Goal: Task Accomplishment & Management: Manage account settings

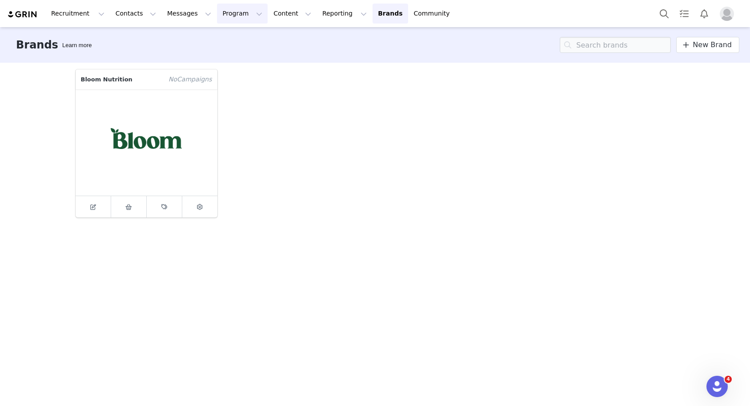
click at [231, 16] on button "Program Program" at bounding box center [242, 14] width 51 height 20
click at [229, 42] on p "Activations" at bounding box center [227, 39] width 34 height 9
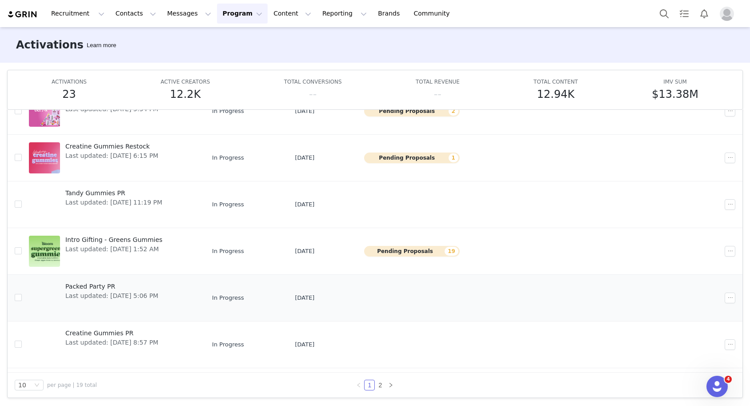
scroll to position [49, 0]
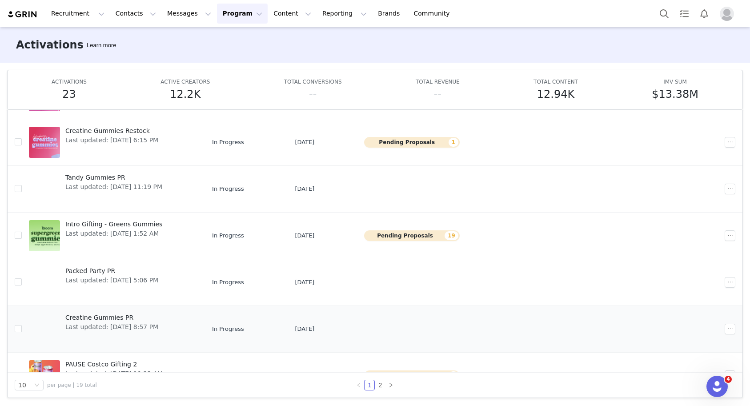
click at [100, 322] on span "Last updated: [DATE] 8:57 PM" at bounding box center [111, 326] width 93 height 9
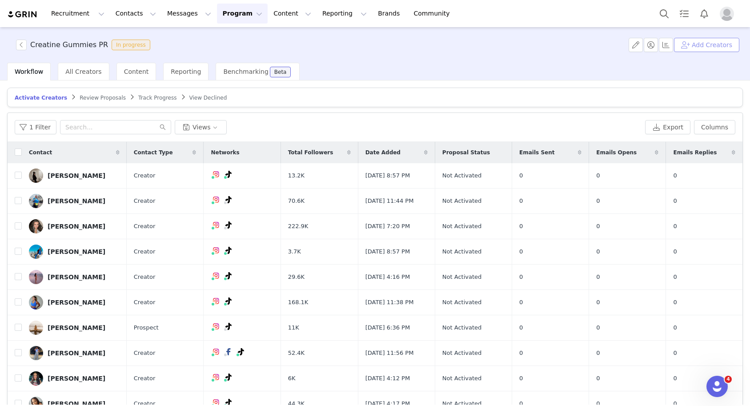
click at [693, 49] on button "Add Creators" at bounding box center [706, 45] width 65 height 14
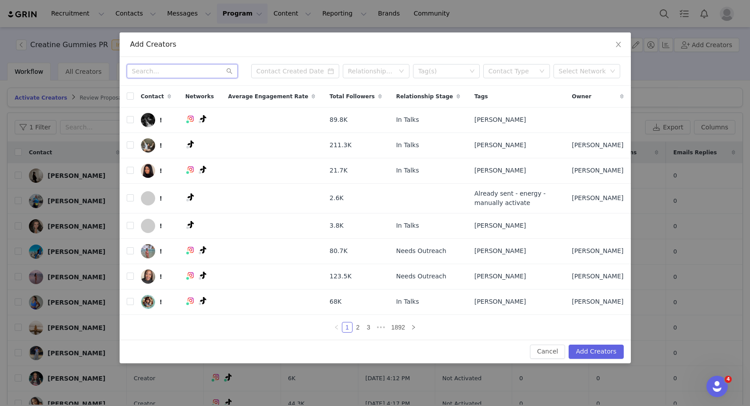
click at [194, 74] on input "text" at bounding box center [182, 71] width 111 height 14
paste input "[PERSON_NAME]"
type input "[PERSON_NAME]"
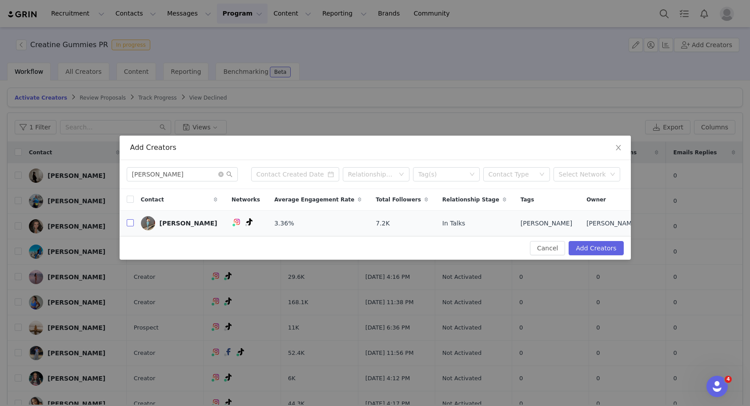
click at [130, 223] on input "checkbox" at bounding box center [130, 222] width 7 height 7
checkbox input "true"
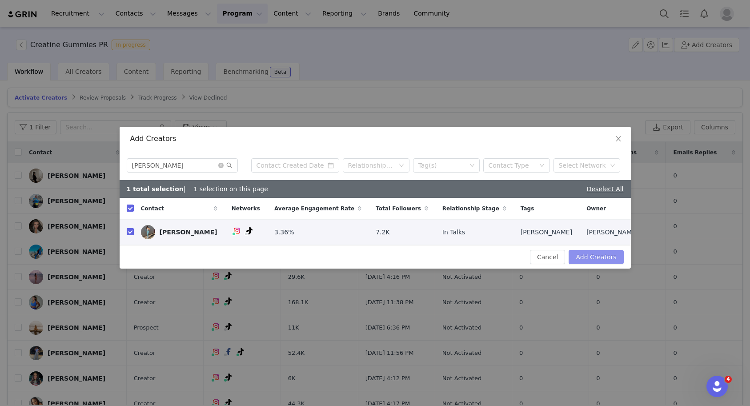
click at [591, 258] on button "Add Creators" at bounding box center [596, 257] width 55 height 14
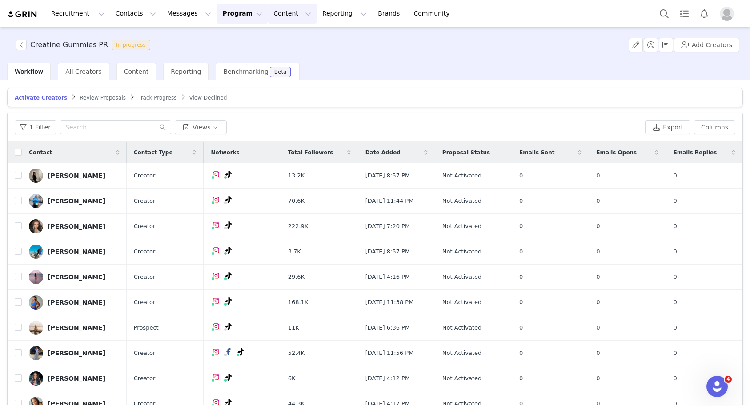
click at [268, 19] on button "Content Content" at bounding box center [292, 14] width 48 height 20
click at [274, 34] on link "Creator Content" at bounding box center [285, 39] width 70 height 16
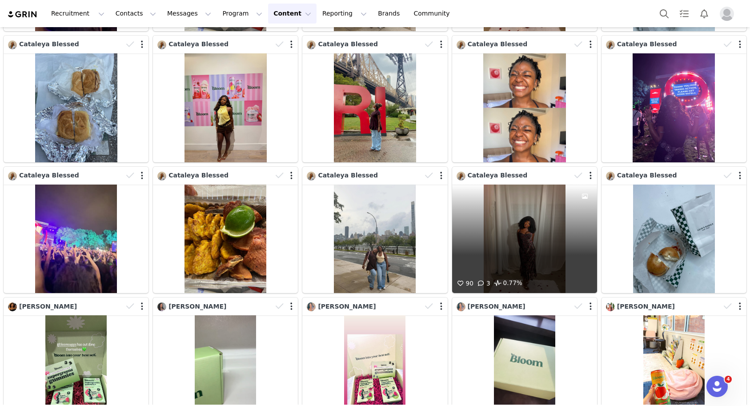
scroll to position [1273, 0]
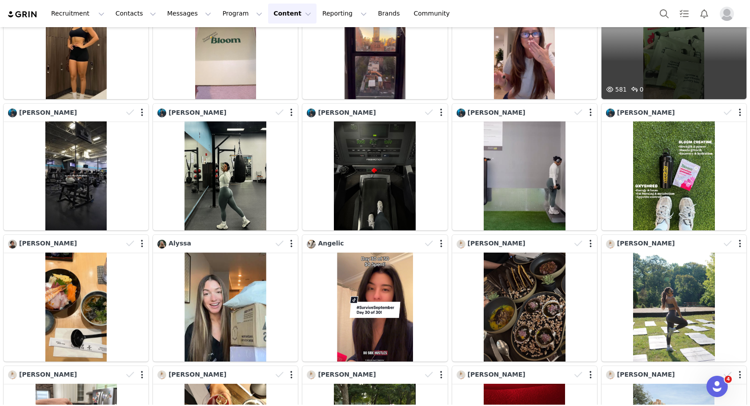
click at [663, 80] on div "581 0" at bounding box center [674, 45] width 145 height 109
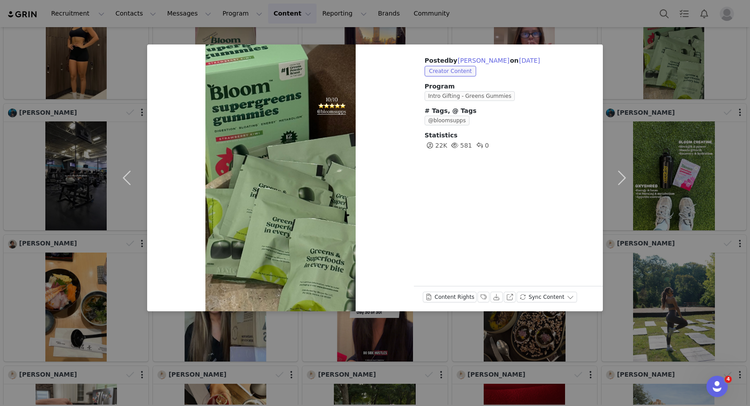
click at [689, 94] on div "Posted by [PERSON_NAME] on [DATE] Creator Content Program Intro Gifting - Green…" at bounding box center [375, 203] width 750 height 406
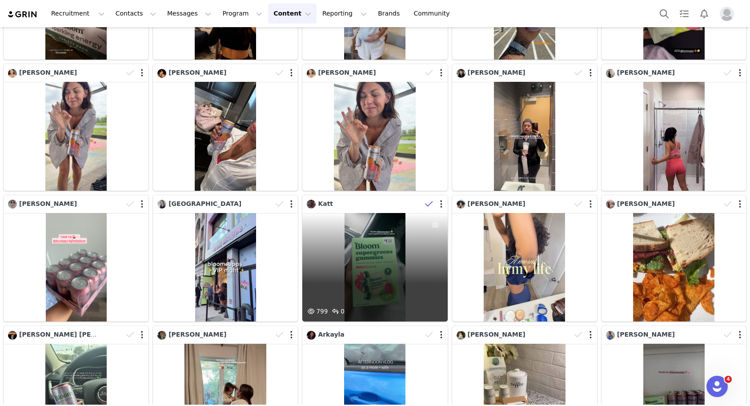
scroll to position [2188, 0]
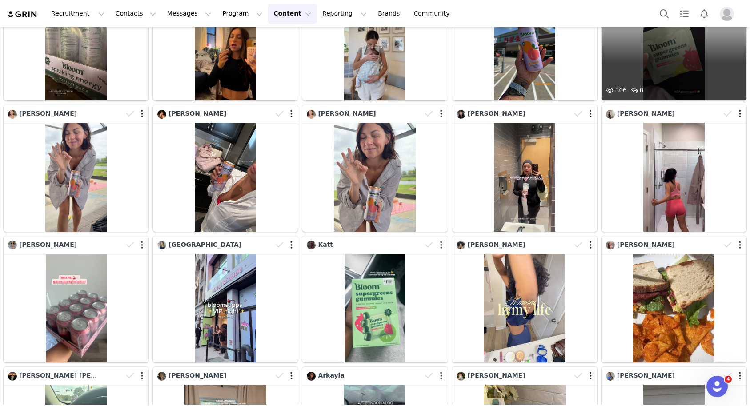
click at [677, 64] on div "306 0" at bounding box center [674, 46] width 145 height 109
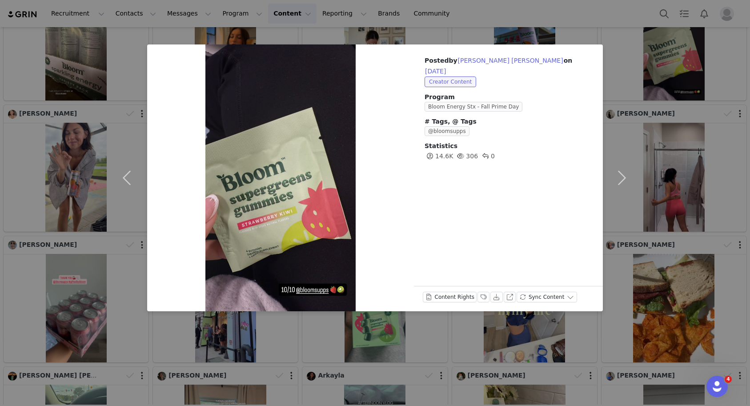
click at [677, 71] on div "Posted by [PERSON_NAME] [PERSON_NAME] on [DATE] Creator Content Program Bloom E…" at bounding box center [375, 203] width 750 height 406
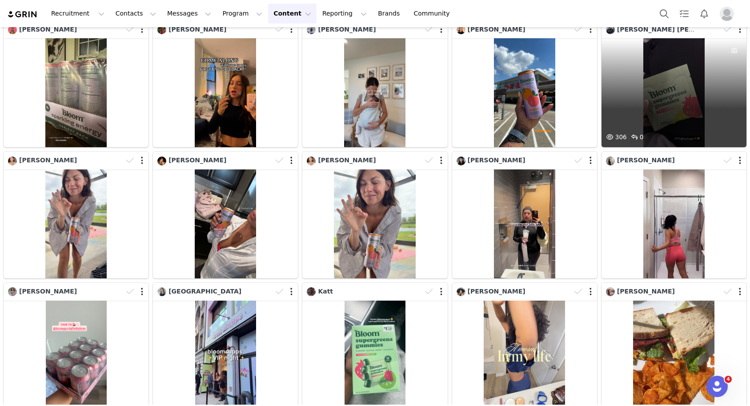
scroll to position [2128, 0]
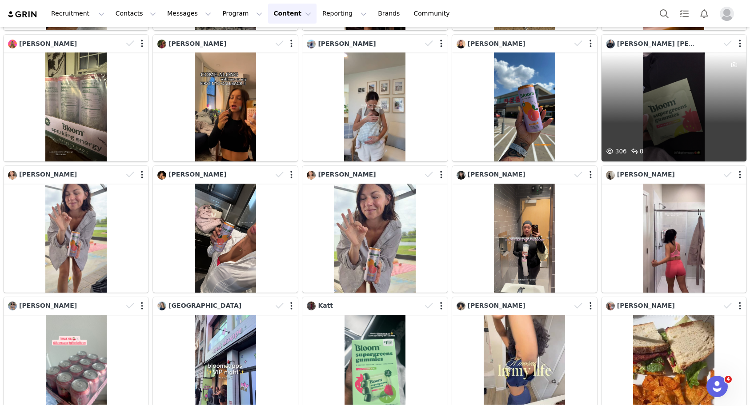
click at [739, 48] on div at bounding box center [734, 43] width 26 height 13
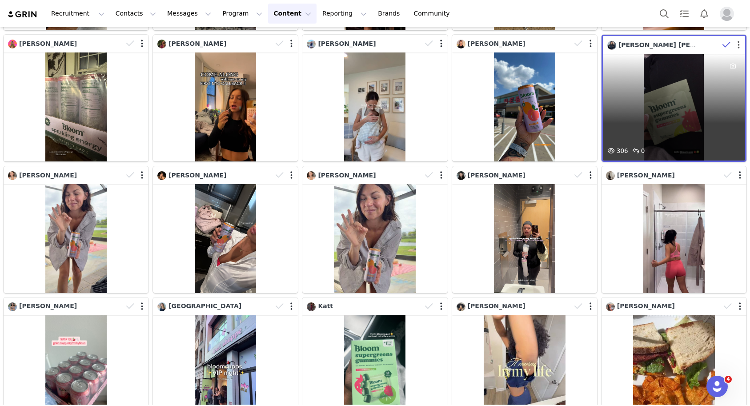
click at [739, 48] on button "button" at bounding box center [739, 44] width 2 height 9
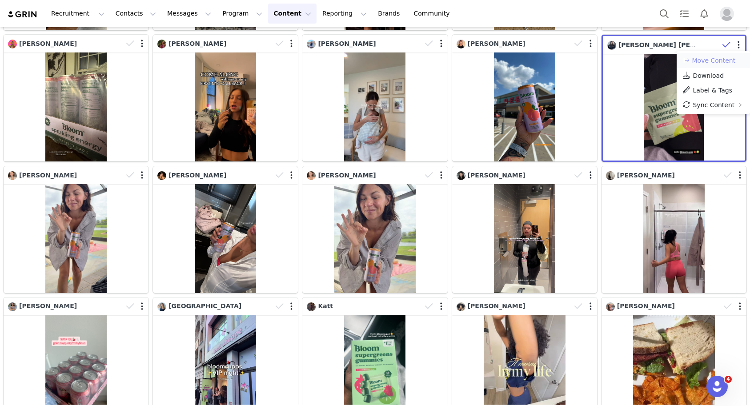
click at [713, 60] on button "Move Content" at bounding box center [709, 60] width 54 height 11
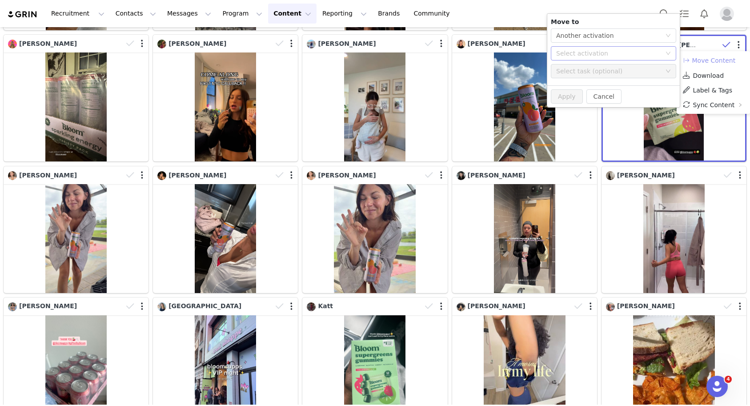
click at [623, 49] on div "Select activation" at bounding box center [608, 53] width 105 height 9
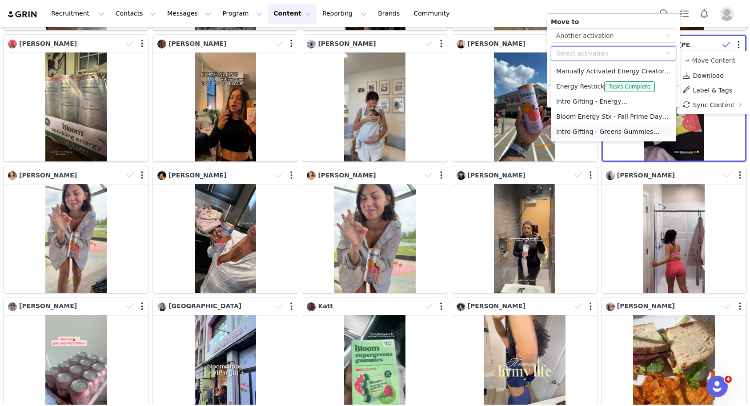
click at [582, 135] on li "Intro Gifting - Greens Gummies Tasks Complete" at bounding box center [613, 131] width 125 height 15
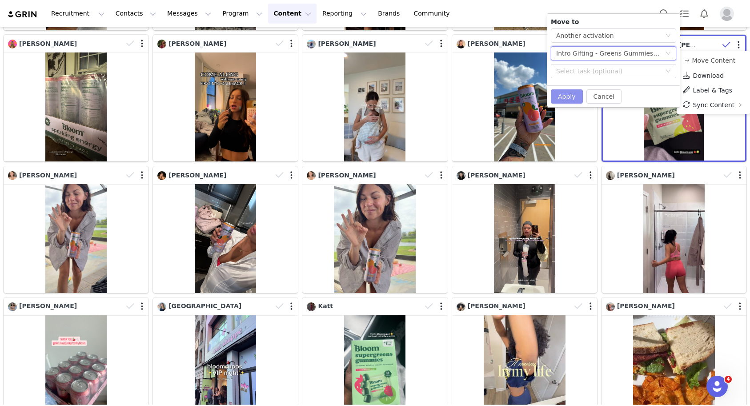
click at [564, 97] on button "Apply" at bounding box center [567, 96] width 32 height 14
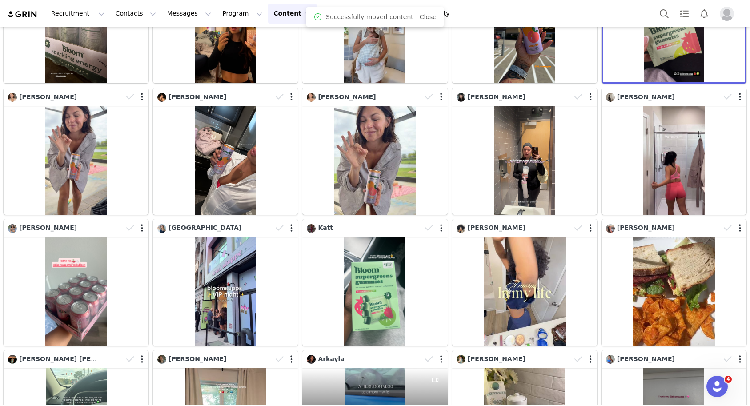
scroll to position [2368, 0]
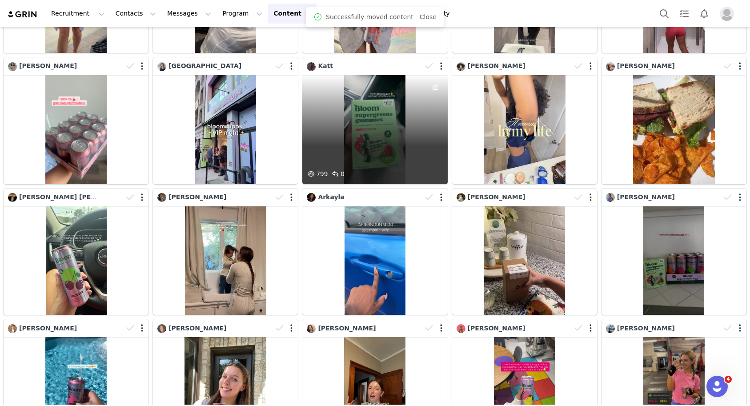
click at [390, 155] on div "799 0" at bounding box center [374, 129] width 145 height 109
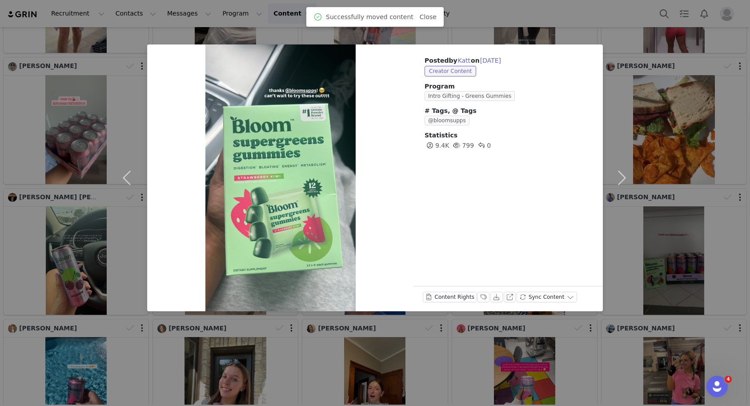
click at [684, 144] on div "Posted by Katt on [DATE] Creator Content Program Intro Gifting - Greens Gummies…" at bounding box center [375, 203] width 750 height 406
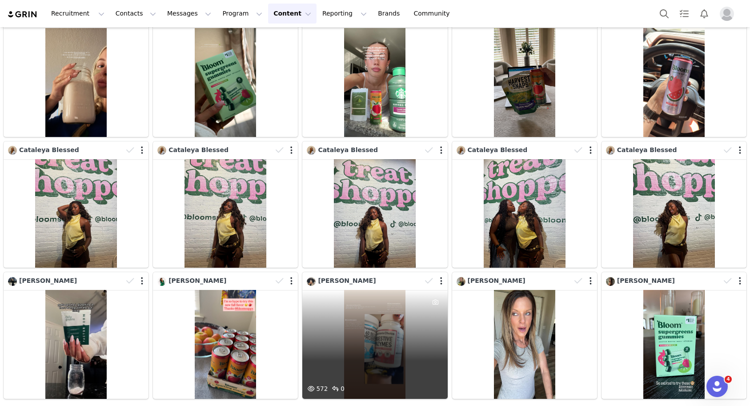
scroll to position [2811, 0]
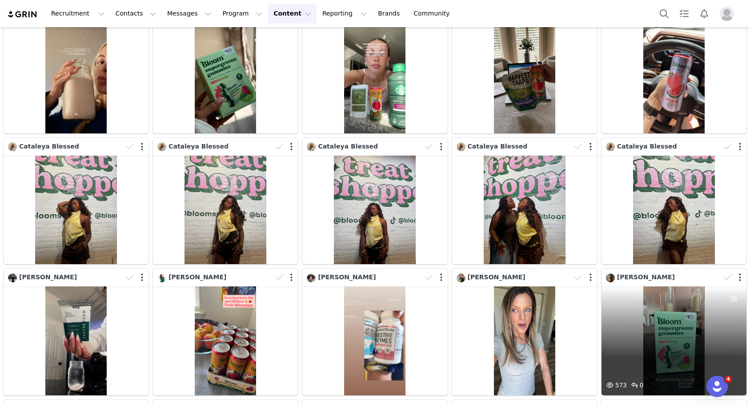
click at [660, 315] on div "573 0" at bounding box center [674, 340] width 145 height 109
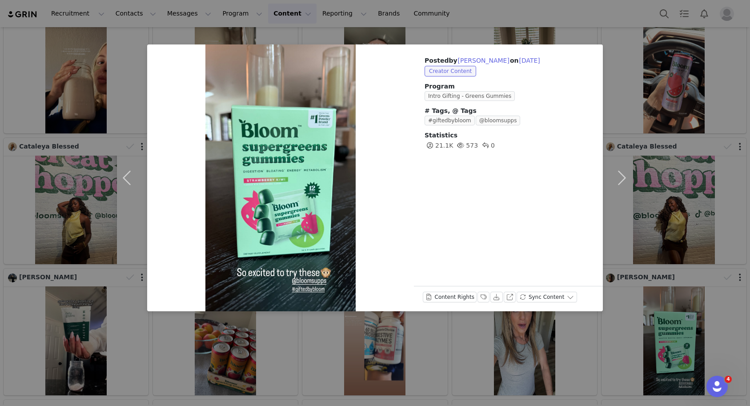
click at [668, 252] on div "Posted by [PERSON_NAME] on [DATE] Creator Content Program Intro Gifting - Green…" at bounding box center [375, 203] width 750 height 406
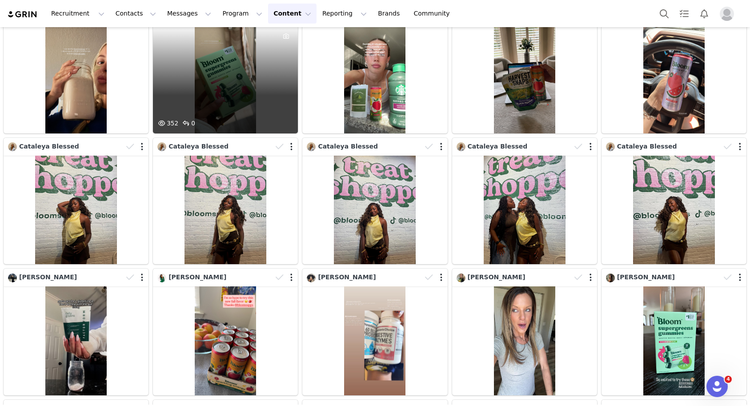
click at [229, 68] on div "352 0" at bounding box center [225, 78] width 145 height 109
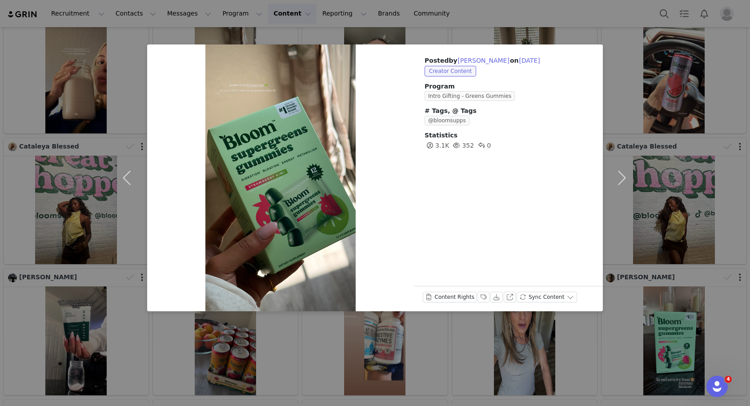
click at [671, 149] on div "Posted by [PERSON_NAME] on [DATE] Creator Content Program Intro Gifting - Green…" at bounding box center [375, 203] width 750 height 406
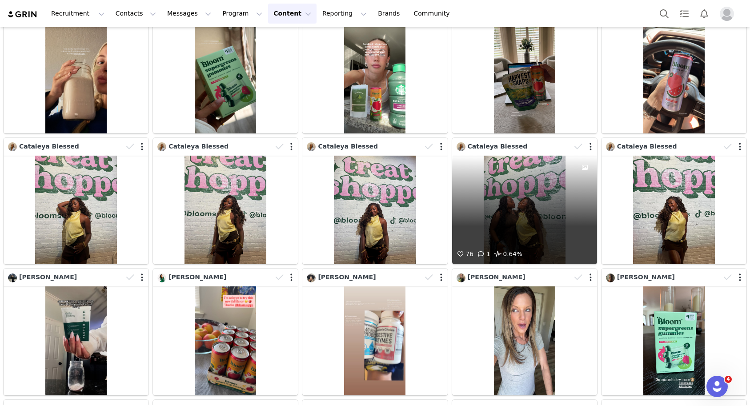
scroll to position [3209, 0]
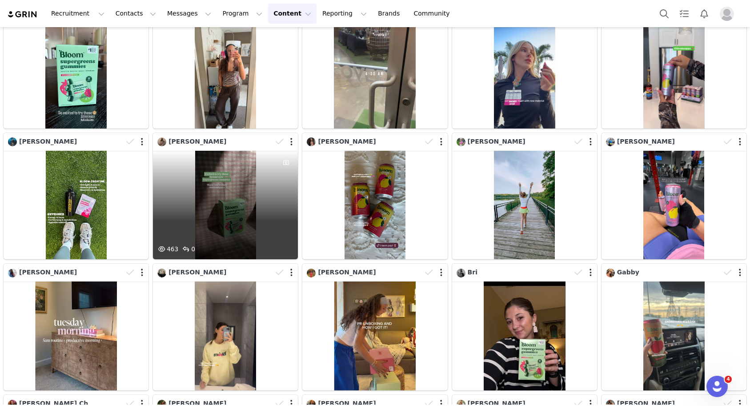
click at [247, 174] on div "463 0" at bounding box center [225, 205] width 145 height 109
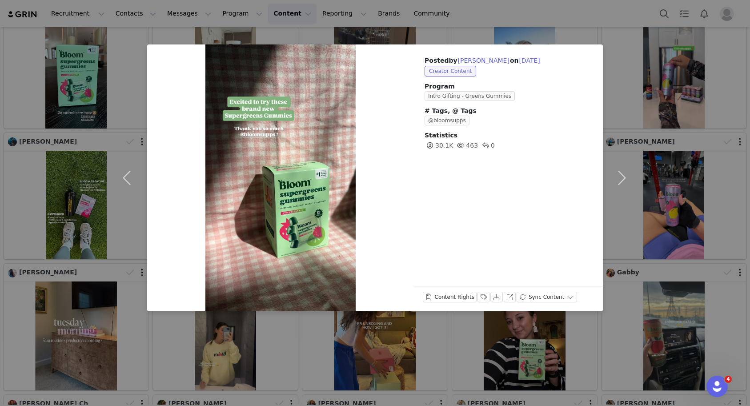
click at [673, 145] on div "Posted by [PERSON_NAME] on [DATE] Creator Content Program Intro Gifting - Green…" at bounding box center [375, 203] width 750 height 406
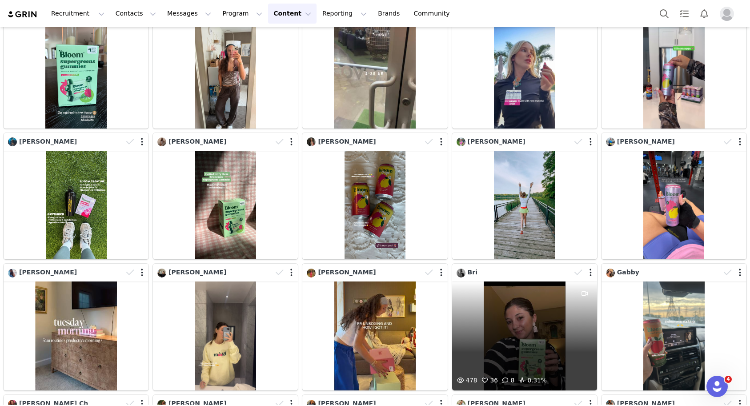
click at [543, 309] on div "478 36 8 0.31%" at bounding box center [524, 335] width 145 height 109
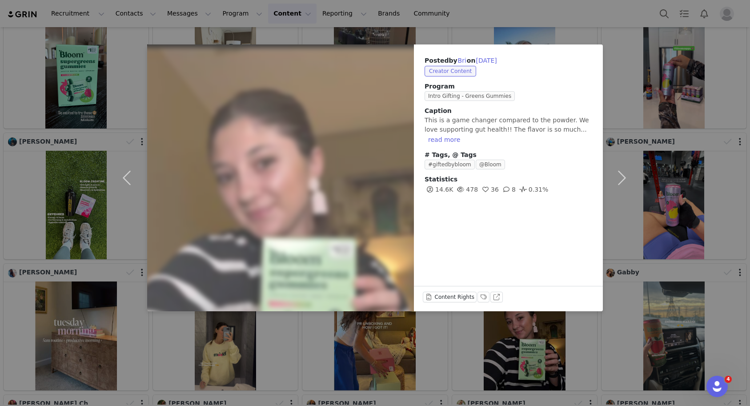
click at [687, 189] on div "Posted by Bri on [DATE] Creator Content Program Intro Gifting - Greens Gummies …" at bounding box center [375, 203] width 750 height 406
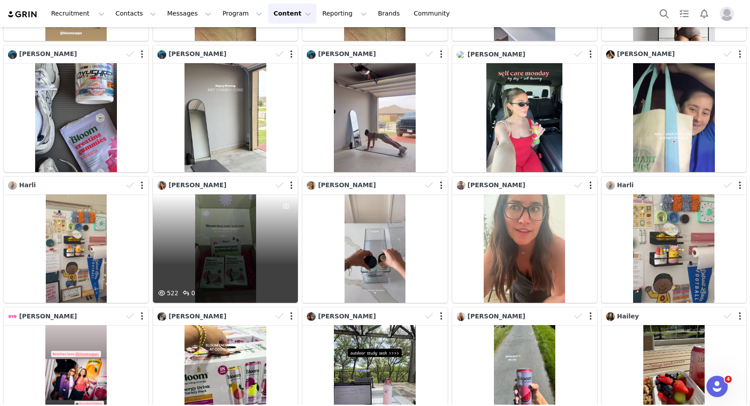
scroll to position [3667, 0]
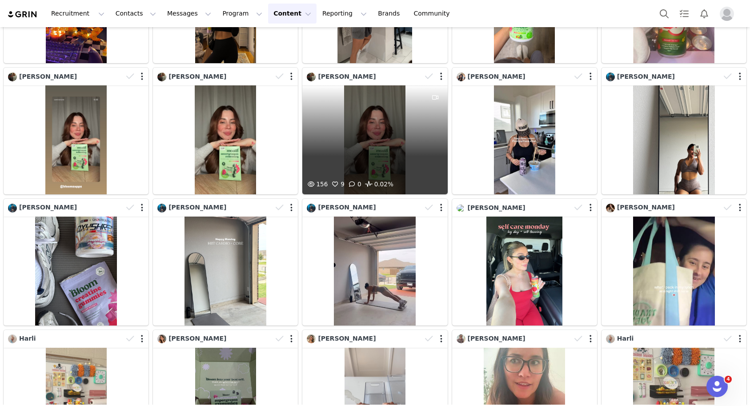
click at [378, 142] on div "156 9 0 0.02%" at bounding box center [374, 139] width 145 height 109
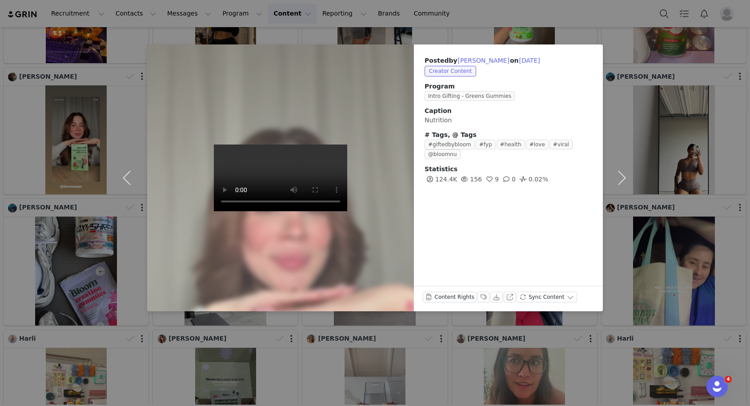
click at [670, 128] on div "Posted by [PERSON_NAME] on [DATE] Creator Content Program Intro Gifting - Green…" at bounding box center [375, 203] width 750 height 406
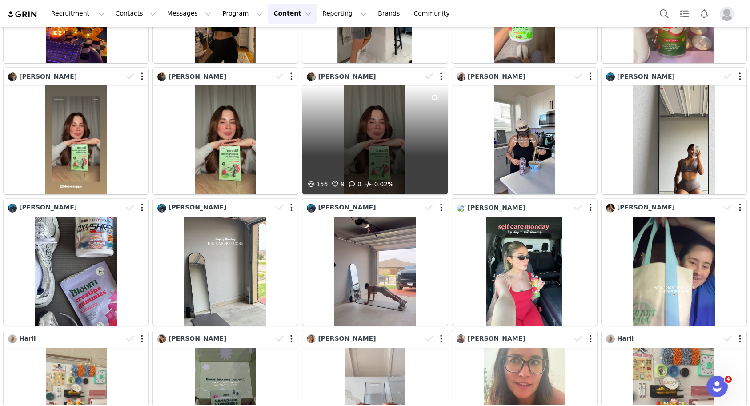
click at [362, 121] on div "156 9 0 0.02%" at bounding box center [374, 139] width 145 height 109
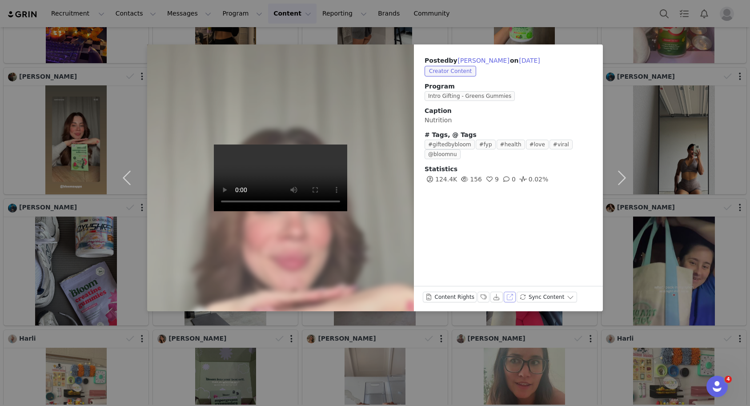
click at [506, 297] on button "View on TikTok" at bounding box center [510, 297] width 12 height 11
click at [657, 159] on div "Posted by [PERSON_NAME] on [DATE] Creator Content Program Intro Gifting - Green…" at bounding box center [375, 203] width 750 height 406
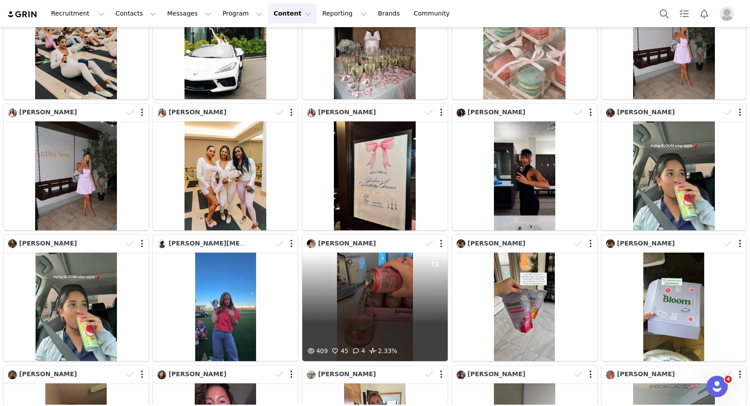
scroll to position [4781, 0]
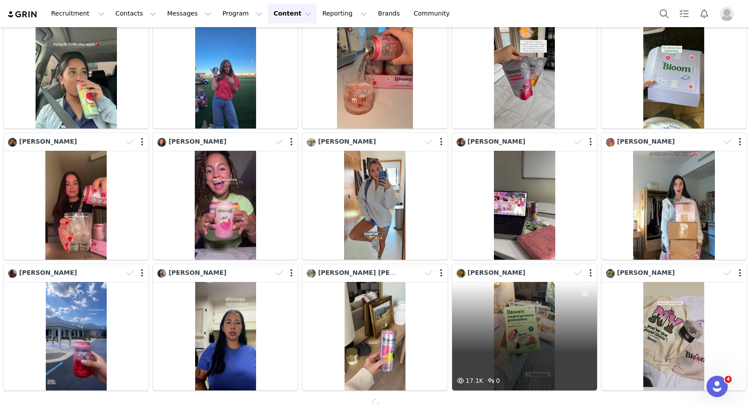
click at [523, 341] on div "17.1K 0" at bounding box center [524, 336] width 145 height 109
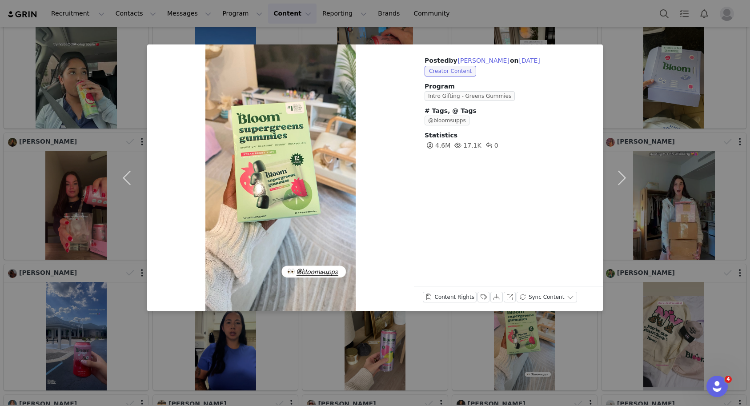
click at [678, 230] on div "Posted by [PERSON_NAME] on [DATE] Creator Content Program Intro Gifting - Green…" at bounding box center [375, 203] width 750 height 406
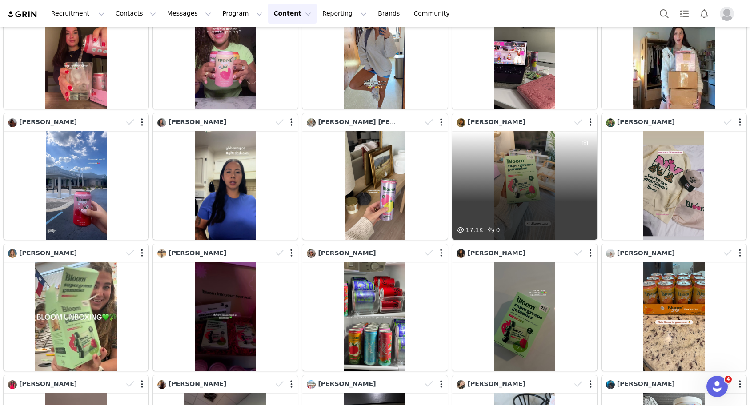
scroll to position [5174, 0]
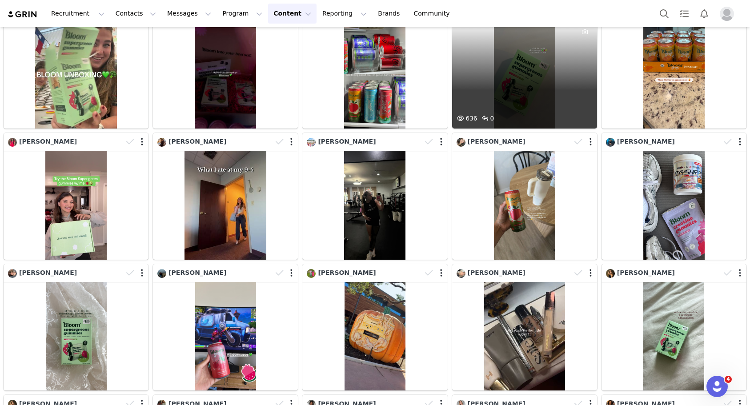
click at [497, 84] on div "636 0" at bounding box center [524, 74] width 145 height 109
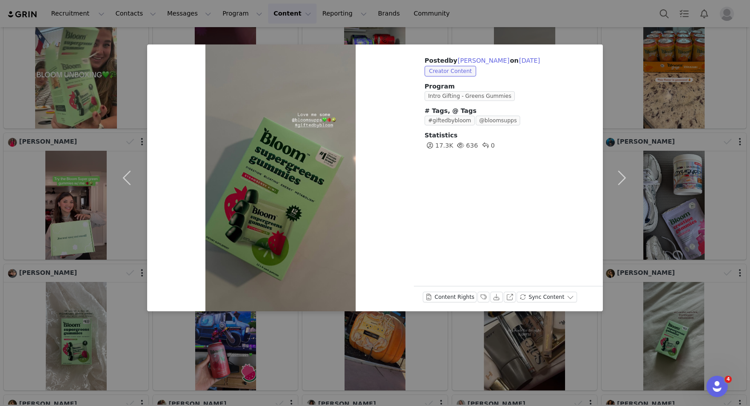
click at [651, 172] on div "Posted by [PERSON_NAME] on [DATE] Creator Content Program Intro Gifting - Green…" at bounding box center [375, 203] width 750 height 406
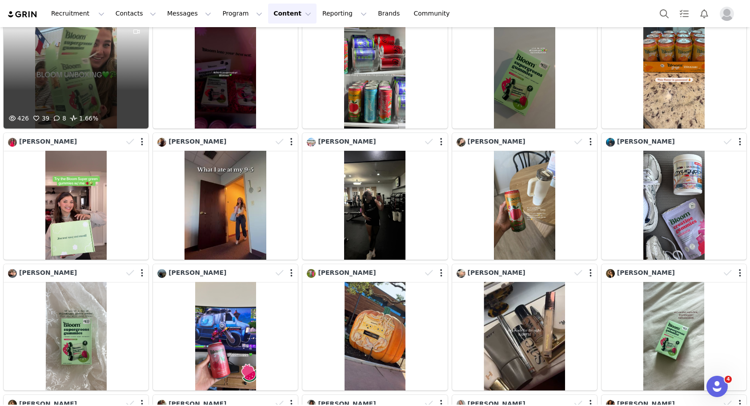
click at [103, 76] on div "426 39 8 1.66%" at bounding box center [76, 74] width 145 height 109
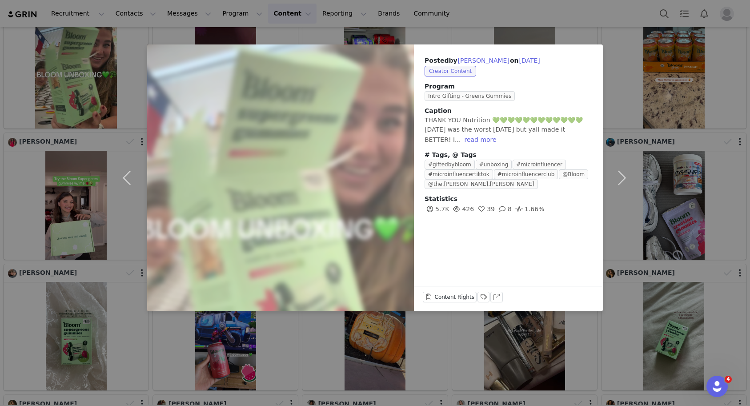
click at [91, 153] on div "Posted by [PERSON_NAME] on [DATE] Creator Content Program Intro Gifting - Green…" at bounding box center [375, 203] width 750 height 406
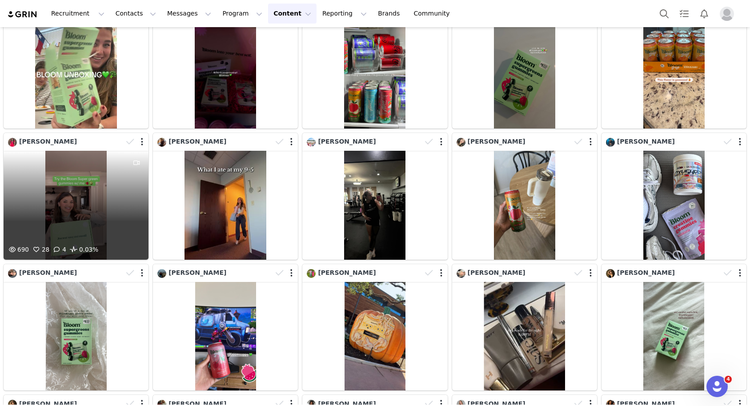
click at [60, 209] on div "690 28 4 0.03%" at bounding box center [76, 205] width 145 height 109
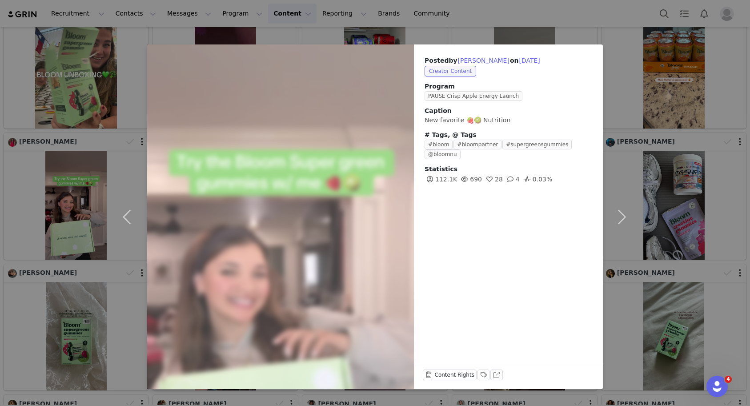
click at [656, 137] on div "Posted by [PERSON_NAME] on [DATE] Creator Content Program PAUSE Crisp Apple Ene…" at bounding box center [375, 203] width 750 height 406
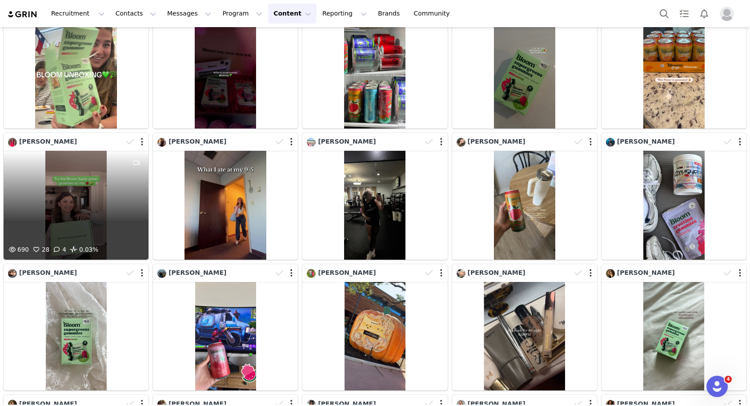
click at [144, 140] on div at bounding box center [136, 141] width 26 height 13
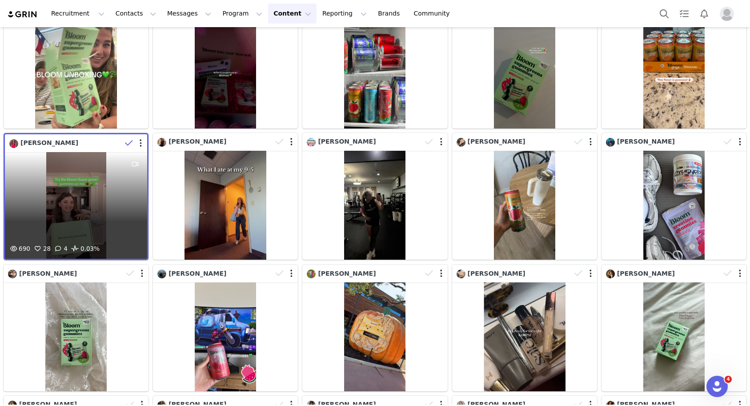
click at [142, 141] on div at bounding box center [134, 143] width 26 height 13
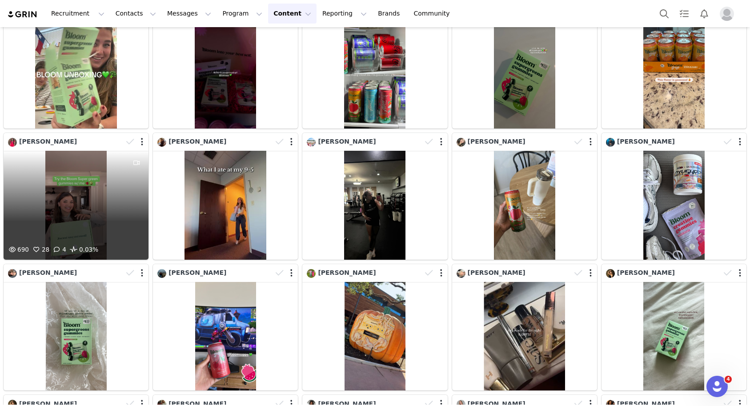
click at [141, 143] on div at bounding box center [136, 141] width 26 height 13
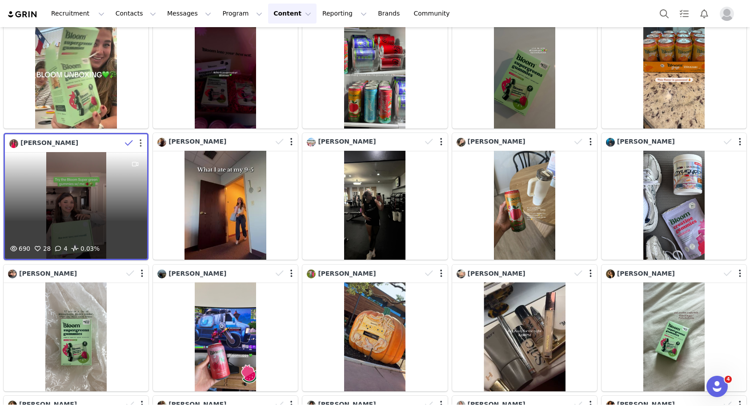
click at [141, 143] on button "button" at bounding box center [141, 143] width 2 height 9
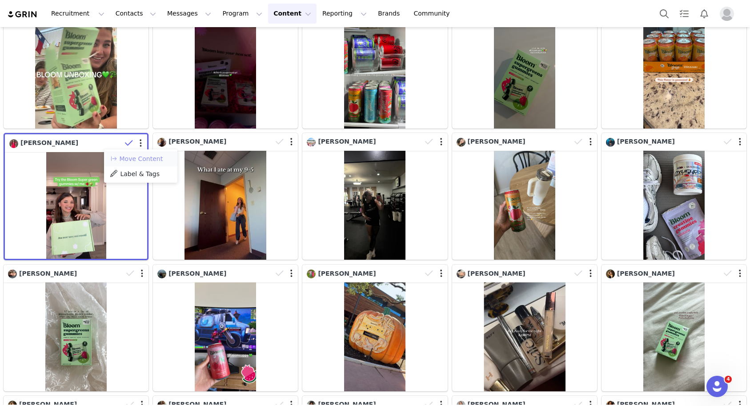
click at [141, 155] on button "Move Content" at bounding box center [136, 158] width 54 height 11
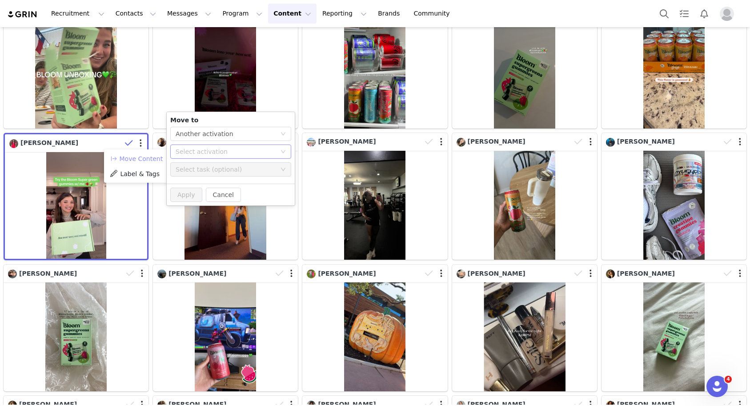
click at [243, 152] on div "Select activation" at bounding box center [226, 151] width 100 height 9
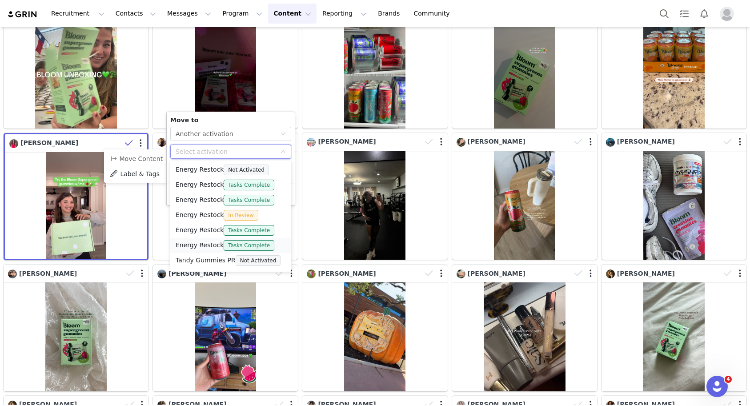
scroll to position [59, 0]
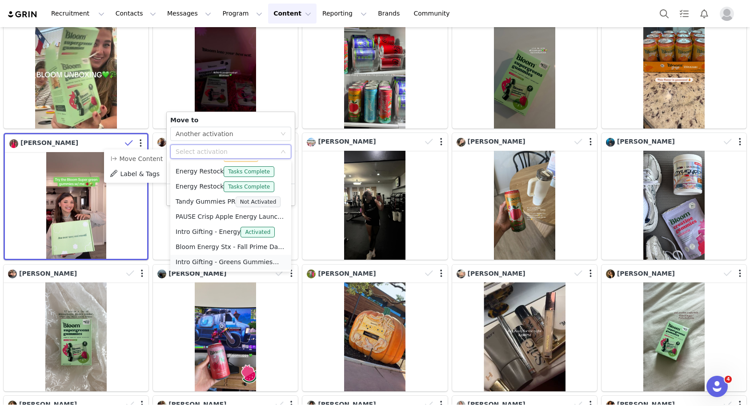
click at [204, 265] on li "Intro Gifting - Greens Gummies Tasks Complete" at bounding box center [230, 262] width 121 height 15
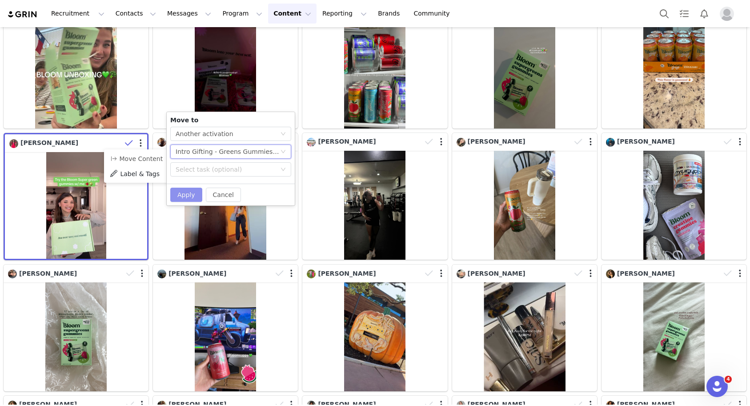
click at [184, 195] on button "Apply" at bounding box center [186, 195] width 32 height 14
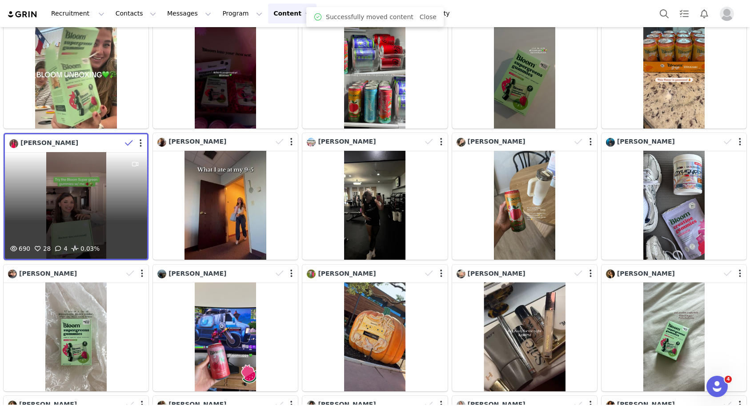
click at [74, 202] on div "690 28 4 0.03%" at bounding box center [76, 205] width 142 height 107
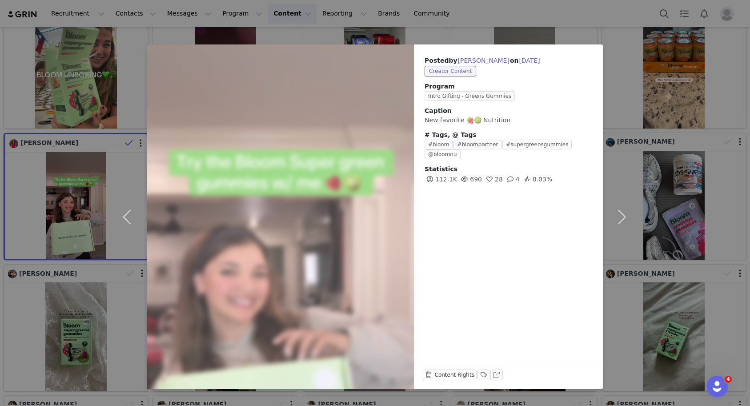
click at [671, 154] on div "Posted by [PERSON_NAME] on [DATE] Creator Content Program Intro Gifting - Green…" at bounding box center [375, 203] width 750 height 406
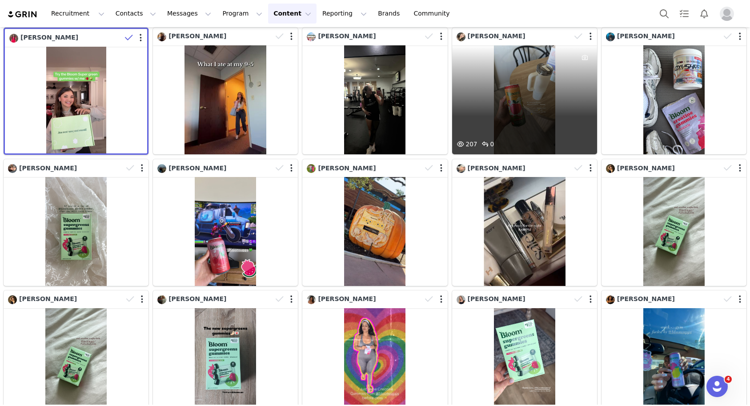
scroll to position [5421, 0]
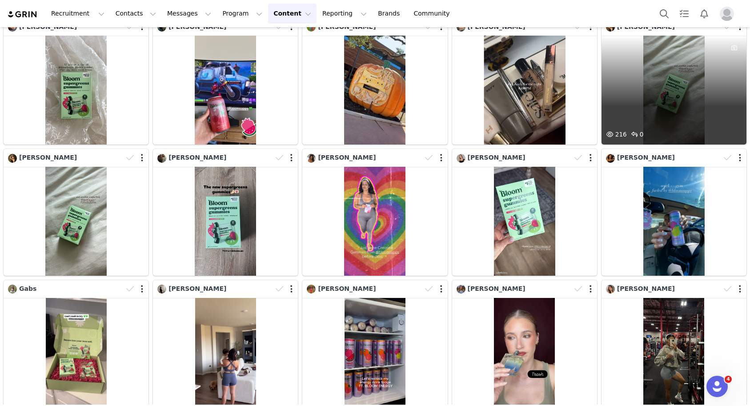
click at [646, 119] on div "216 0" at bounding box center [674, 90] width 145 height 109
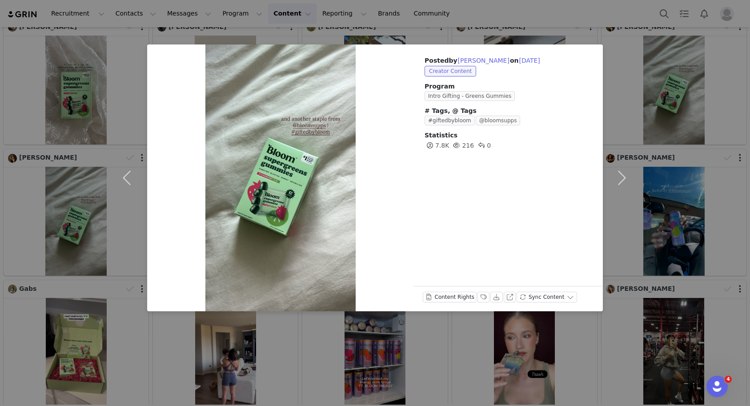
click at [689, 199] on div "Posted by [PERSON_NAME] on [DATE] Creator Content Program Intro Gifting - Green…" at bounding box center [375, 203] width 750 height 406
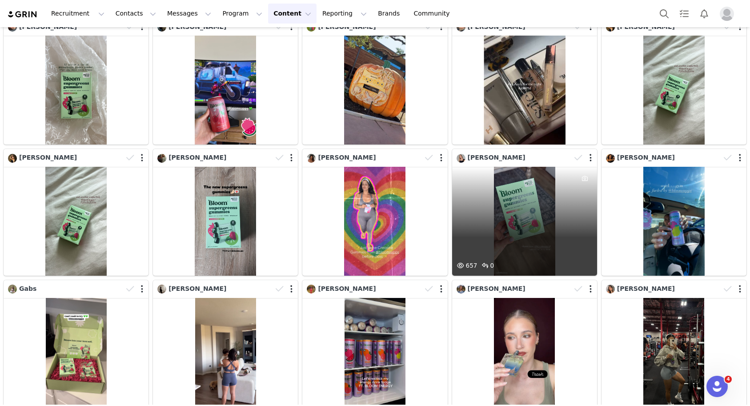
scroll to position [5484, 0]
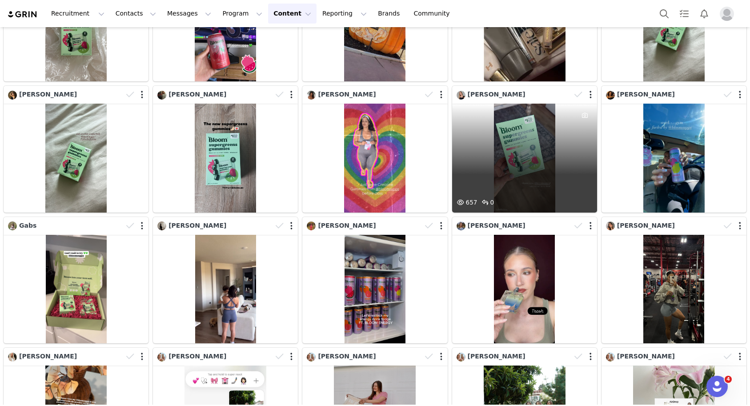
click at [517, 166] on div "657 0" at bounding box center [524, 158] width 145 height 109
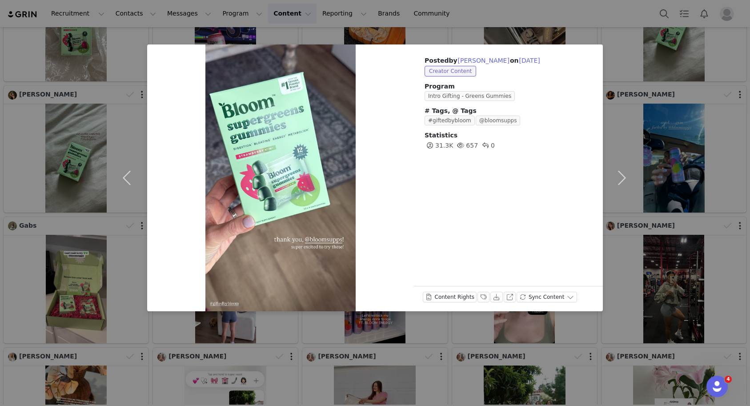
click at [662, 179] on div "Posted by [PERSON_NAME] on [DATE] Creator Content Program Intro Gifting - Green…" at bounding box center [375, 203] width 750 height 406
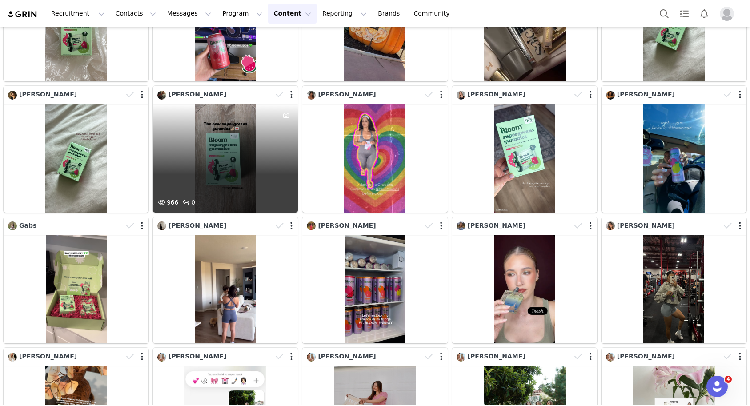
click at [208, 184] on div "966 0" at bounding box center [225, 158] width 145 height 109
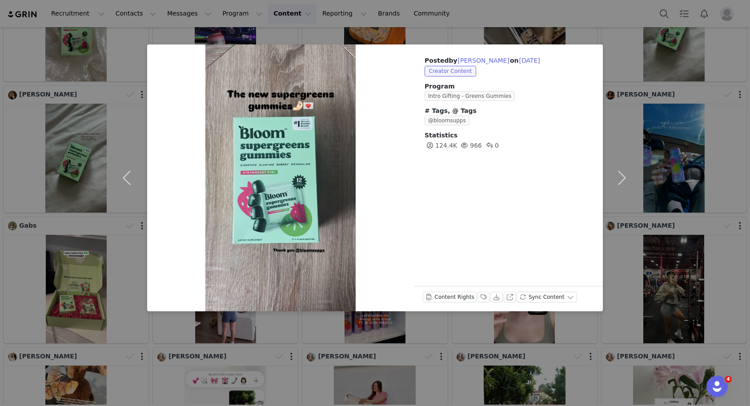
click at [87, 164] on div "Posted by [PERSON_NAME] on [DATE] Creator Content Program Intro Gifting - Green…" at bounding box center [375, 203] width 750 height 406
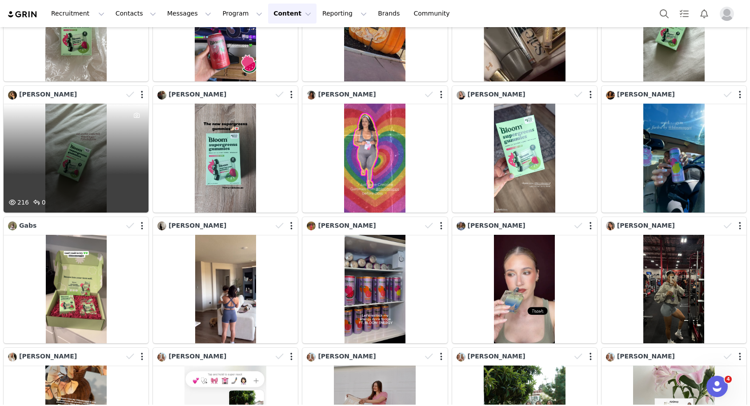
click at [65, 165] on div "216 0" at bounding box center [76, 158] width 145 height 109
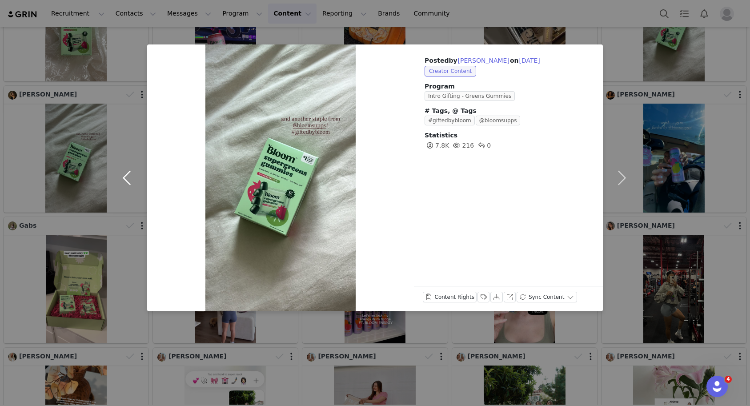
click at [137, 100] on button "button" at bounding box center [128, 177] width 37 height 267
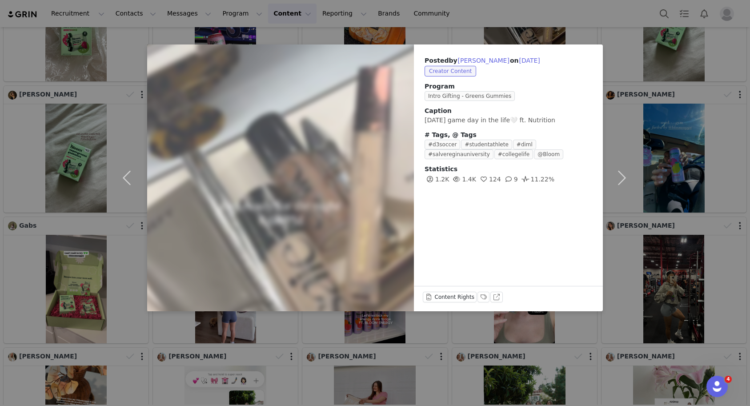
click at [307, 378] on div "Posted by [PERSON_NAME] on [DATE] Creator Content Program Intro Gifting - Green…" at bounding box center [375, 203] width 750 height 406
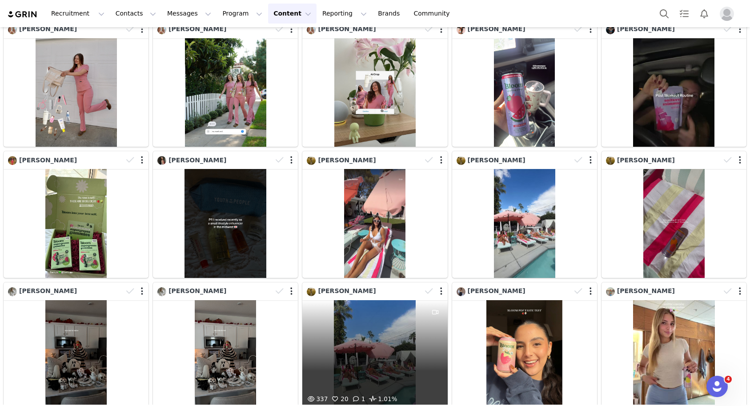
scroll to position [5970, 0]
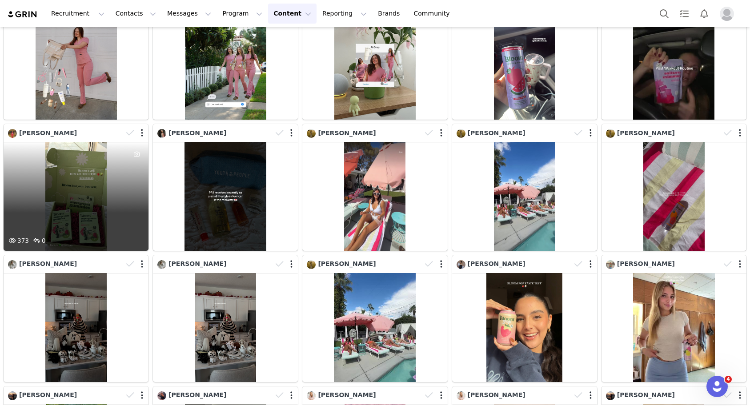
click at [107, 182] on div "373 0" at bounding box center [76, 196] width 145 height 109
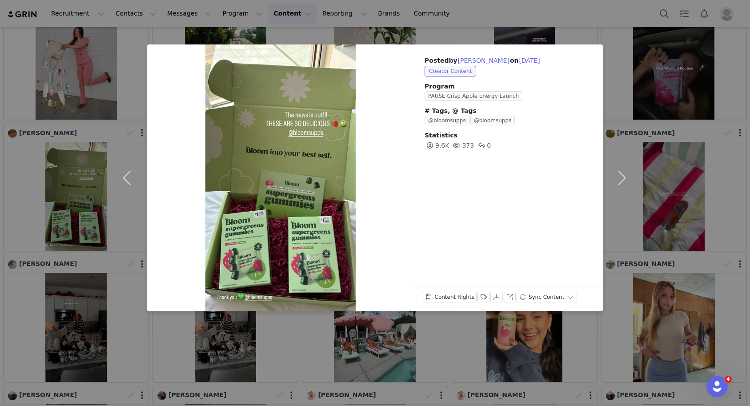
click at [671, 131] on div "Posted by [PERSON_NAME] on [DATE] Creator Content Program PAUSE Crisp Apple Ene…" at bounding box center [375, 203] width 750 height 406
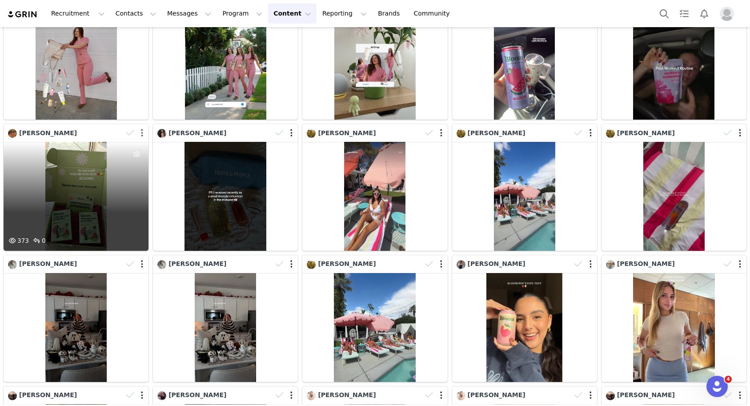
click at [141, 133] on button "button" at bounding box center [142, 132] width 2 height 9
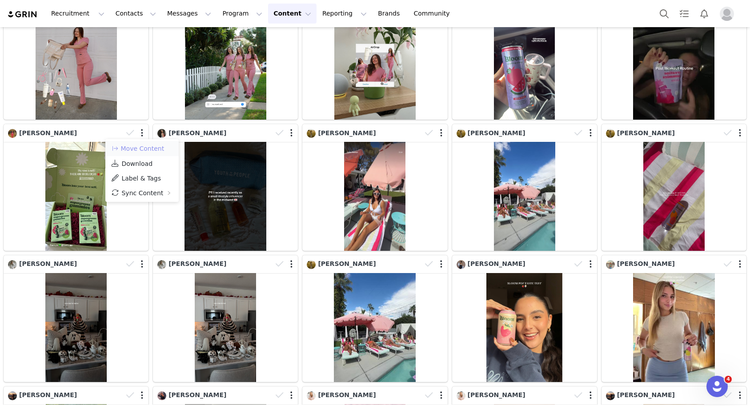
click at [145, 149] on button "Move Content" at bounding box center [138, 148] width 54 height 11
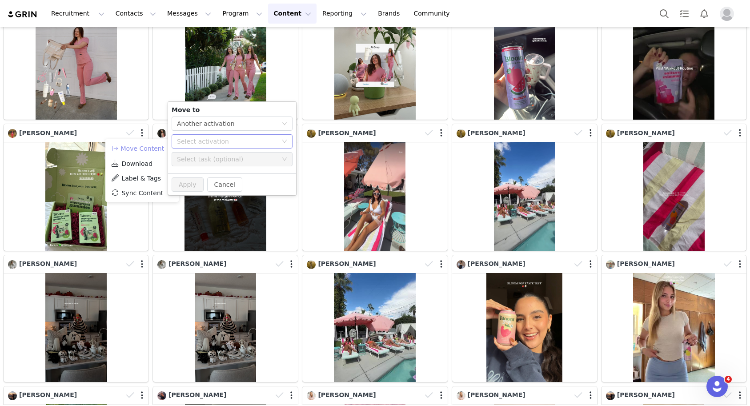
click at [212, 143] on div "Select activation" at bounding box center [227, 141] width 100 height 9
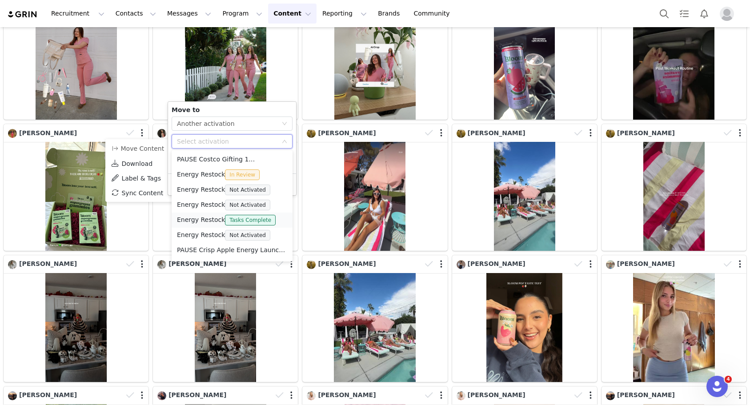
scroll to position [59, 0]
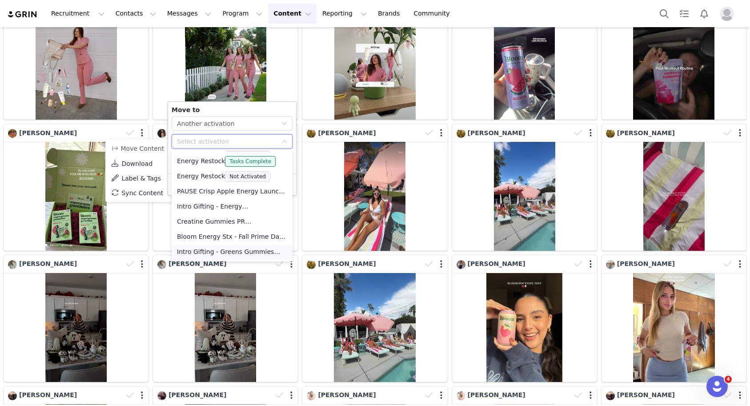
click at [205, 249] on li "Intro Gifting - Greens Gummies Not Activated" at bounding box center [232, 252] width 121 height 15
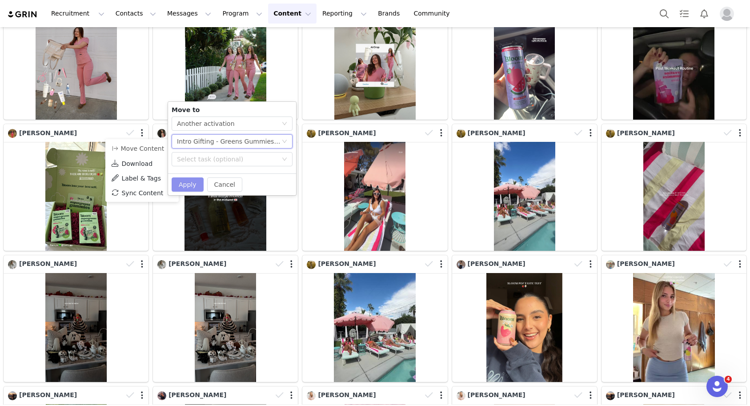
click at [187, 183] on button "Apply" at bounding box center [188, 184] width 32 height 14
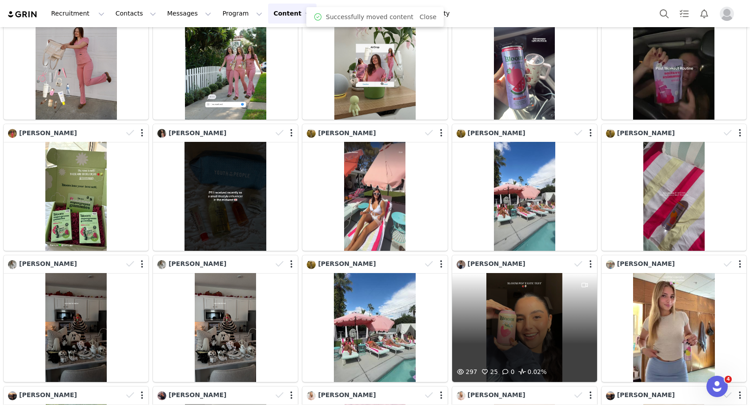
scroll to position [6354, 0]
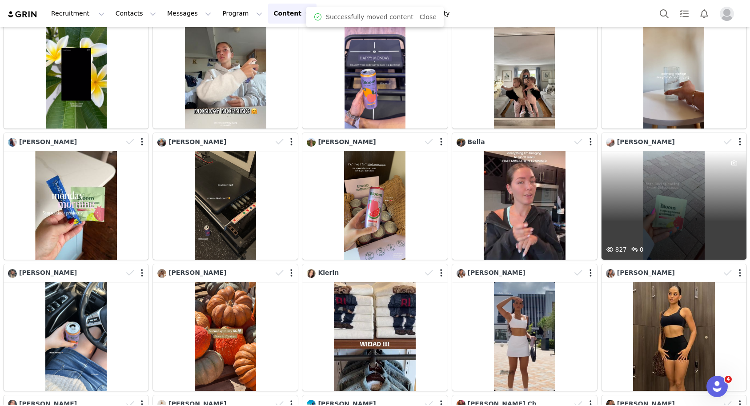
click at [638, 207] on div "827 0" at bounding box center [674, 205] width 145 height 109
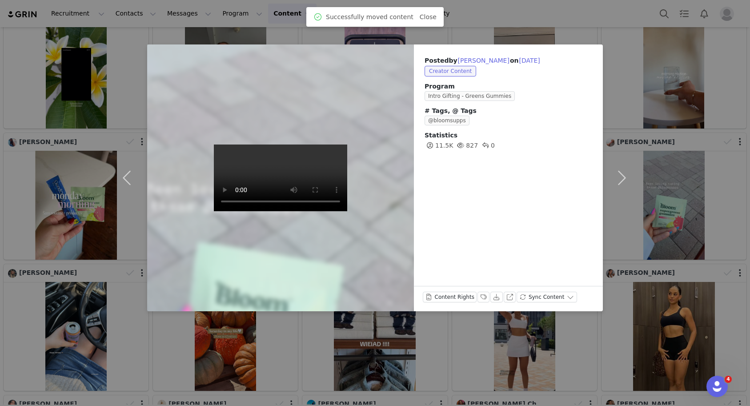
click at [688, 203] on div "Posted by [PERSON_NAME] on [DATE] Creator Content Program Intro Gifting - Green…" at bounding box center [375, 203] width 750 height 406
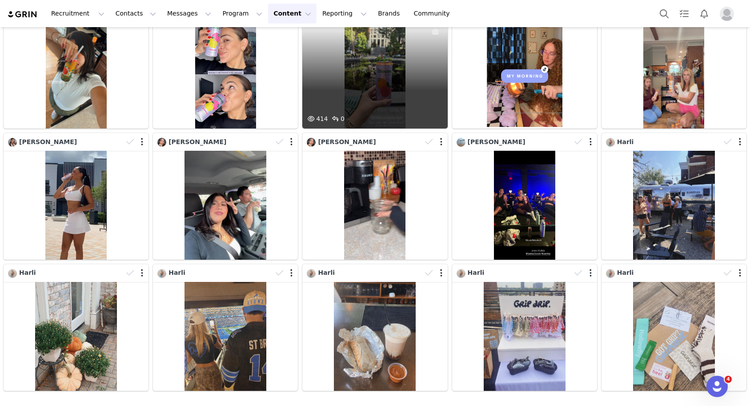
scroll to position [6377, 0]
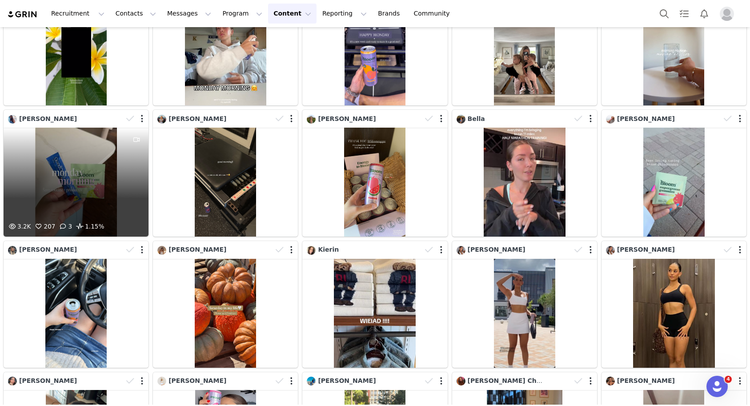
click at [91, 185] on div "3.2K 207 3 1.15%" at bounding box center [76, 182] width 145 height 109
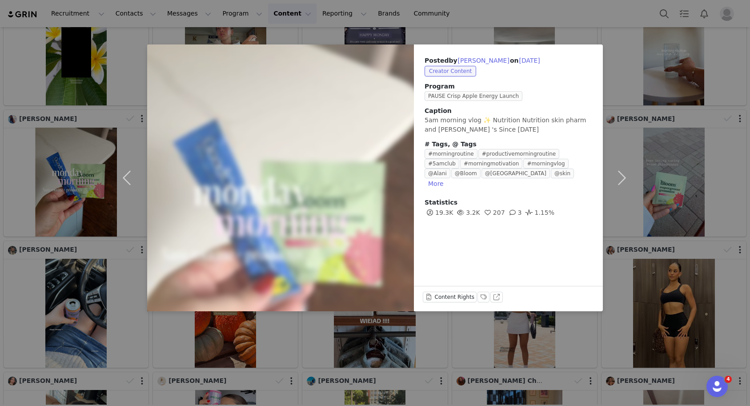
click at [687, 160] on div "Posted by [PERSON_NAME] on [DATE] Creator Content Program PAUSE Crisp Apple Ene…" at bounding box center [375, 203] width 750 height 406
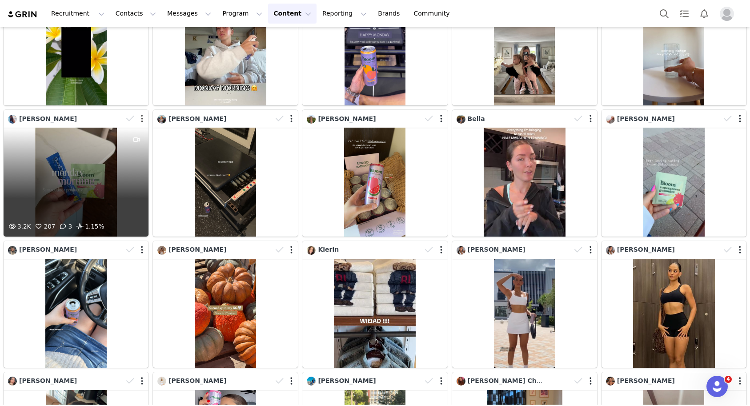
click at [143, 117] on button "button" at bounding box center [142, 118] width 2 height 9
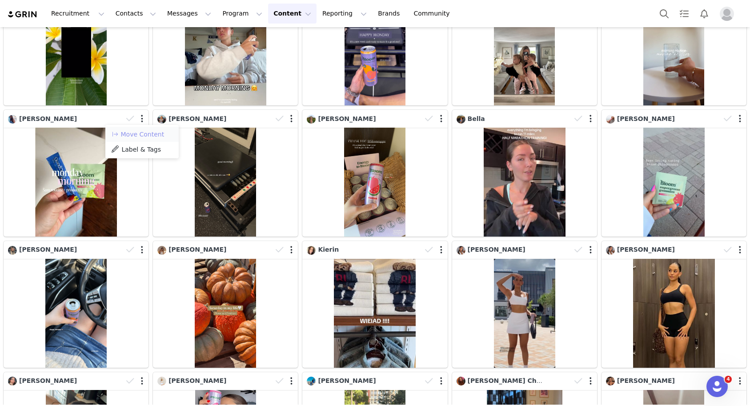
click at [149, 131] on button "Move Content" at bounding box center [138, 134] width 54 height 11
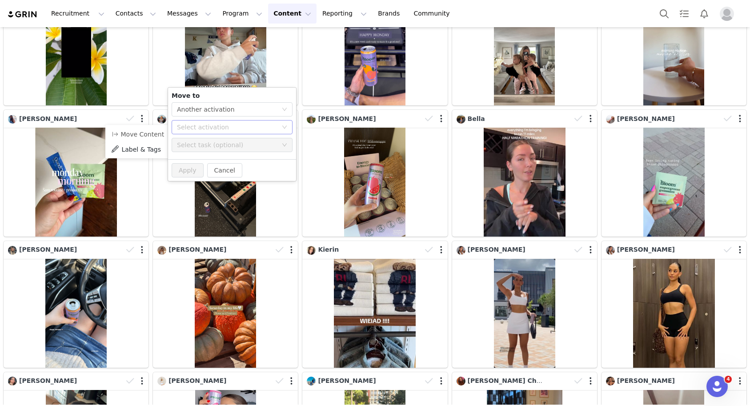
click at [218, 120] on div "Select activation" at bounding box center [229, 126] width 104 height 13
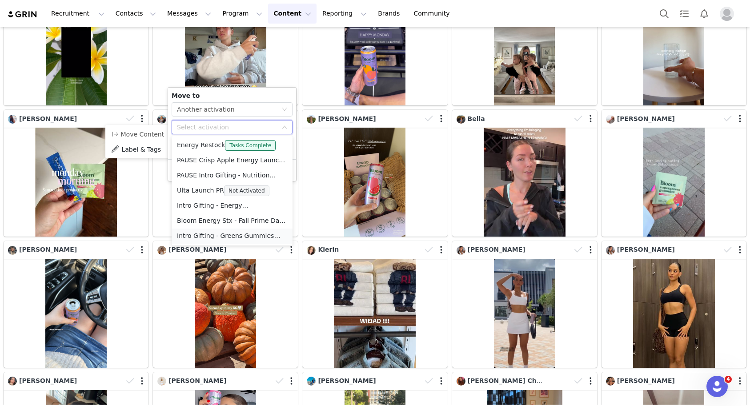
click at [212, 234] on li "Intro Gifting - Greens Gummies Not Activated" at bounding box center [232, 236] width 121 height 15
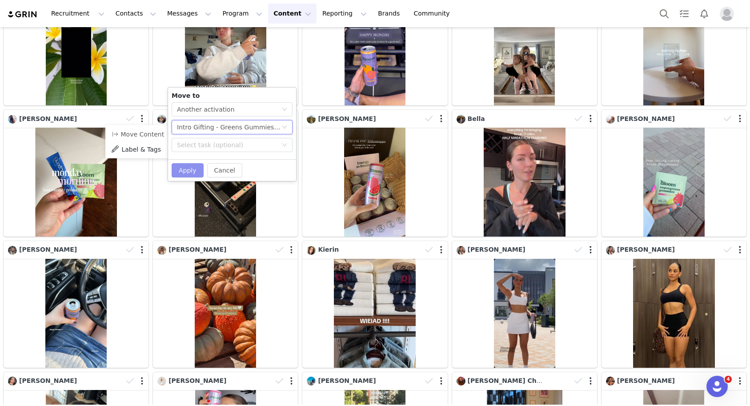
click at [180, 168] on button "Apply" at bounding box center [188, 170] width 32 height 14
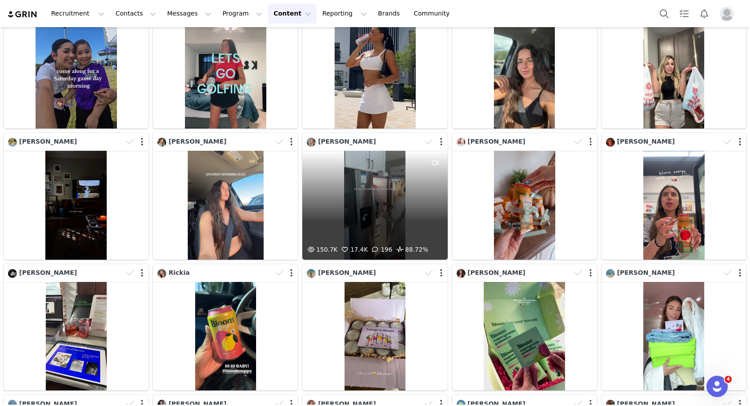
scroll to position [7638, 0]
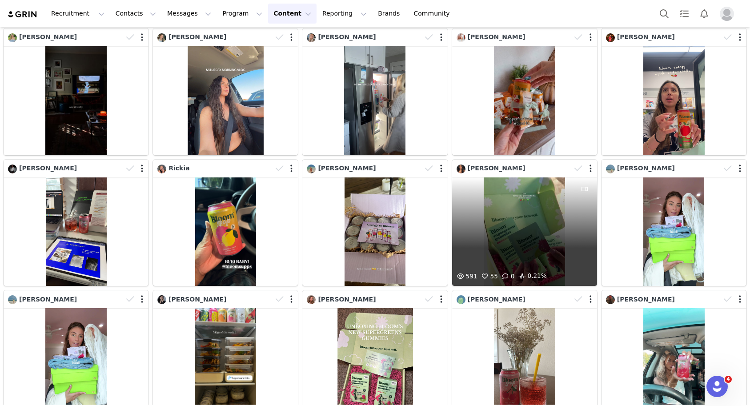
click at [513, 218] on div "591 55 0 0.21%" at bounding box center [524, 231] width 145 height 109
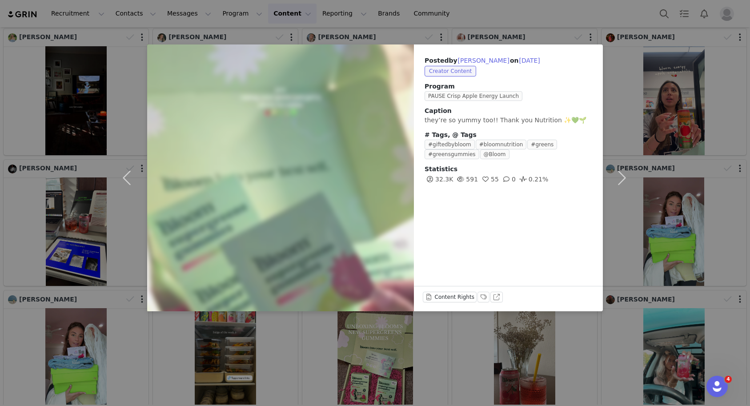
click at [667, 214] on div "Posted by [PERSON_NAME] on [DATE] Creator Content Program PAUSE Crisp Apple Ene…" at bounding box center [375, 203] width 750 height 406
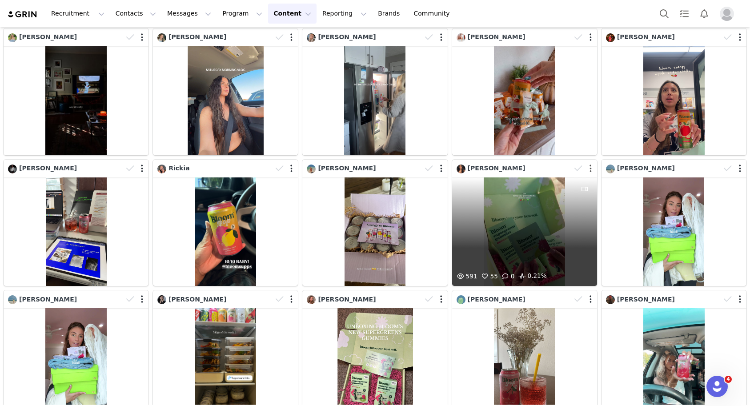
click at [590, 168] on button "button" at bounding box center [591, 168] width 2 height 9
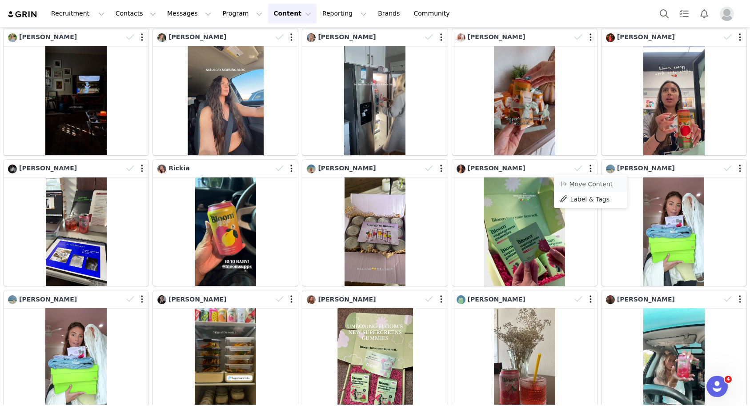
click at [582, 178] on li "Move Content" at bounding box center [590, 184] width 73 height 15
click at [597, 183] on button "Move Content" at bounding box center [586, 184] width 54 height 11
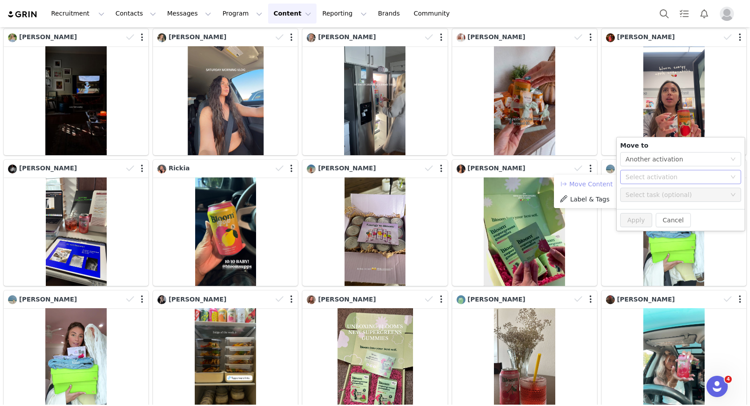
click at [634, 178] on div "Select activation" at bounding box center [676, 177] width 100 height 9
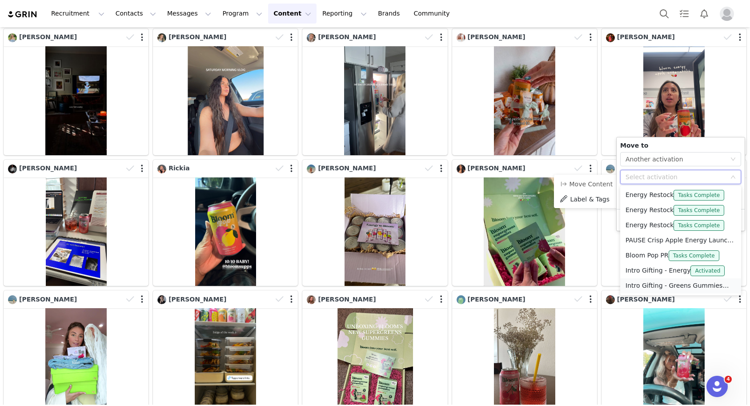
click at [642, 284] on li "Intro Gifting - Greens Gummies Not Activated" at bounding box center [680, 285] width 121 height 15
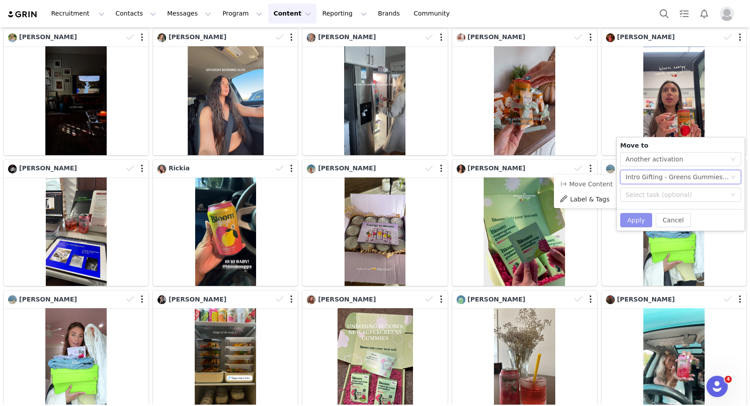
click at [631, 220] on button "Apply" at bounding box center [636, 220] width 32 height 14
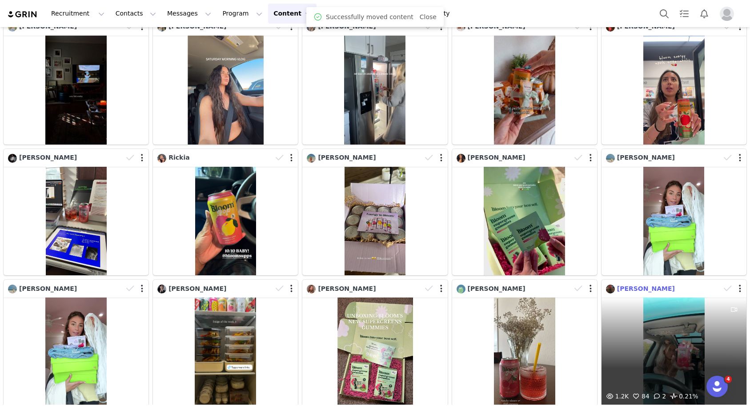
scroll to position [7651, 0]
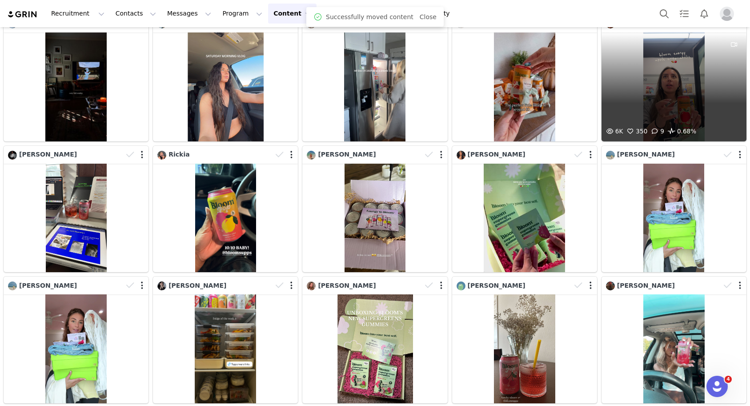
click at [694, 103] on div "6K 350 9 0.68%" at bounding box center [674, 86] width 145 height 109
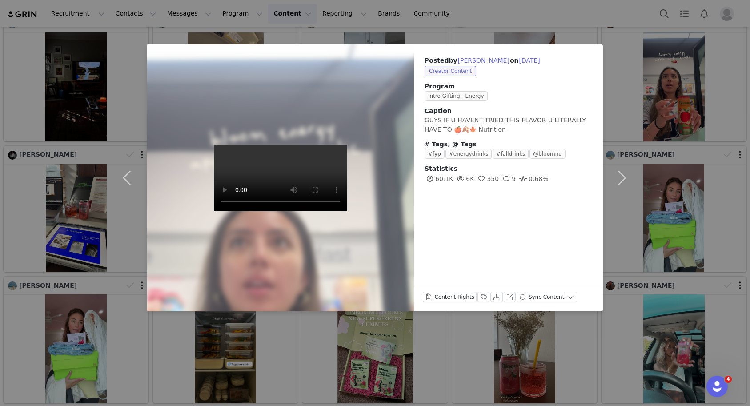
click at [684, 140] on div "Posted by [PERSON_NAME] on [DATE] Creator Content Program Intro Gifting - Energ…" at bounding box center [375, 203] width 750 height 406
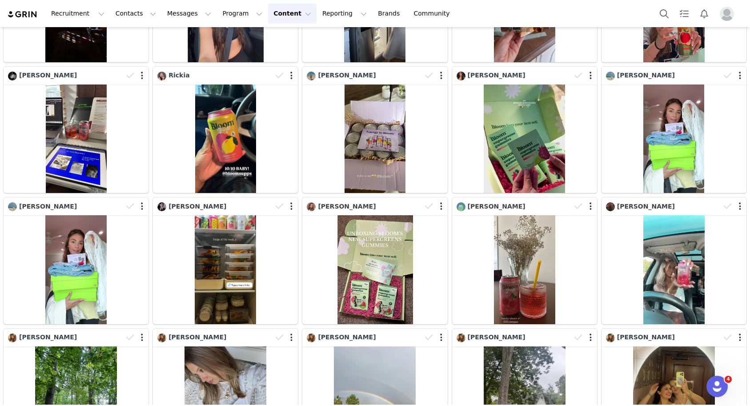
scroll to position [7890, 0]
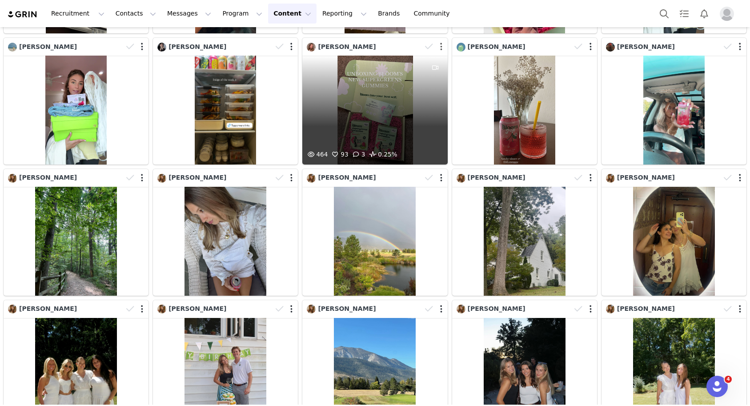
click at [441, 46] on button "button" at bounding box center [441, 46] width 2 height 9
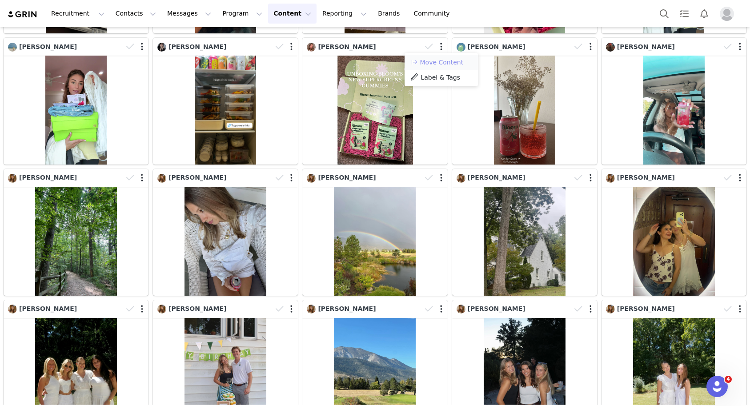
click at [438, 63] on button "Move Content" at bounding box center [437, 62] width 54 height 11
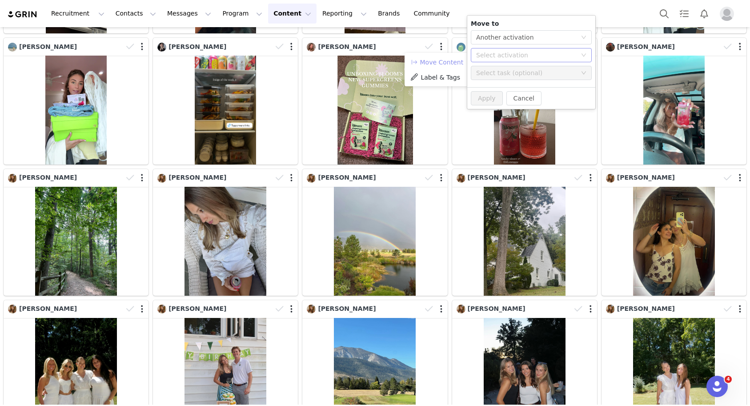
click at [491, 57] on div "Select activation" at bounding box center [526, 55] width 100 height 9
click at [509, 101] on li "Intro Gifting - Greens Gummies Not Activated" at bounding box center [531, 103] width 121 height 15
click at [487, 94] on button "Apply" at bounding box center [487, 98] width 32 height 14
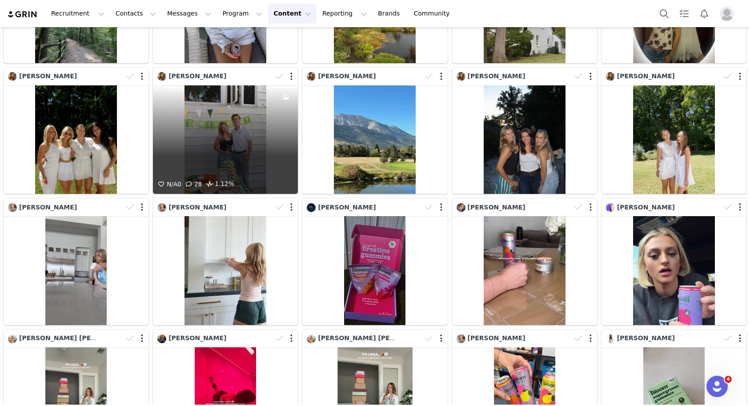
scroll to position [8168, 0]
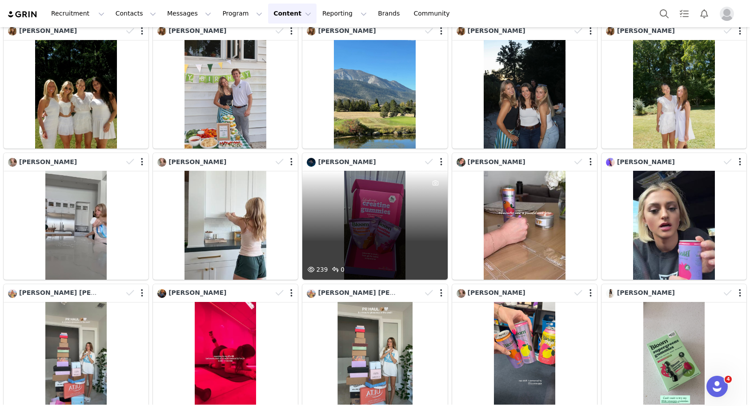
click at [350, 201] on div "239 0" at bounding box center [374, 225] width 145 height 109
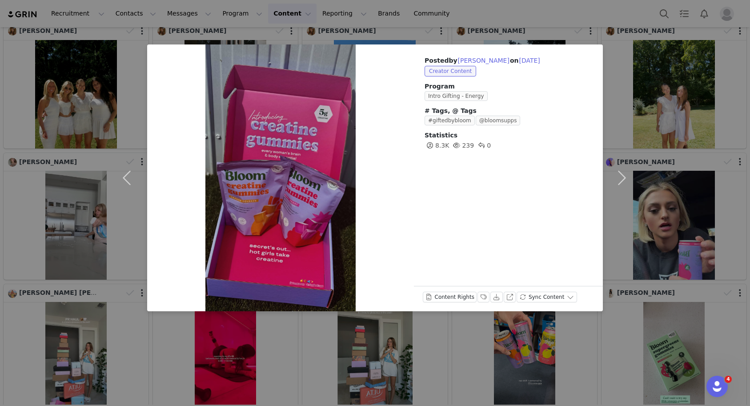
click at [664, 188] on div "Posted by [PERSON_NAME] on [DATE] Creator Content Program Intro Gifting - Energ…" at bounding box center [375, 203] width 750 height 406
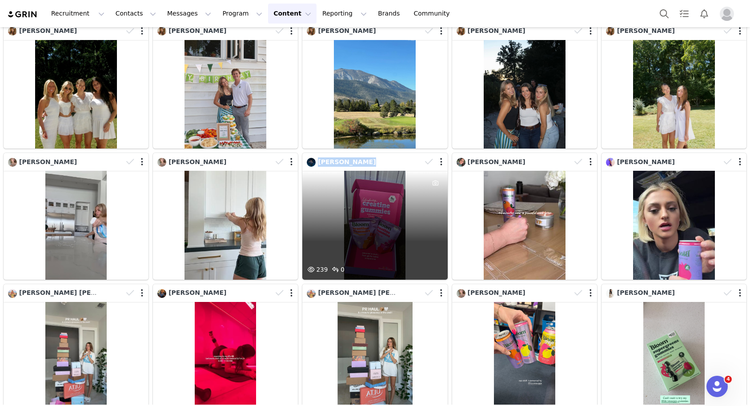
drag, startPoint x: 364, startPoint y: 161, endPoint x: 318, endPoint y: 162, distance: 46.2
click at [318, 162] on div "[PERSON_NAME]" at bounding box center [364, 162] width 115 height 10
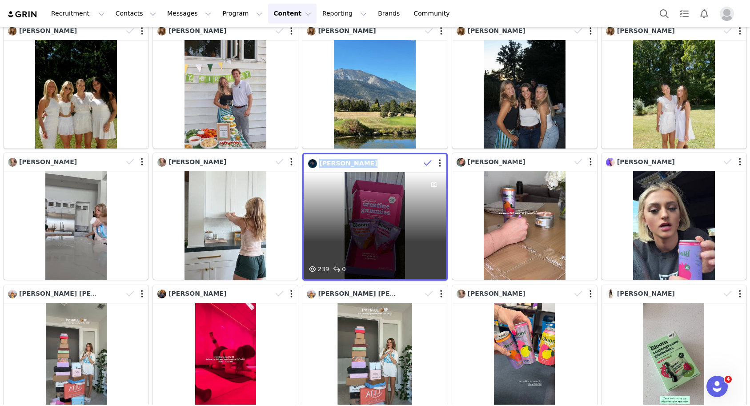
copy span "[PERSON_NAME]"
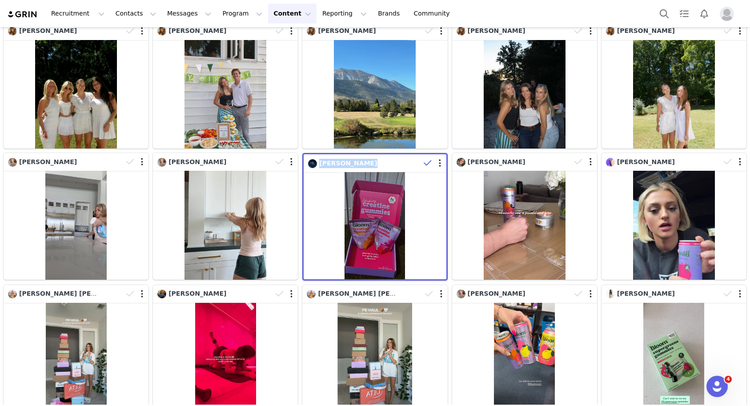
scroll to position [8200, 0]
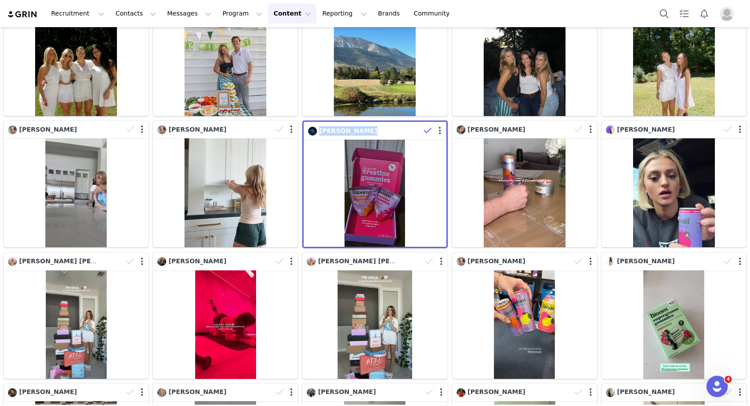
copy span "[PERSON_NAME]"
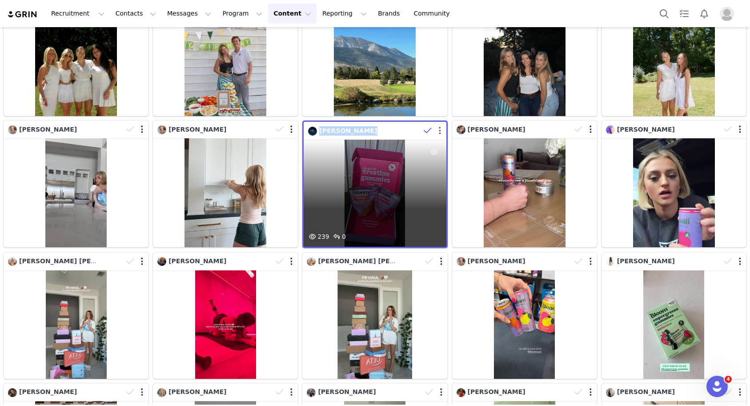
click at [440, 130] on button "button" at bounding box center [440, 130] width 2 height 9
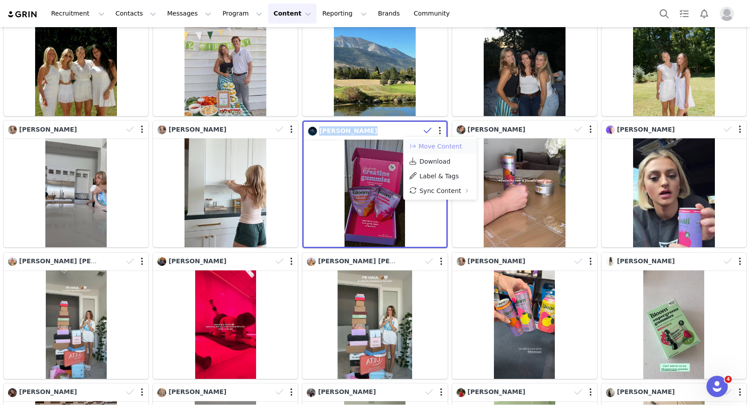
click at [447, 145] on button "Move Content" at bounding box center [436, 146] width 54 height 11
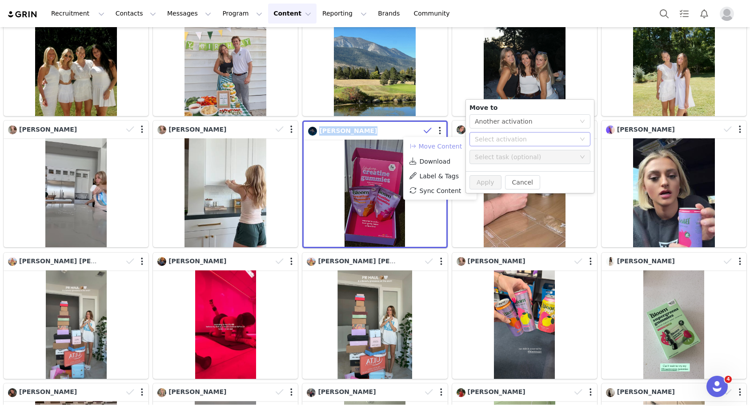
click at [521, 142] on div "Select activation" at bounding box center [525, 139] width 100 height 9
click at [511, 169] on li "Creatine Gummies PR Not Activated" at bounding box center [530, 172] width 121 height 15
click at [489, 182] on button "Apply" at bounding box center [486, 182] width 32 height 14
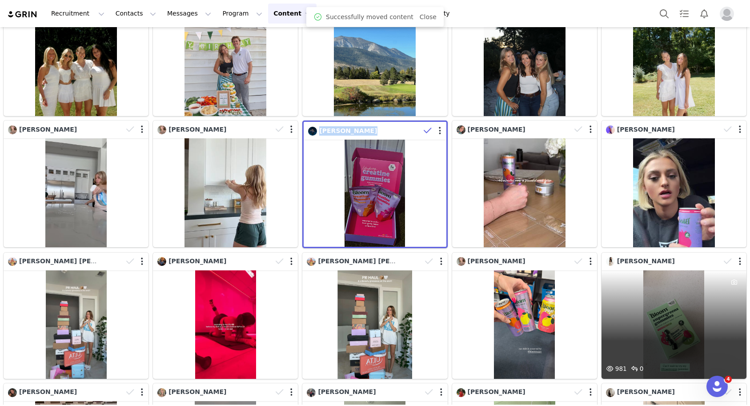
scroll to position [8295, 0]
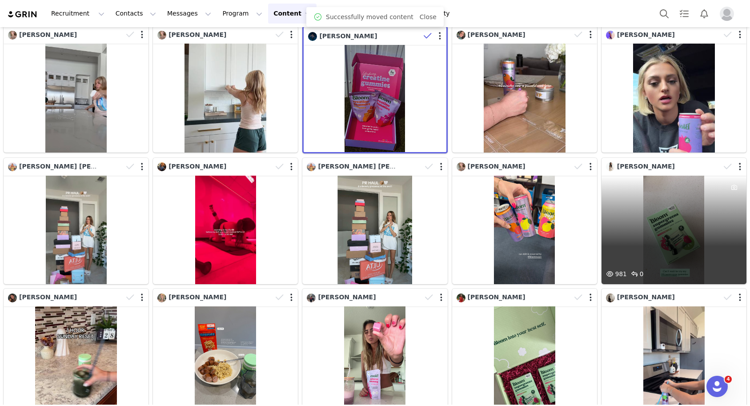
click at [658, 233] on div "981 0" at bounding box center [674, 230] width 145 height 109
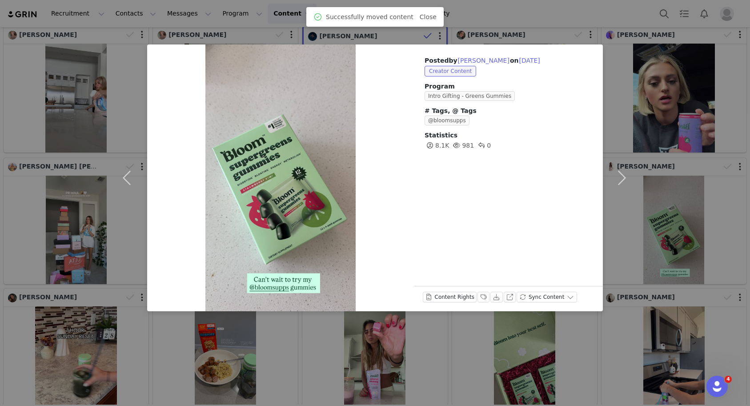
click at [662, 163] on div "Posted by [PERSON_NAME] on [DATE] Creator Content Program Intro Gifting - Green…" at bounding box center [375, 203] width 750 height 406
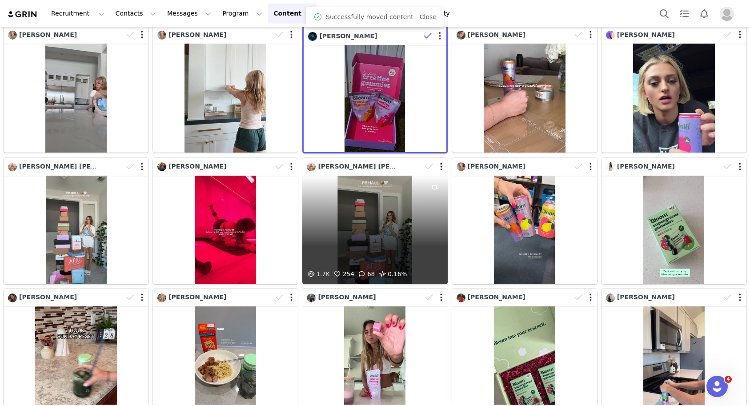
scroll to position [8569, 0]
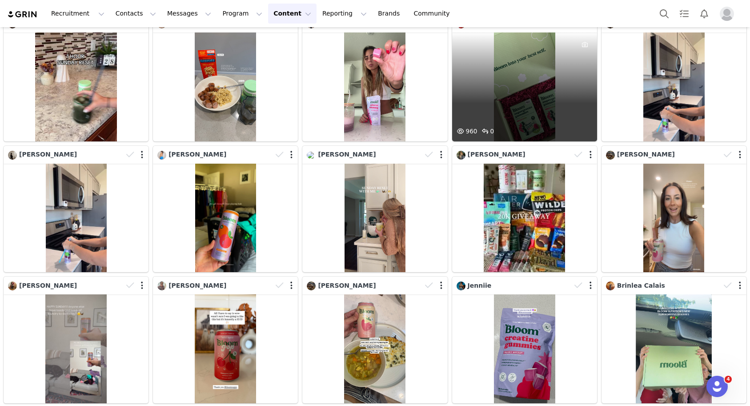
click at [513, 110] on div "960 0" at bounding box center [524, 86] width 145 height 109
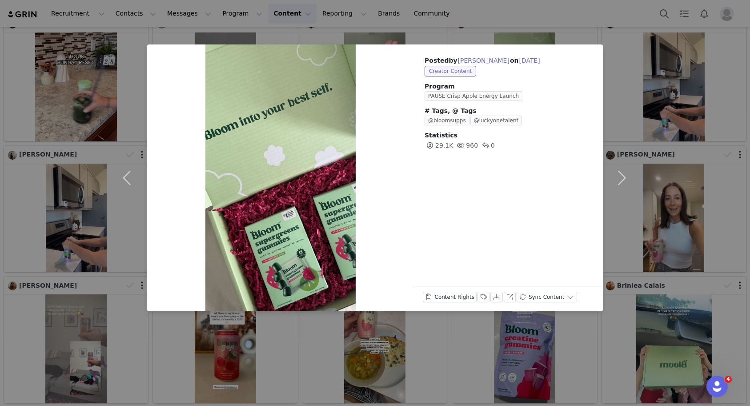
click at [643, 138] on div "Posted by [PERSON_NAME] on [DATE] Creator Content Program PAUSE Crisp Apple Ene…" at bounding box center [375, 203] width 750 height 406
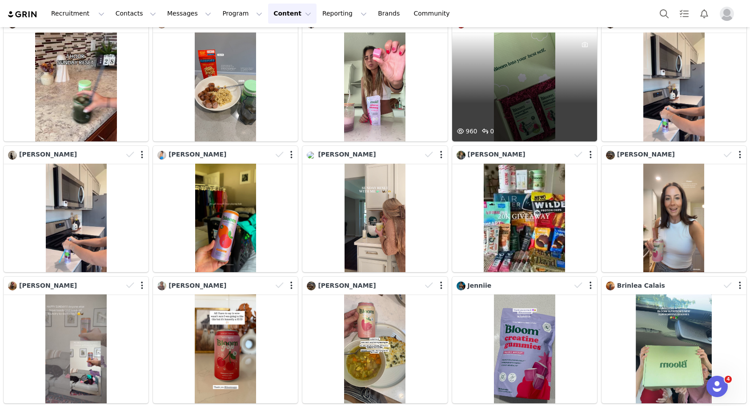
scroll to position [8528, 0]
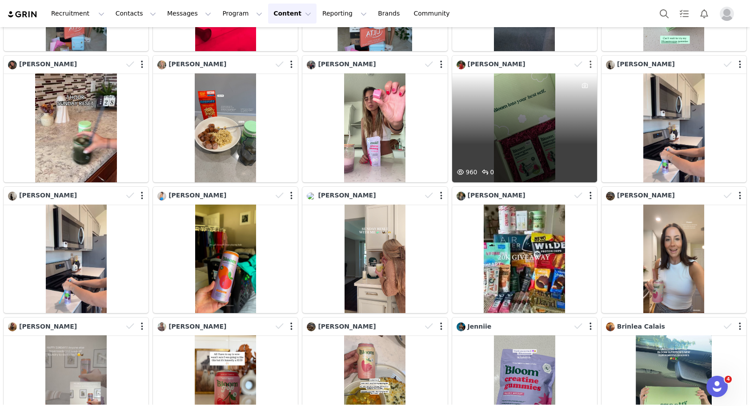
click at [590, 64] on button "button" at bounding box center [591, 64] width 2 height 9
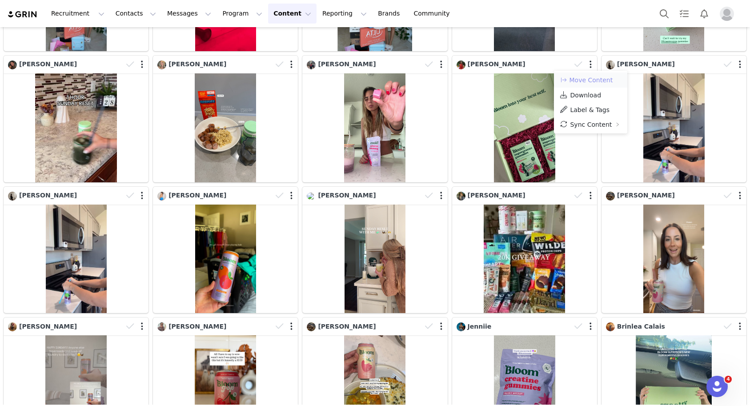
click at [586, 75] on button "Move Content" at bounding box center [586, 80] width 54 height 11
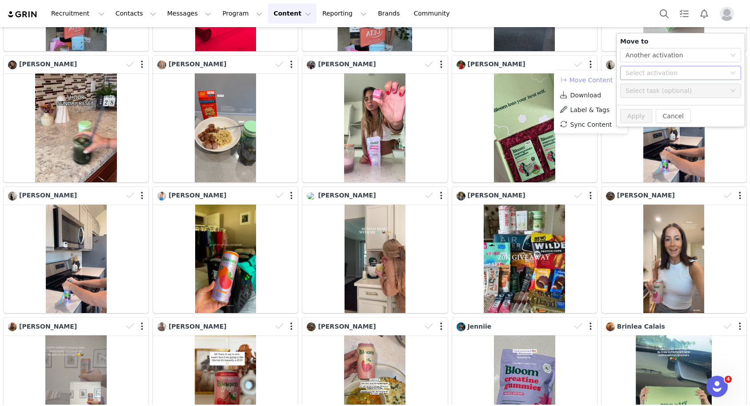
click at [638, 76] on div "Select activation" at bounding box center [676, 72] width 100 height 9
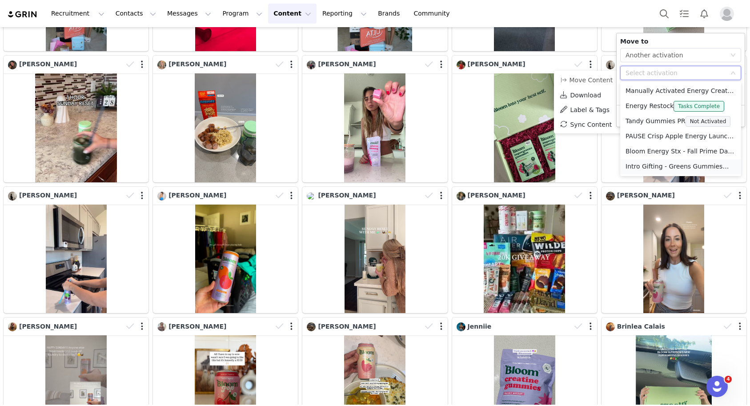
click at [636, 161] on li "Intro Gifting - Greens Gummies Not Activated" at bounding box center [680, 166] width 121 height 15
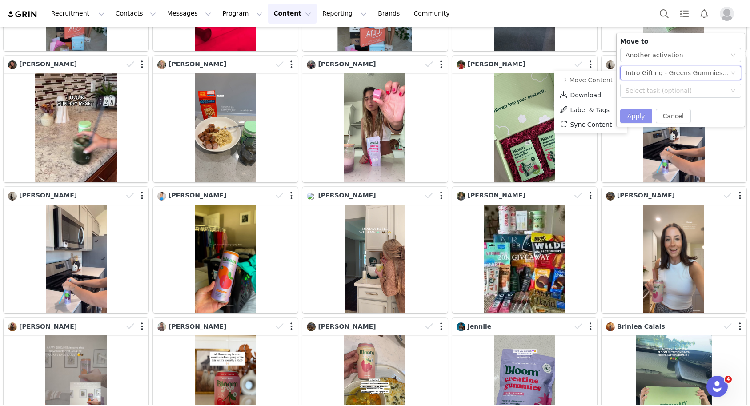
click at [636, 114] on button "Apply" at bounding box center [636, 116] width 32 height 14
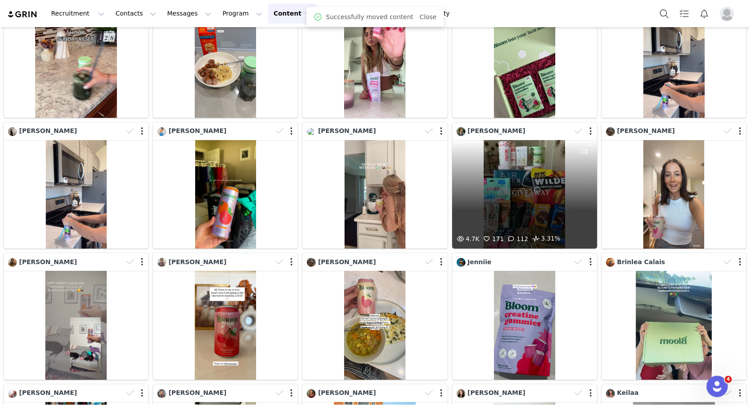
scroll to position [8713, 0]
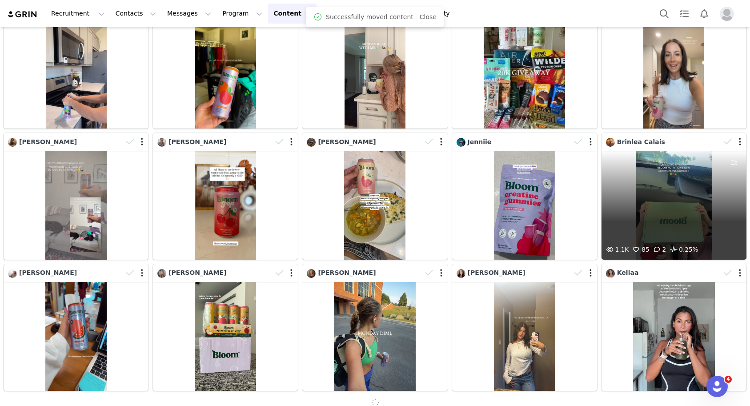
click at [698, 177] on div "1.1K 85 2 0.25%" at bounding box center [674, 205] width 145 height 109
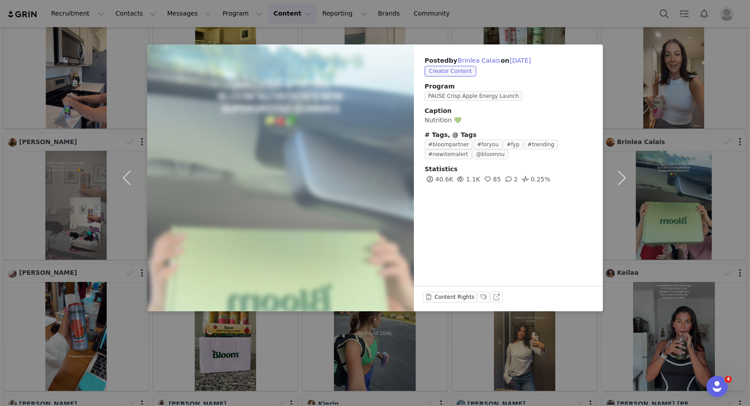
click at [665, 130] on div "Posted by Brinlea Calais on [DATE] Creator Content Program PAUSE Crisp Apple En…" at bounding box center [375, 203] width 750 height 406
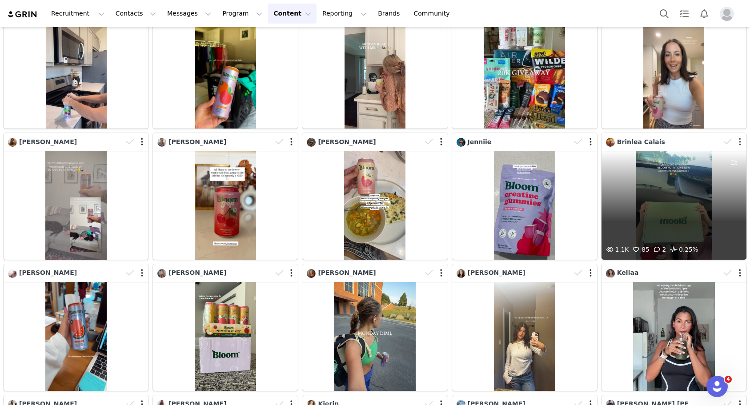
click at [739, 144] on button "button" at bounding box center [740, 141] width 2 height 9
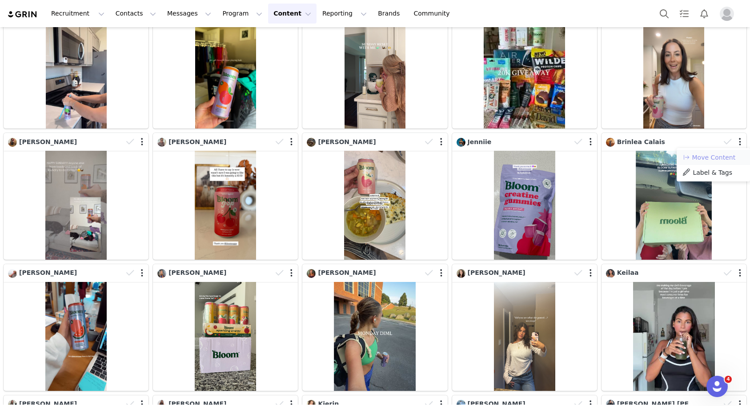
click at [715, 157] on button "Move Content" at bounding box center [709, 157] width 54 height 11
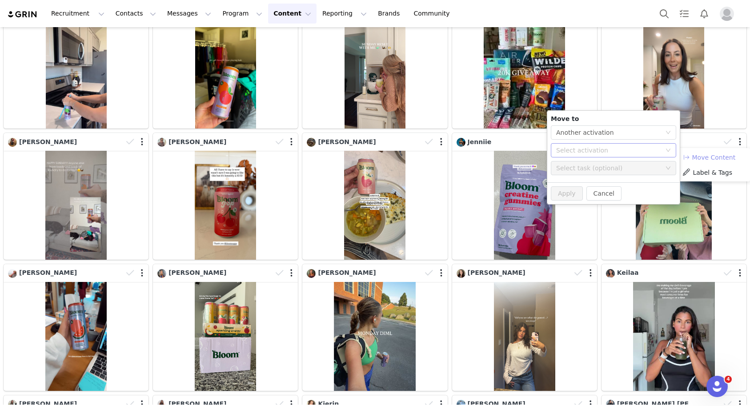
click at [647, 152] on div "Select activation" at bounding box center [608, 150] width 105 height 9
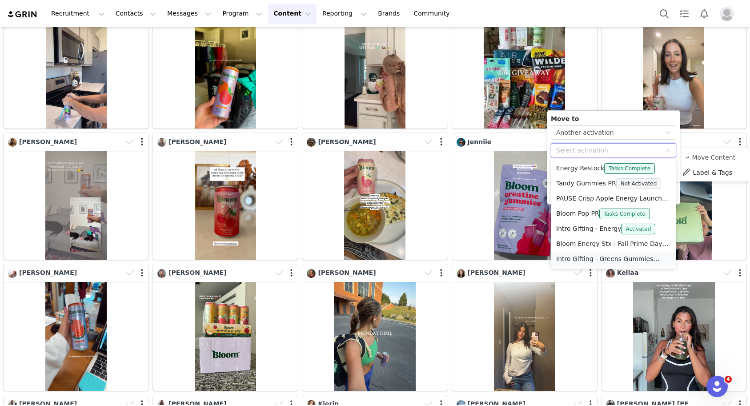
click at [590, 259] on li "Intro Gifting - Greens Gummies Not Activated" at bounding box center [613, 259] width 125 height 15
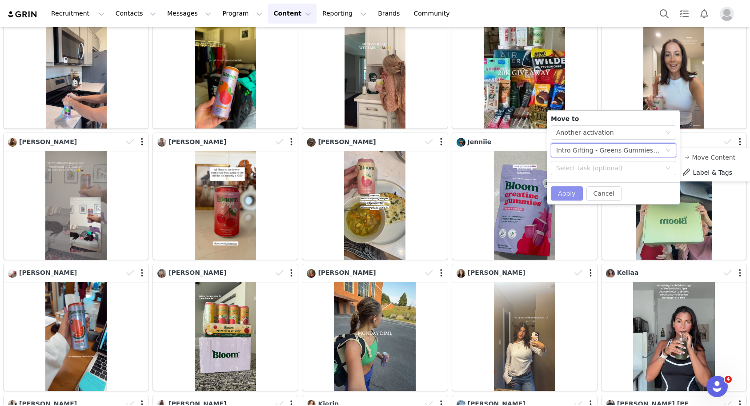
click at [569, 191] on button "Apply" at bounding box center [567, 193] width 32 height 14
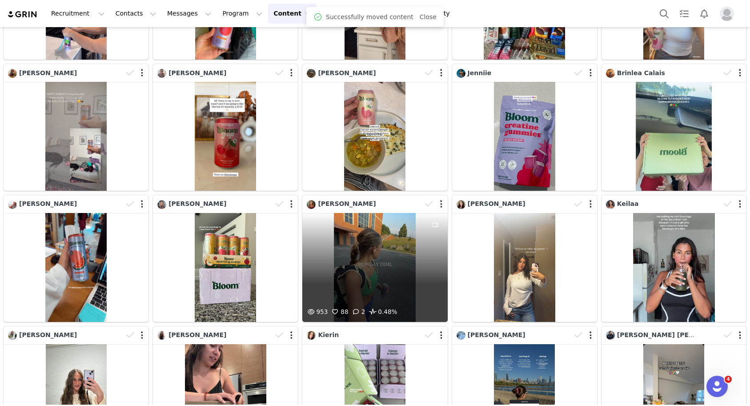
scroll to position [8901, 0]
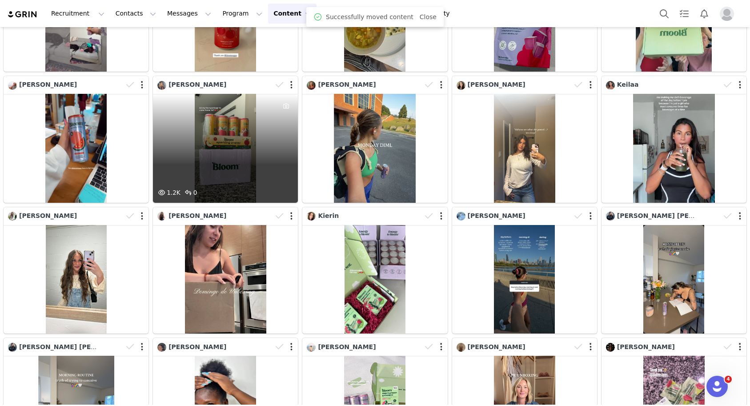
click at [243, 165] on div "1.2K 0" at bounding box center [225, 148] width 145 height 109
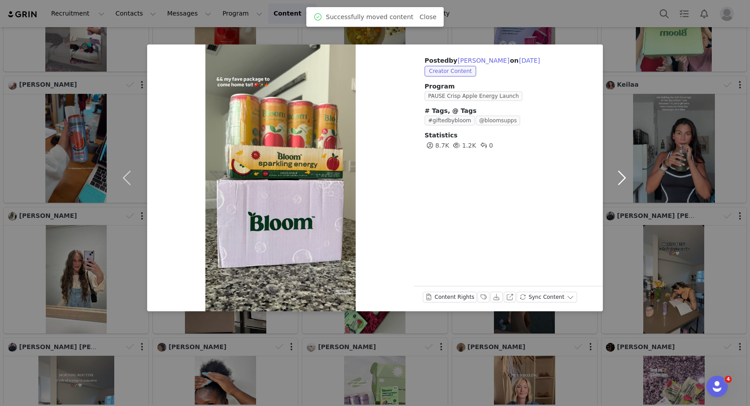
click at [633, 158] on button "button" at bounding box center [621, 177] width 37 height 267
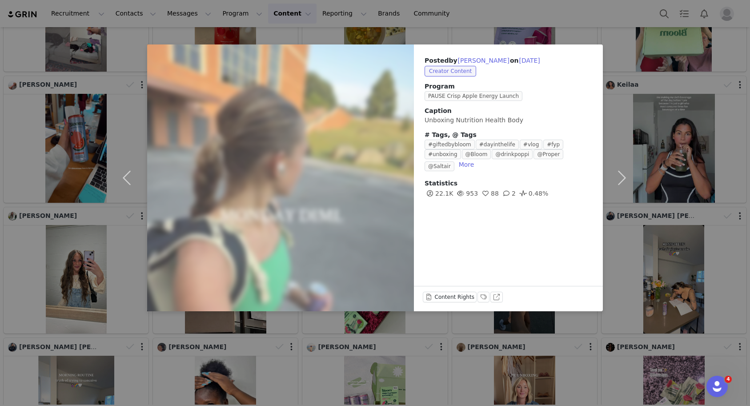
click at [676, 195] on div "Posted by [PERSON_NAME] on [DATE] Creator Content Program PAUSE Crisp Apple Ene…" at bounding box center [375, 203] width 750 height 406
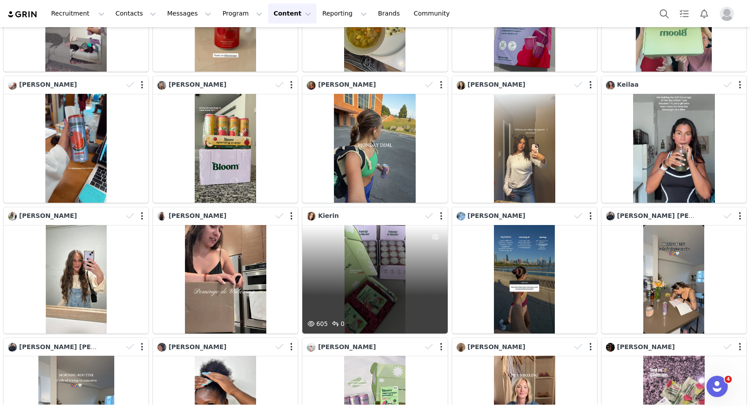
click at [394, 290] on div "605 0" at bounding box center [374, 279] width 145 height 109
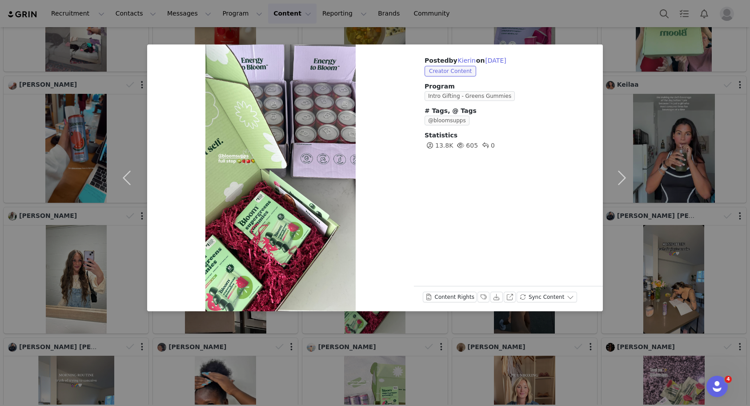
click at [654, 166] on div "Posted by [PERSON_NAME] on [DATE] Creator Content Program Intro Gifting - Green…" at bounding box center [375, 203] width 750 height 406
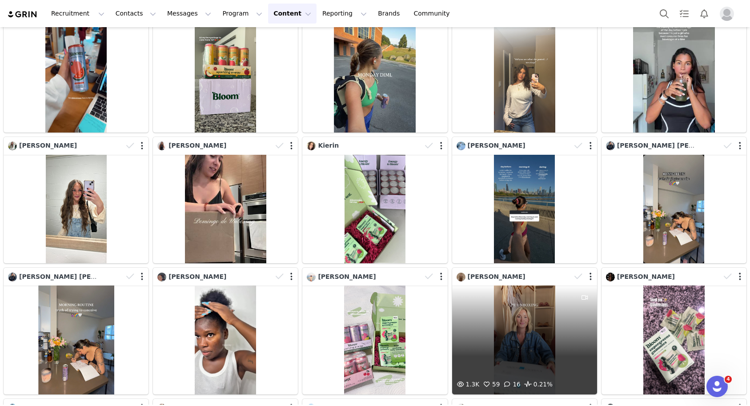
scroll to position [9055, 0]
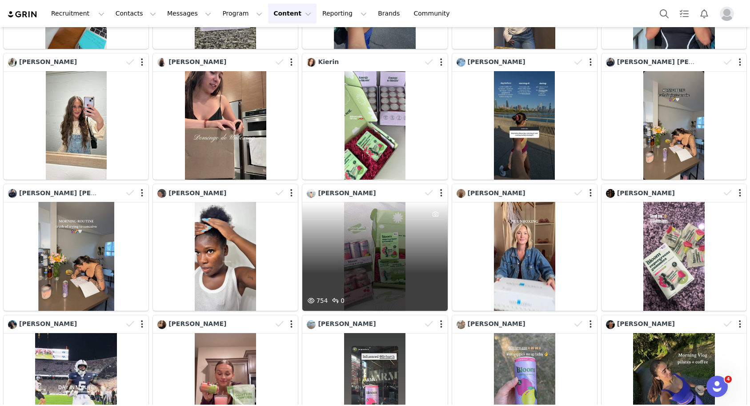
click at [402, 277] on div "754 0" at bounding box center [374, 256] width 145 height 109
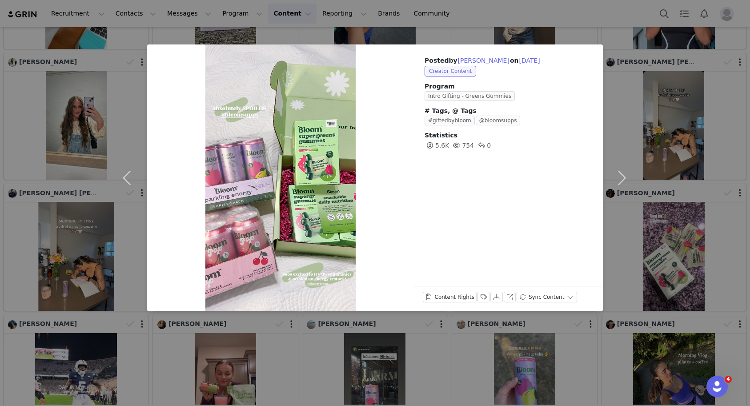
click at [664, 202] on div "Posted by [PERSON_NAME] on [DATE] Creator Content Program Intro Gifting - Green…" at bounding box center [375, 203] width 750 height 406
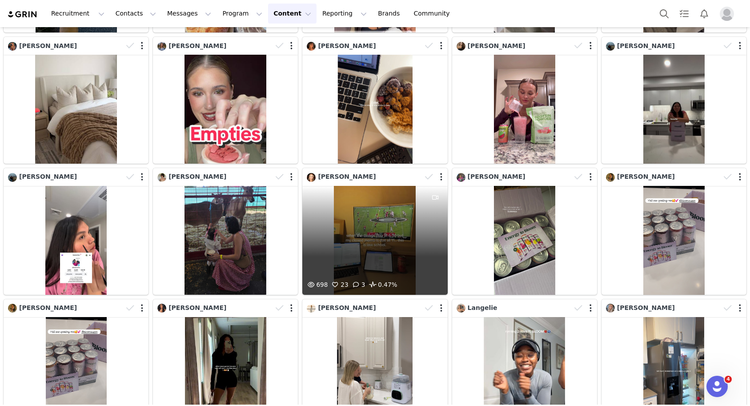
scroll to position [9596, 0]
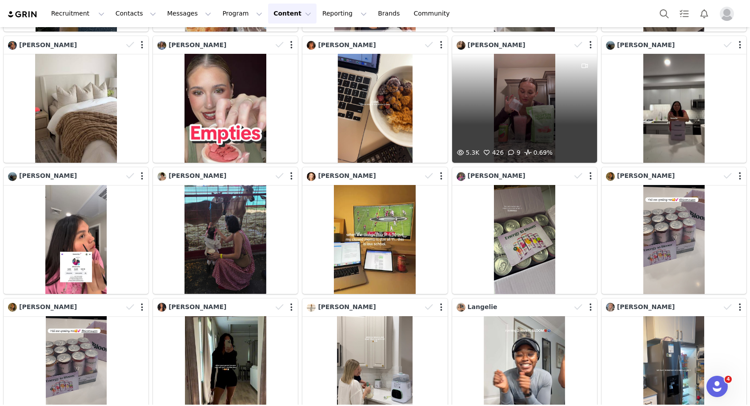
click at [558, 116] on div "5.3K 426 9 0.69%" at bounding box center [524, 108] width 145 height 109
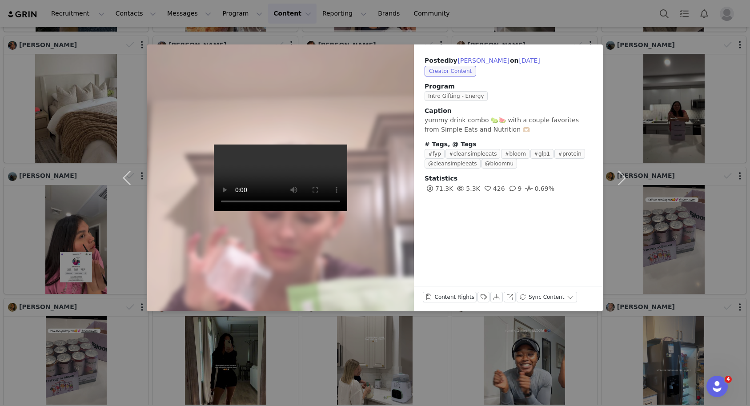
click at [670, 143] on div "Posted by [PERSON_NAME] on [DATE] Creator Content Program Intro Gifting - Energ…" at bounding box center [375, 203] width 750 height 406
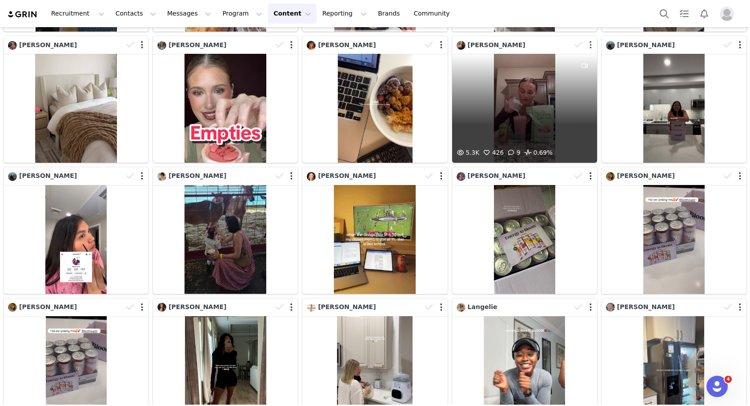
click at [591, 46] on button "button" at bounding box center [591, 44] width 2 height 9
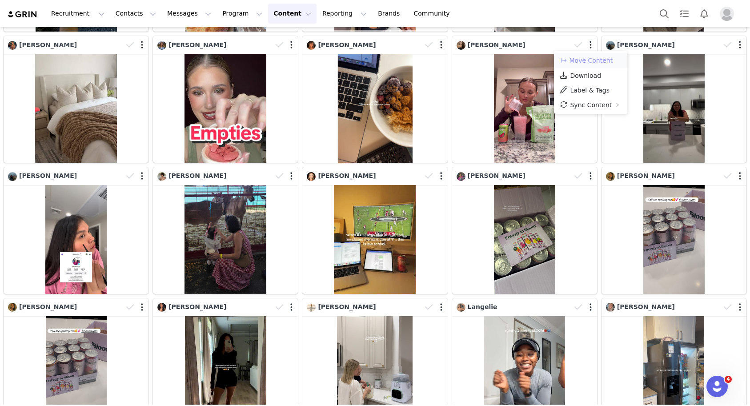
click at [586, 58] on button "Move Content" at bounding box center [586, 60] width 54 height 11
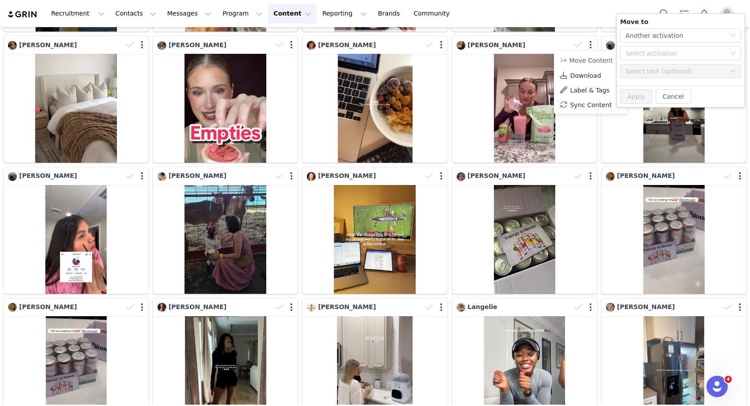
click at [635, 45] on div "Move to Select action Another activation Select activation Select task (optiona…" at bounding box center [681, 50] width 128 height 72
click at [635, 53] on div "Select activation" at bounding box center [676, 53] width 100 height 9
click at [667, 95] on button "Cancel" at bounding box center [673, 96] width 35 height 14
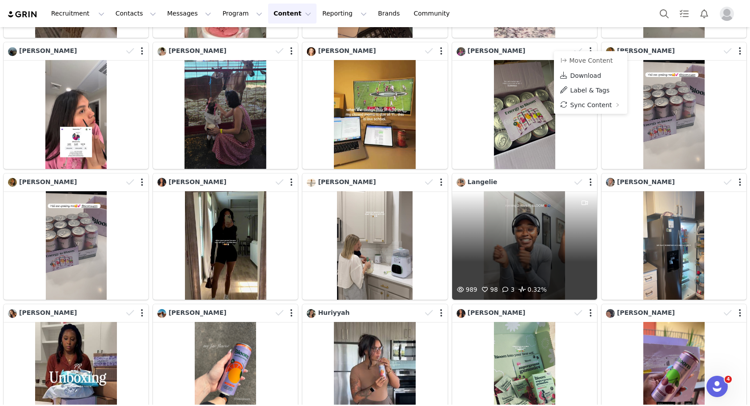
scroll to position [9850, 0]
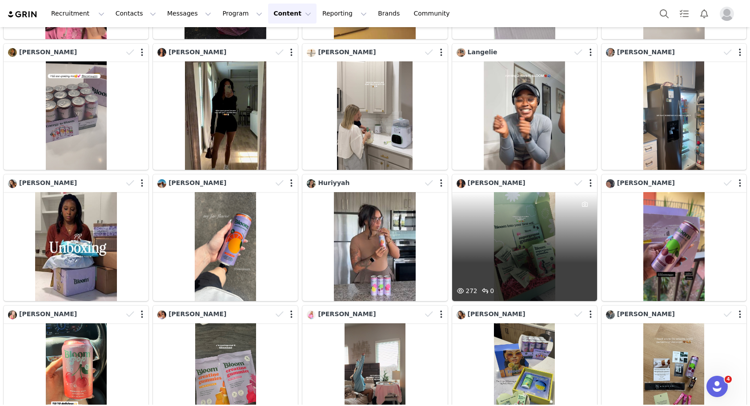
click at [528, 258] on div "272 0" at bounding box center [524, 246] width 145 height 109
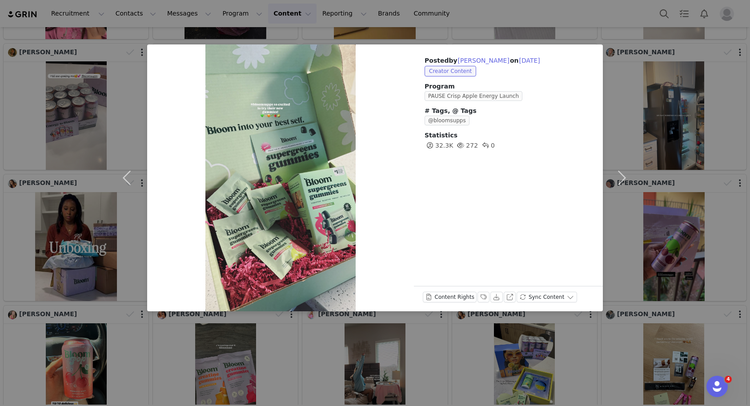
click at [677, 224] on div "Posted by [PERSON_NAME] on [DATE] Creator Content Program PAUSE Crisp Apple Ene…" at bounding box center [375, 203] width 750 height 406
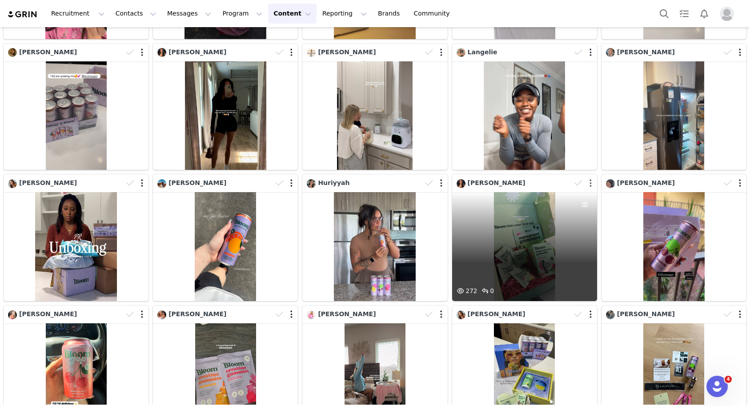
click at [590, 185] on button "button" at bounding box center [591, 183] width 2 height 9
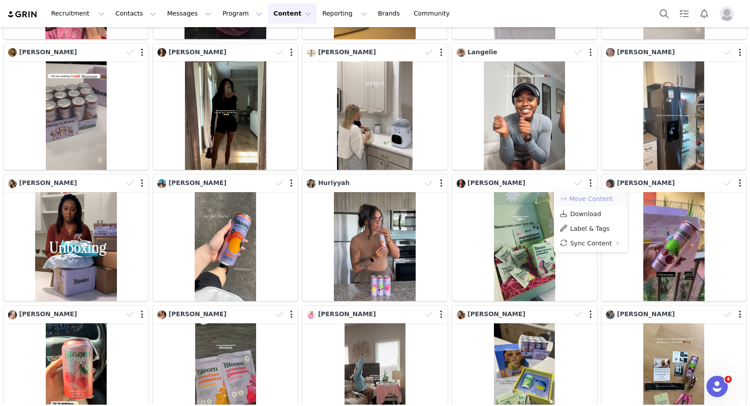
click at [588, 196] on button "Move Content" at bounding box center [586, 198] width 54 height 11
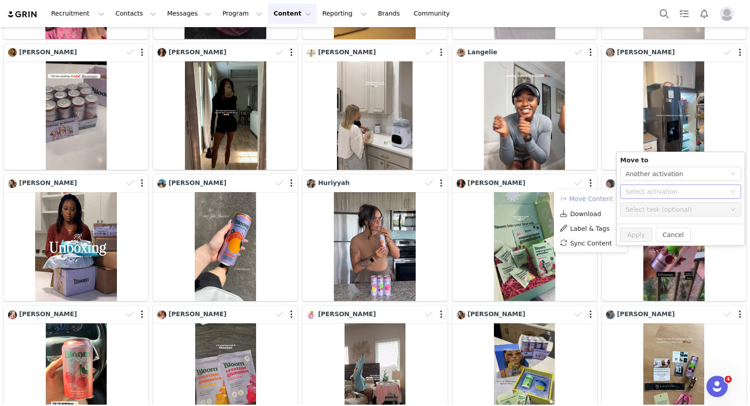
click at [636, 191] on div "Select activation" at bounding box center [676, 191] width 100 height 9
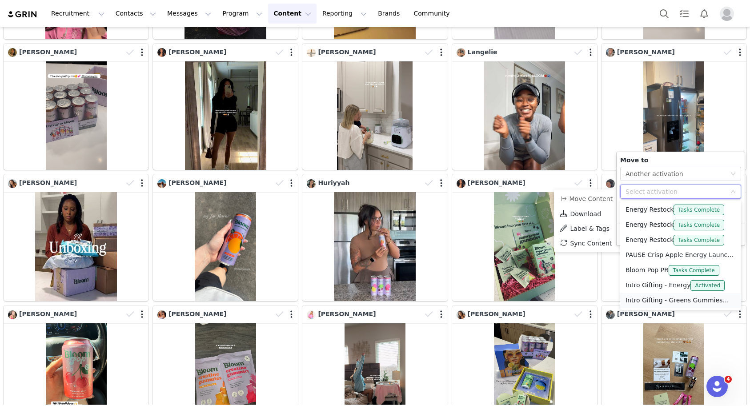
click at [644, 305] on li "Intro Gifting - Greens Gummies Not Activated" at bounding box center [680, 300] width 121 height 15
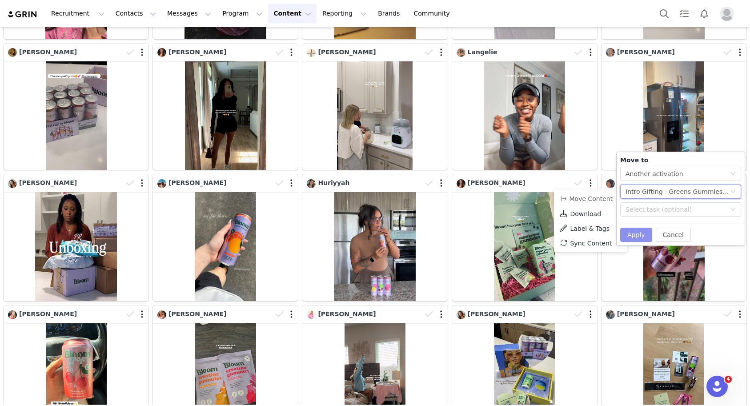
click at [632, 233] on button "Apply" at bounding box center [636, 235] width 32 height 14
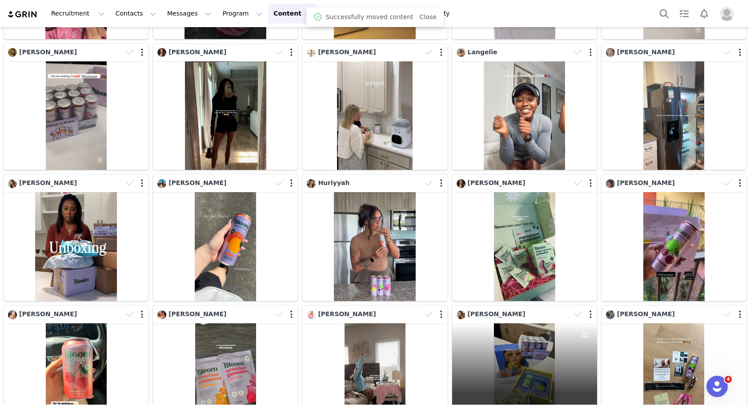
scroll to position [10008, 0]
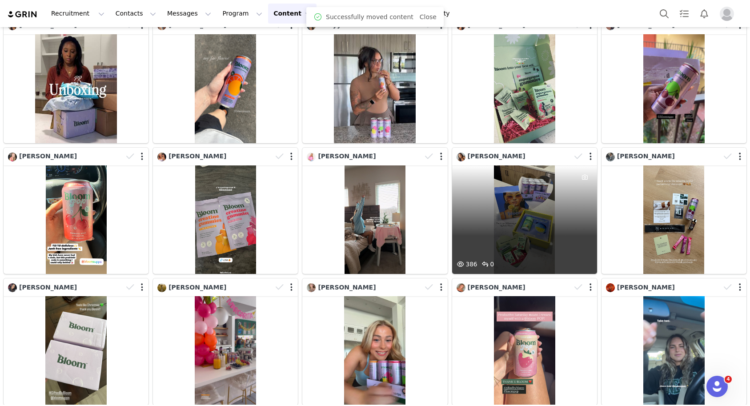
click at [536, 199] on div "386 0" at bounding box center [524, 219] width 145 height 109
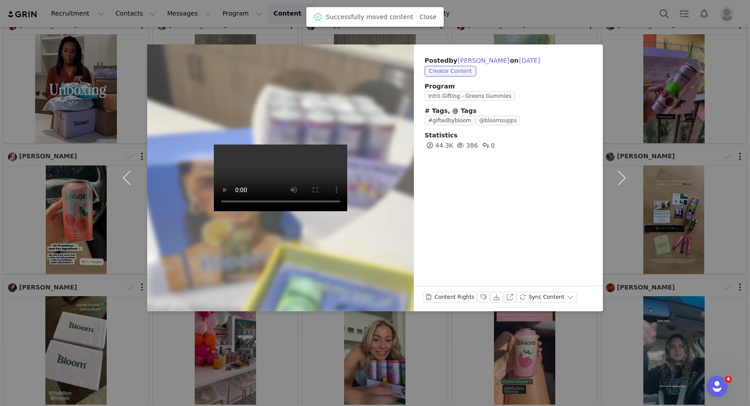
click at [666, 163] on div "Posted by [PERSON_NAME] on [DATE] Creator Content Program Intro Gifting - Green…" at bounding box center [375, 203] width 750 height 406
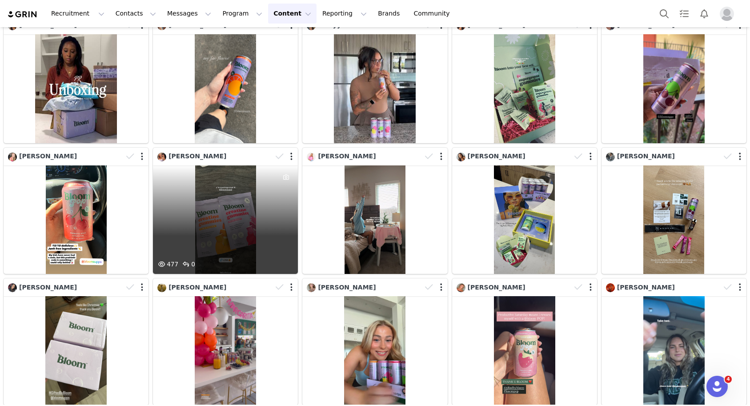
click at [217, 199] on div "477 0" at bounding box center [225, 219] width 145 height 109
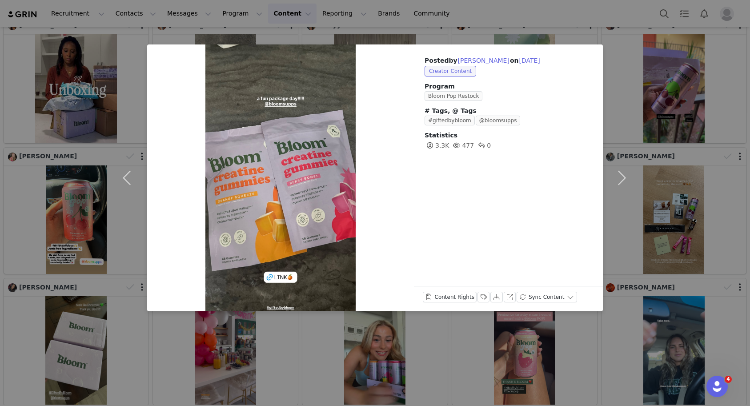
click at [686, 173] on div "Posted by [PERSON_NAME] on [DATE] Creator Content Program Bloom Pop Restock # T…" at bounding box center [375, 203] width 750 height 406
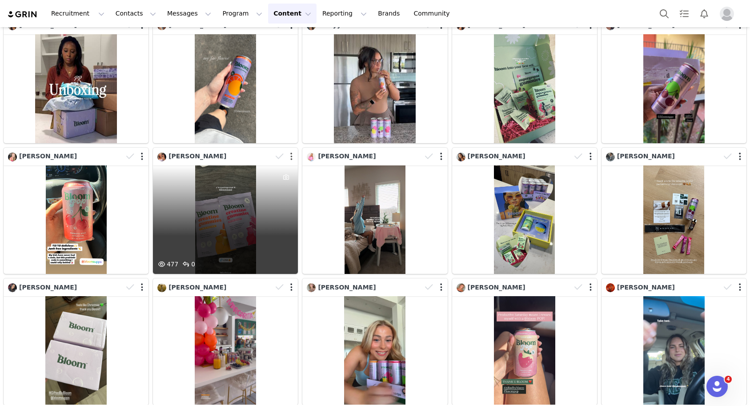
click at [291, 157] on button "button" at bounding box center [291, 156] width 2 height 9
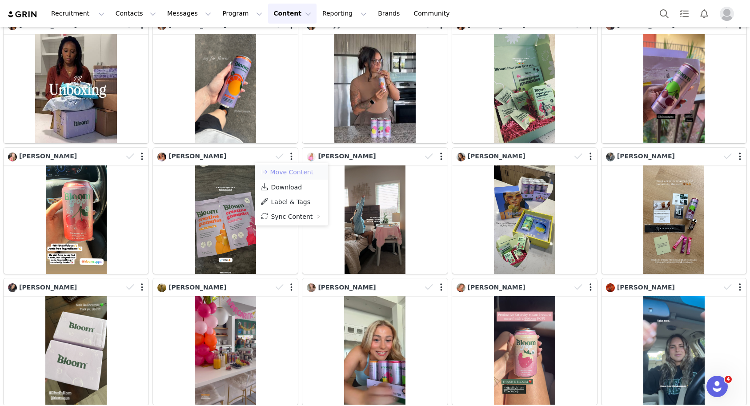
click at [292, 171] on button "Move Content" at bounding box center [287, 172] width 54 height 11
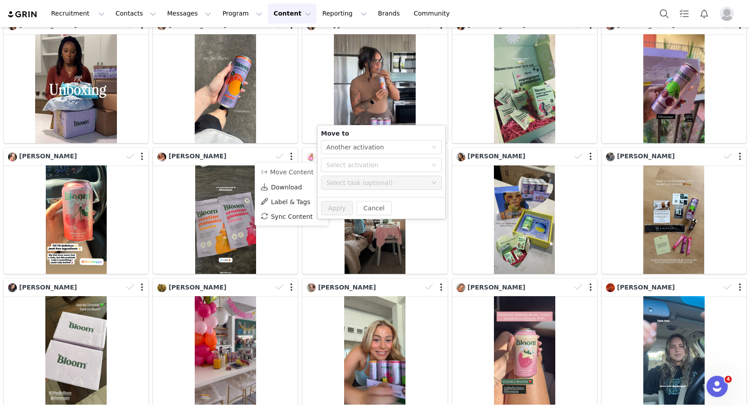
click at [373, 172] on div "Move to Select action Another activation Select activation Select task (optiona…" at bounding box center [381, 161] width 128 height 72
click at [371, 166] on div "Select activation" at bounding box center [376, 165] width 100 height 9
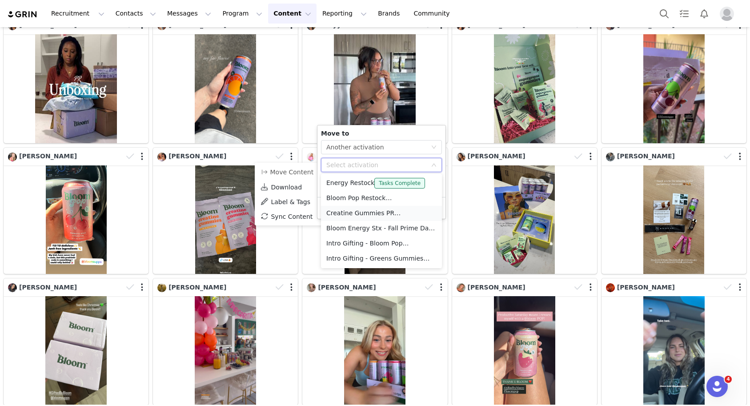
click at [372, 212] on li "Creatine Gummies PR Not Activated" at bounding box center [381, 213] width 121 height 15
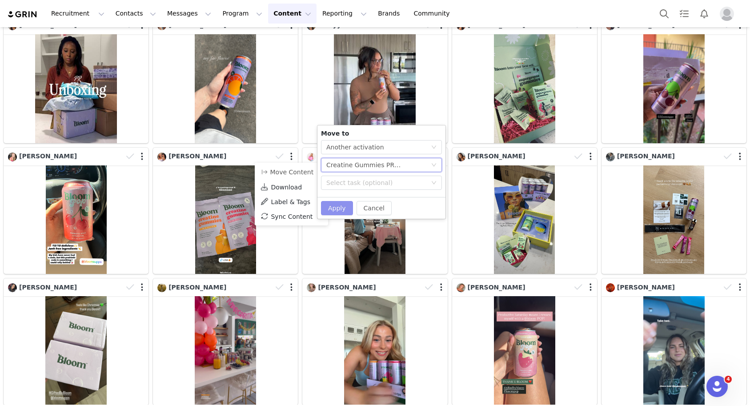
click at [338, 207] on button "Apply" at bounding box center [337, 208] width 32 height 14
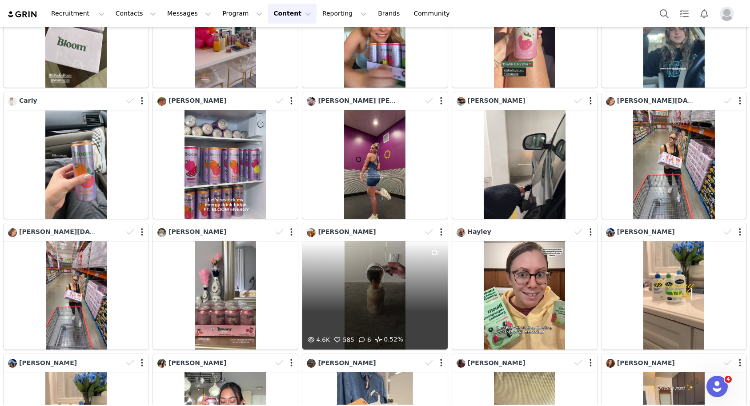
scroll to position [10410, 0]
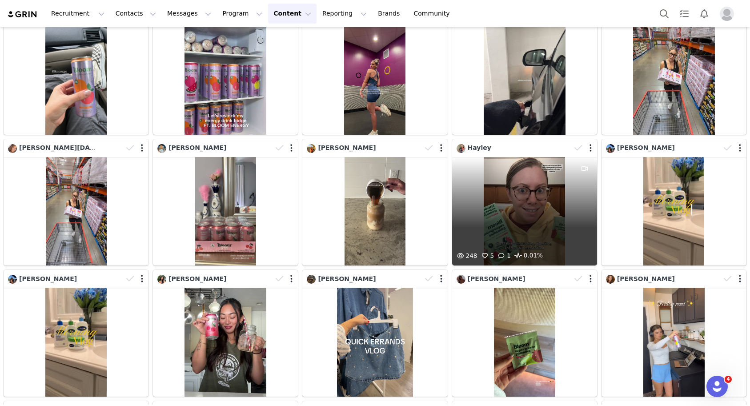
click at [534, 223] on div "248 5 1 0.01%" at bounding box center [524, 211] width 145 height 109
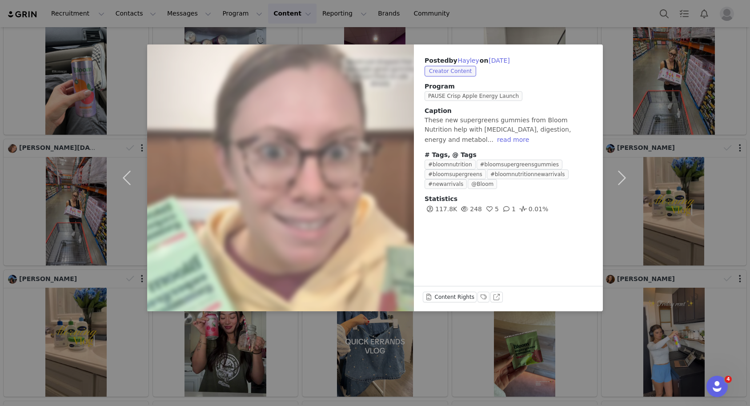
click at [663, 222] on div "Posted by [PERSON_NAME] on [DATE] Creator Content Program PAUSE Crisp Apple Ene…" at bounding box center [375, 203] width 750 height 406
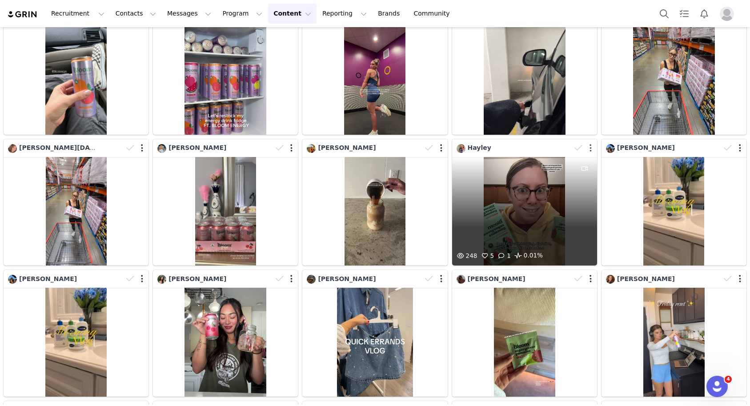
click at [591, 150] on button "button" at bounding box center [591, 148] width 2 height 9
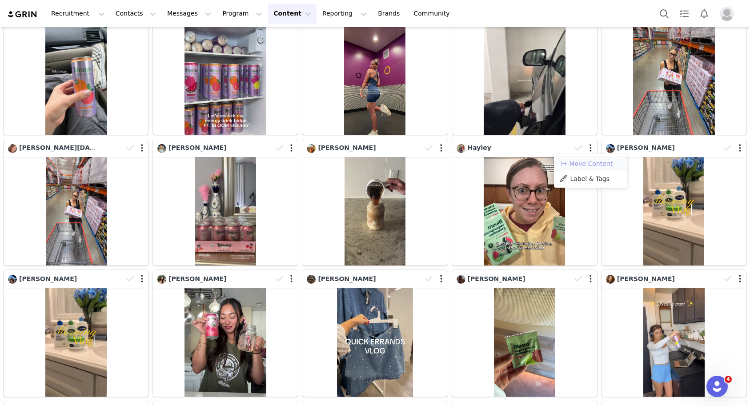
click at [589, 159] on button "Move Content" at bounding box center [586, 163] width 54 height 11
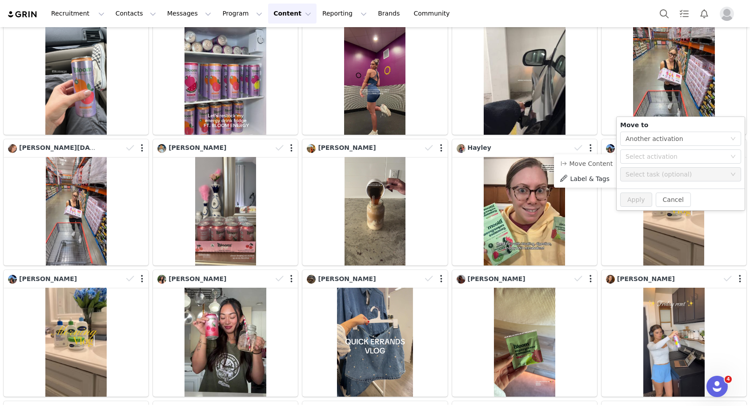
click at [645, 165] on div "Move to Select action Another activation Select activation Select task (optiona…" at bounding box center [681, 153] width 128 height 72
click at [643, 161] on div "Select activation" at bounding box center [678, 156] width 104 height 13
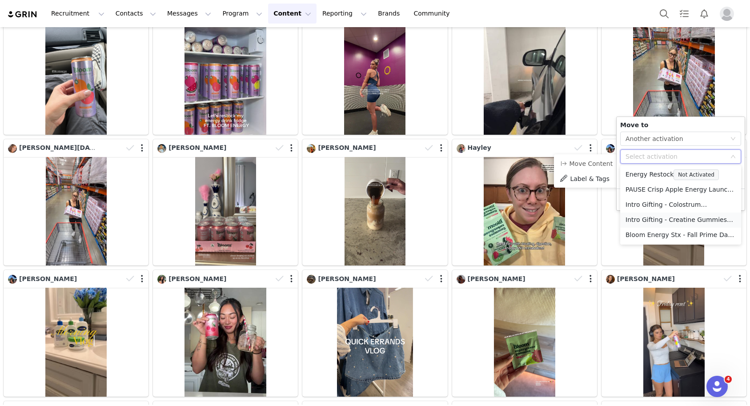
click at [667, 218] on li "Intro Gifting - Creatine Gummies Not Activated" at bounding box center [680, 220] width 121 height 15
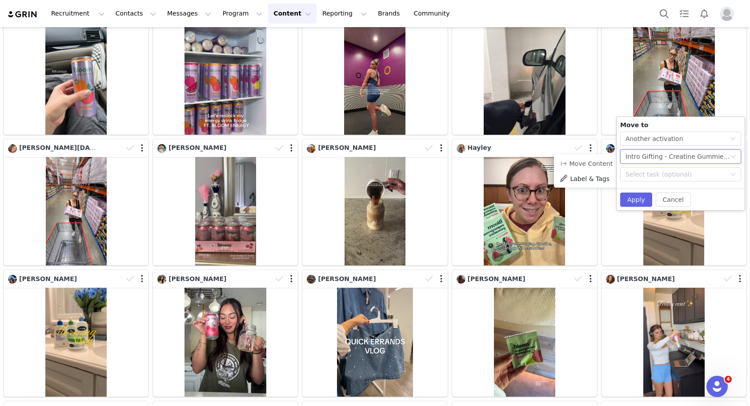
click at [658, 158] on div "Intro Gifting - Creatine Gummies Not Activated" at bounding box center [678, 156] width 104 height 13
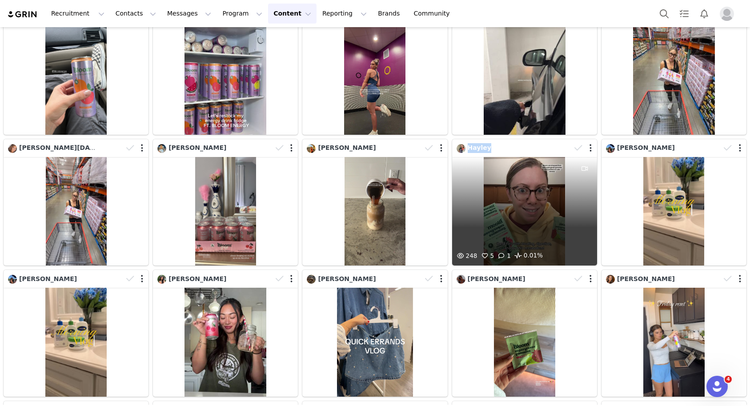
drag, startPoint x: 492, startPoint y: 149, endPoint x: 462, endPoint y: 149, distance: 29.8
click at [462, 149] on div "Hayley" at bounding box center [514, 148] width 115 height 10
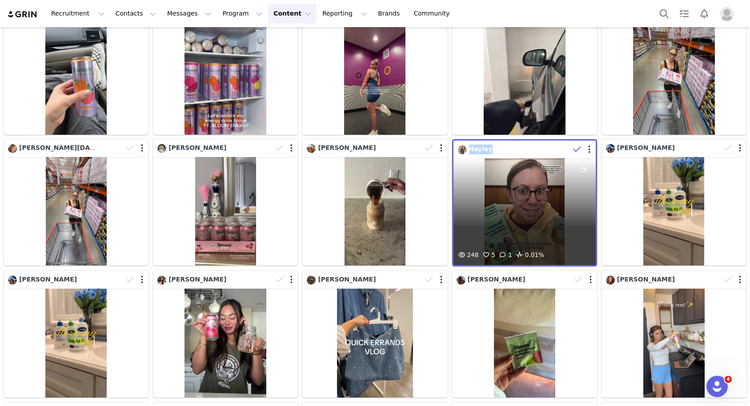
copy span "Hayley"
click at [588, 152] on div at bounding box center [583, 149] width 26 height 13
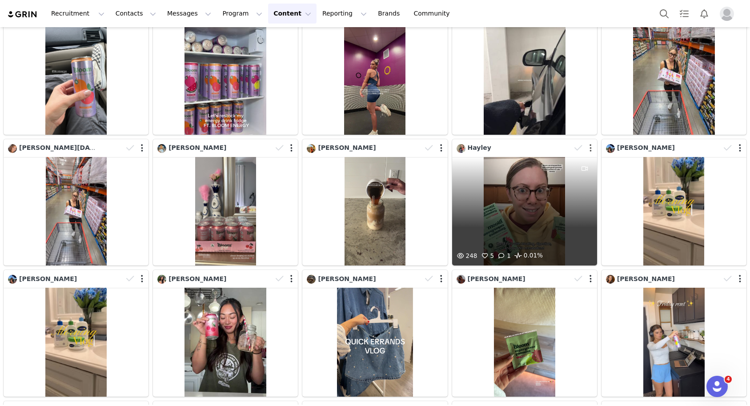
click at [590, 151] on button "button" at bounding box center [591, 148] width 2 height 9
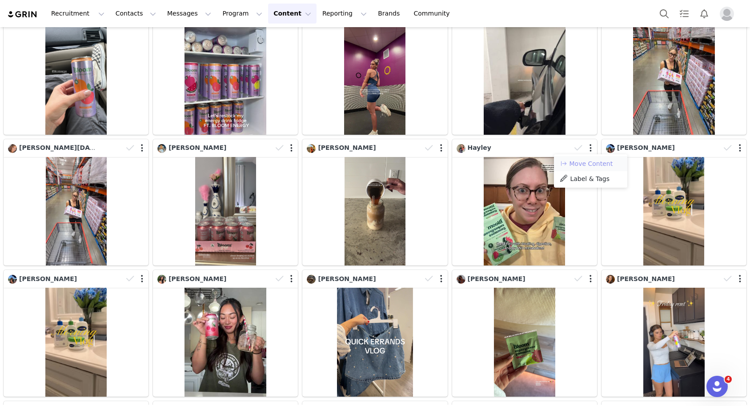
click at [581, 167] on button "Move Content" at bounding box center [586, 163] width 54 height 11
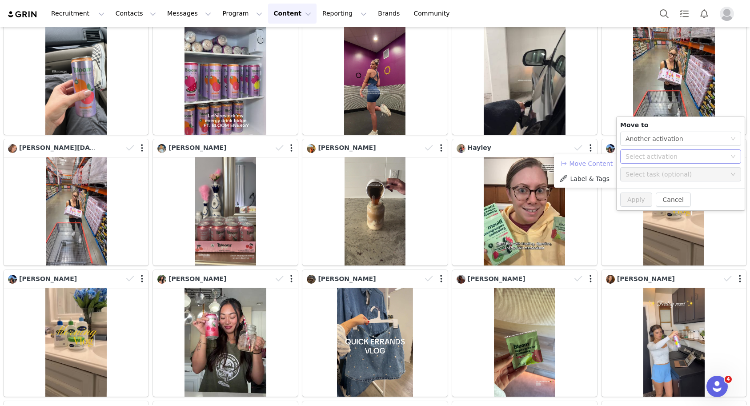
click at [660, 155] on div "Select activation" at bounding box center [676, 156] width 100 height 9
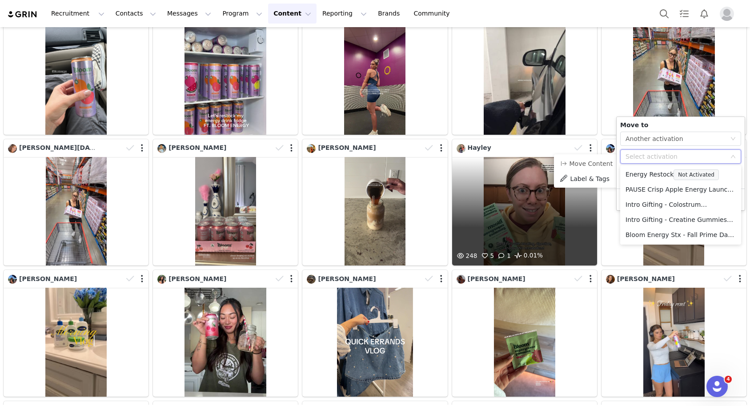
click at [532, 205] on div "248 5 1 0.01%" at bounding box center [524, 211] width 145 height 109
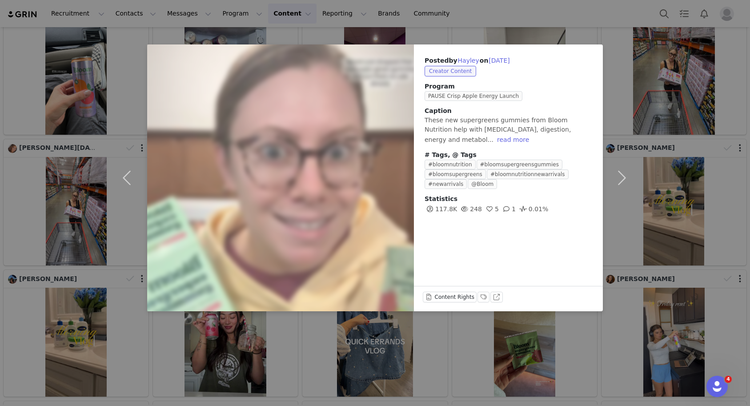
click at [659, 181] on div "Posted by [PERSON_NAME] on [DATE] Creator Content Program PAUSE Crisp Apple Ene…" at bounding box center [375, 203] width 750 height 406
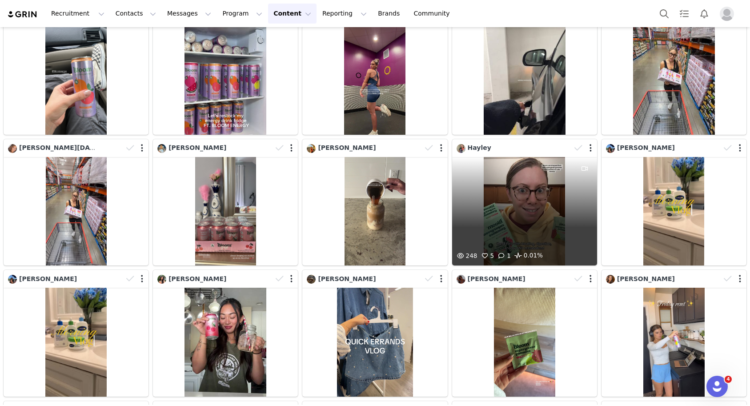
click at [539, 173] on div "248 5 1 0.01%" at bounding box center [524, 211] width 145 height 109
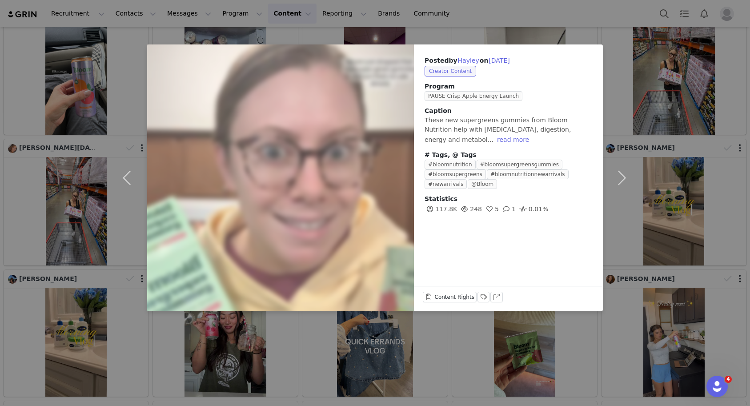
click at [691, 120] on div "Posted by [PERSON_NAME] on [DATE] Creator Content Program PAUSE Crisp Apple Ene…" at bounding box center [375, 203] width 750 height 406
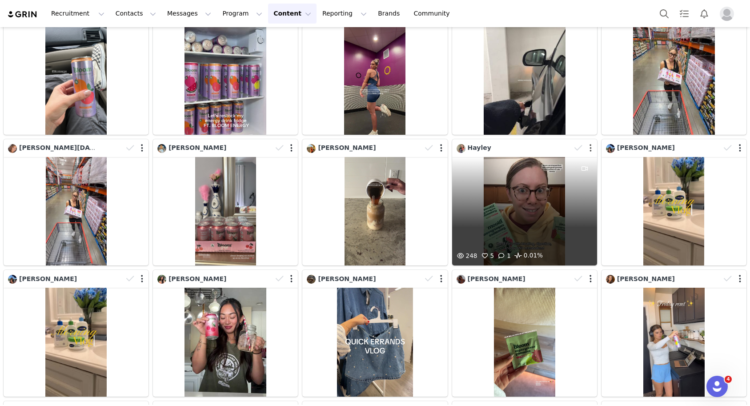
click at [591, 148] on button "button" at bounding box center [591, 148] width 2 height 9
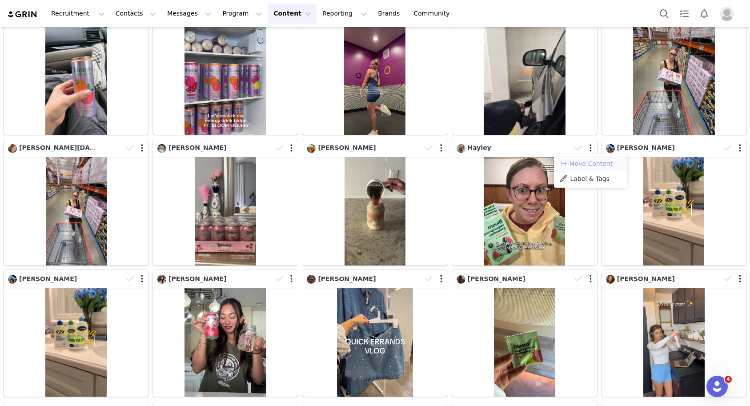
click at [586, 160] on button "Move Content" at bounding box center [586, 163] width 54 height 11
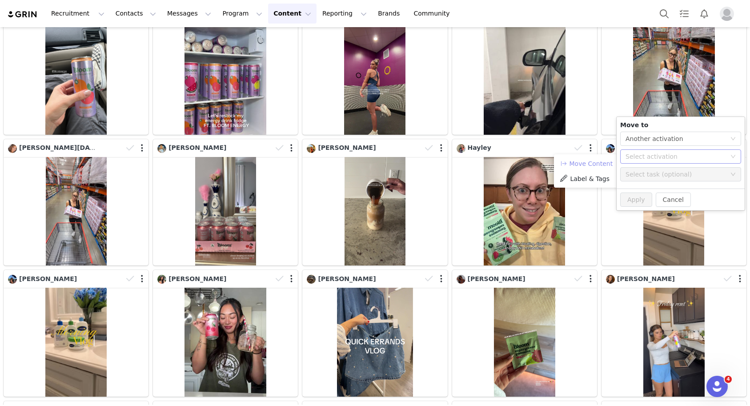
click at [640, 157] on div "Select activation" at bounding box center [676, 156] width 100 height 9
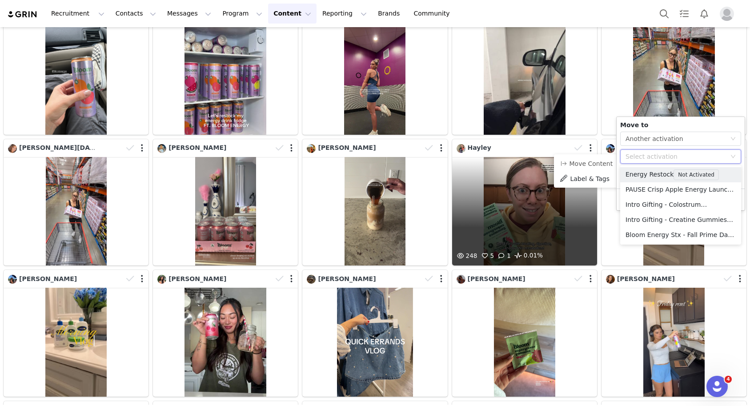
click at [526, 219] on div "248 5 1 0.01%" at bounding box center [524, 211] width 145 height 109
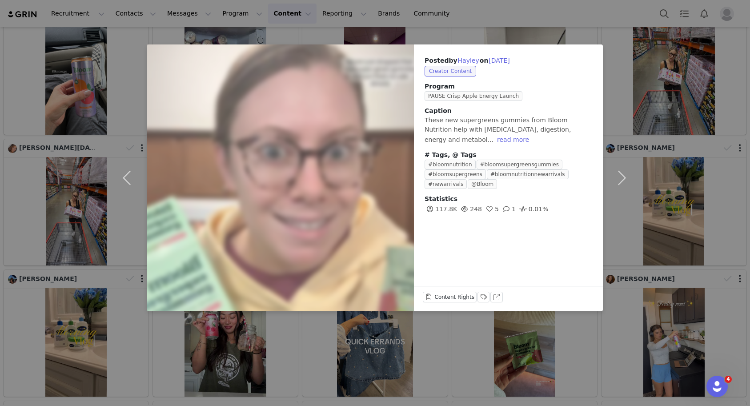
click at [238, 20] on div "Posted by [PERSON_NAME] on [DATE] Creator Content Program PAUSE Crisp Apple Ene…" at bounding box center [375, 203] width 750 height 406
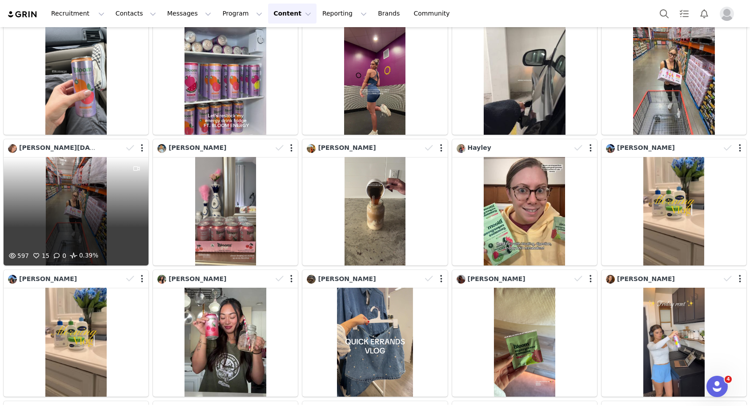
click at [85, 203] on div "597 15 0 0.39%" at bounding box center [76, 211] width 145 height 109
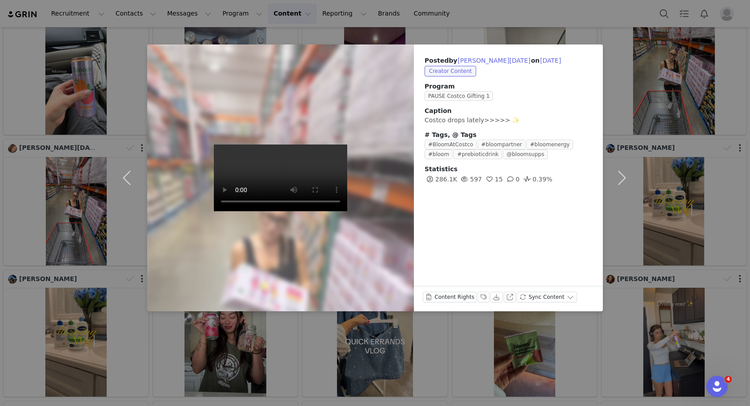
click at [671, 130] on div "Posted by [PERSON_NAME][DATE] on [DATE] Creator Content Program PAUSE Costco Gi…" at bounding box center [375, 203] width 750 height 406
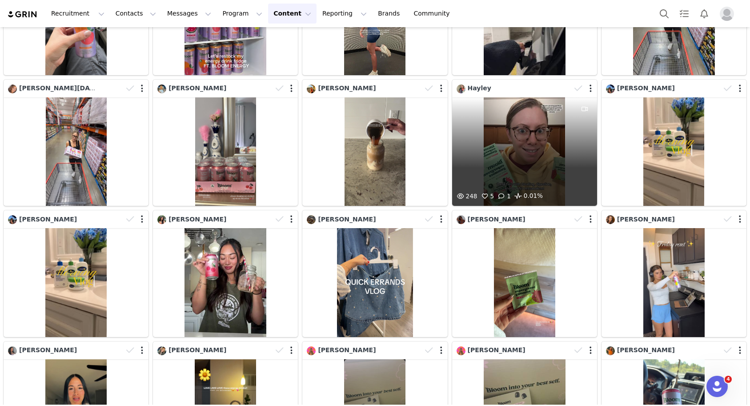
scroll to position [10475, 0]
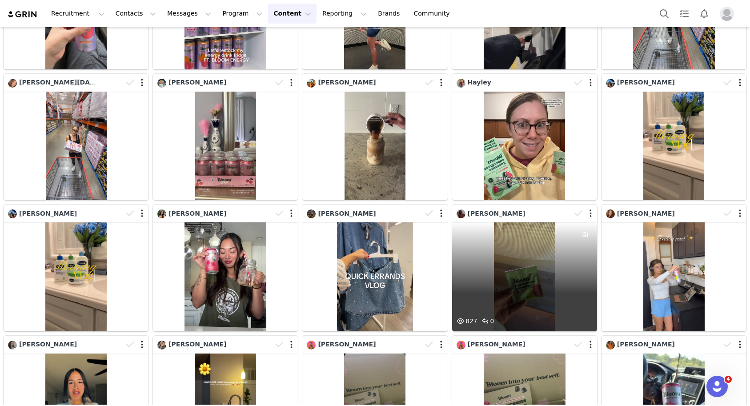
click at [520, 260] on div "827 0" at bounding box center [524, 276] width 145 height 109
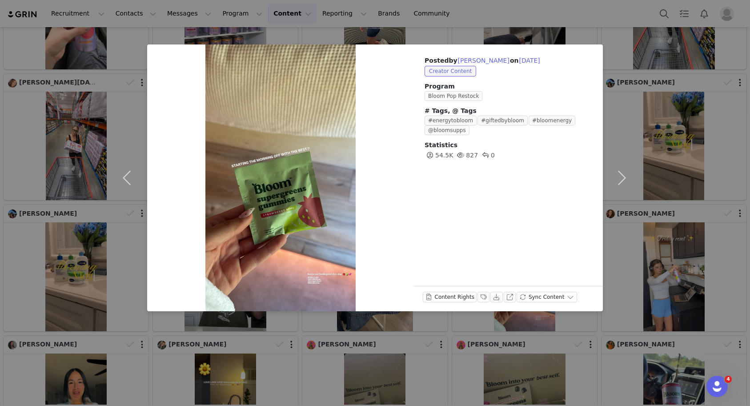
click at [673, 163] on div "Posted by [PERSON_NAME] on [DATE] Creator Content Program Bloom Pop Restock # T…" at bounding box center [375, 203] width 750 height 406
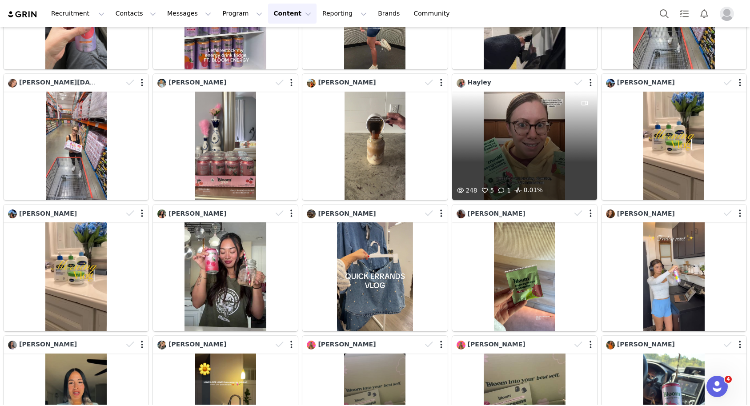
click at [510, 135] on div "248 5 1 0.01%" at bounding box center [524, 146] width 145 height 109
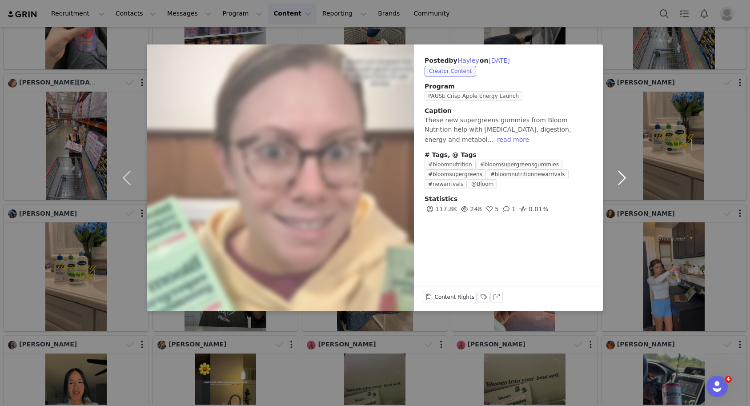
click at [626, 129] on button "button" at bounding box center [621, 177] width 37 height 267
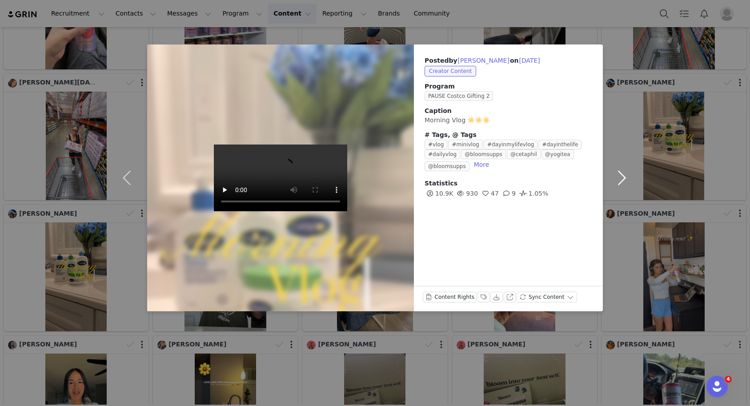
click at [637, 106] on button "button" at bounding box center [621, 177] width 37 height 267
click at [657, 108] on div "Posted by [PERSON_NAME] on [DATE] Creator Content Program PAUSE Costco Gifting …" at bounding box center [375, 203] width 750 height 406
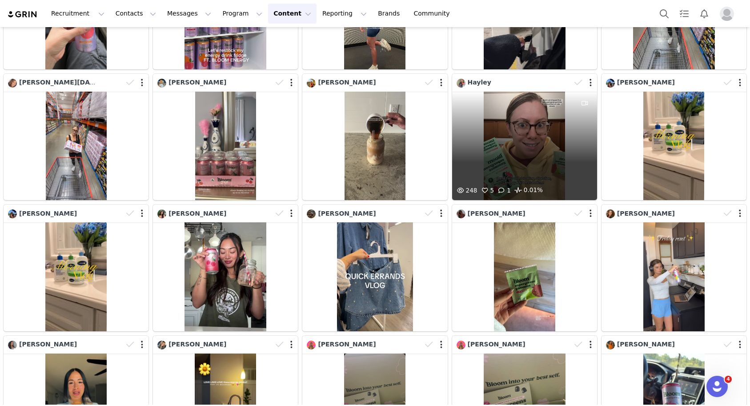
click at [589, 86] on div at bounding box center [584, 82] width 26 height 13
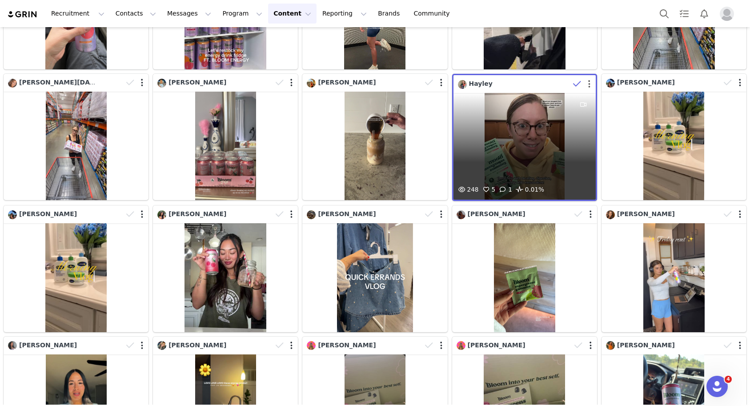
click at [590, 85] on button "button" at bounding box center [589, 84] width 2 height 9
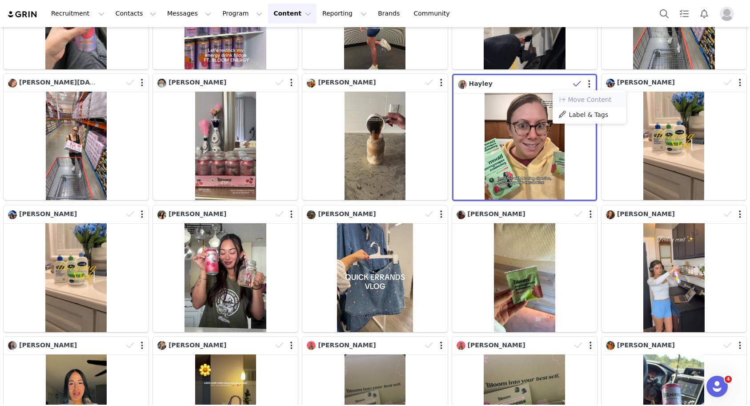
click at [589, 96] on button "Move Content" at bounding box center [585, 99] width 54 height 11
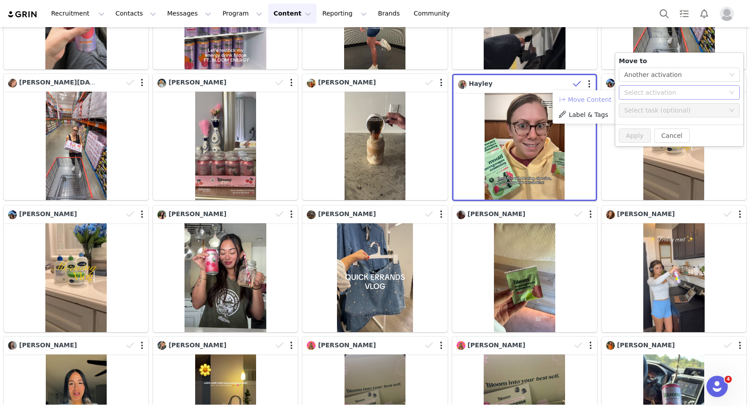
click at [633, 92] on div "Select activation" at bounding box center [674, 92] width 100 height 9
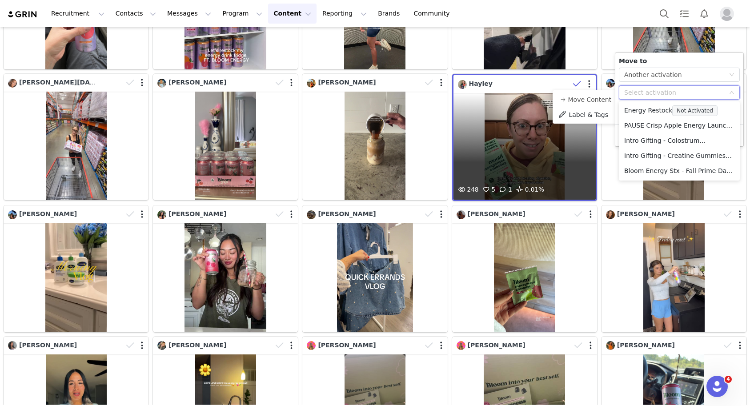
click at [519, 134] on div "248 5 1 0.01%" at bounding box center [525, 146] width 142 height 107
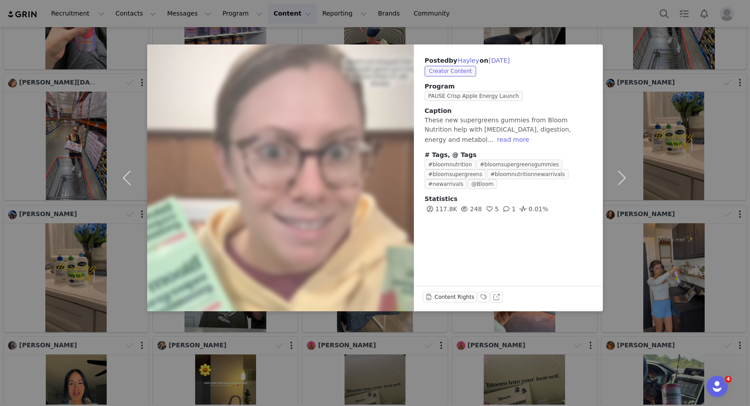
click at [696, 207] on div "Posted by [PERSON_NAME] on [DATE] Creator Content Program PAUSE Crisp Apple Ene…" at bounding box center [375, 203] width 750 height 406
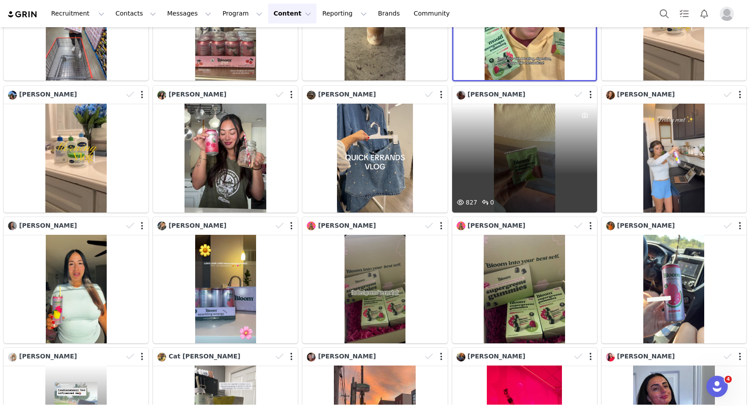
scroll to position [10679, 0]
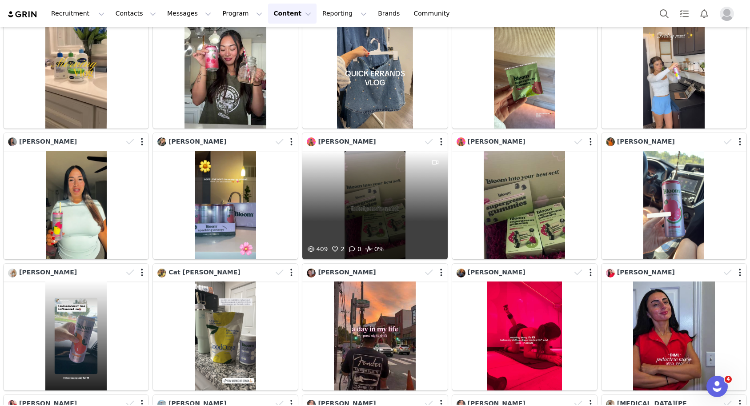
click at [397, 217] on div "409 2 0 0%" at bounding box center [374, 205] width 145 height 109
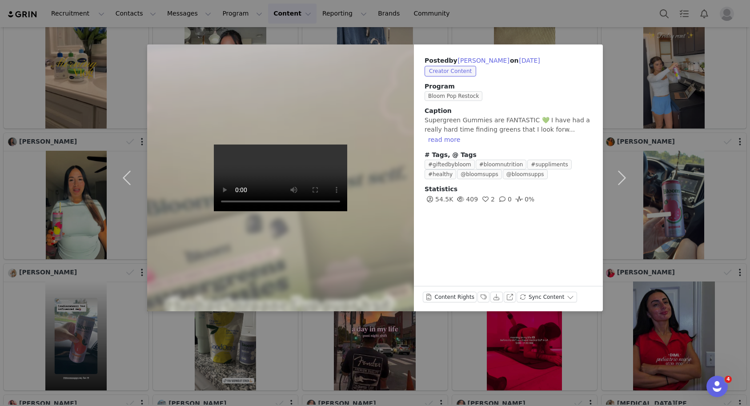
click at [663, 180] on div "Posted by [PERSON_NAME] on [DATE] Creator Content Program Bloom Pop Restock Cap…" at bounding box center [375, 203] width 750 height 406
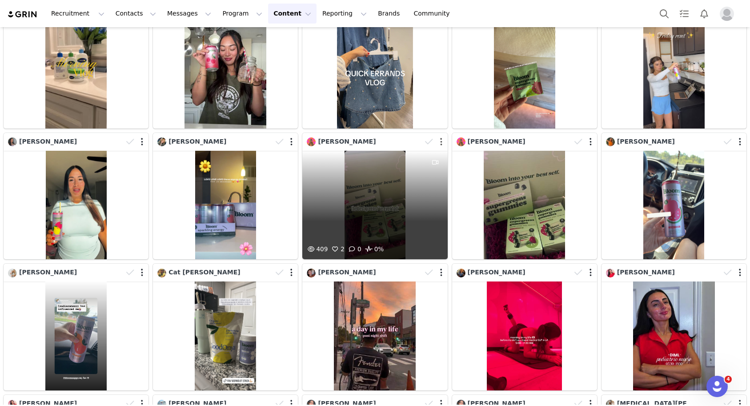
click at [441, 145] on button "button" at bounding box center [441, 141] width 2 height 9
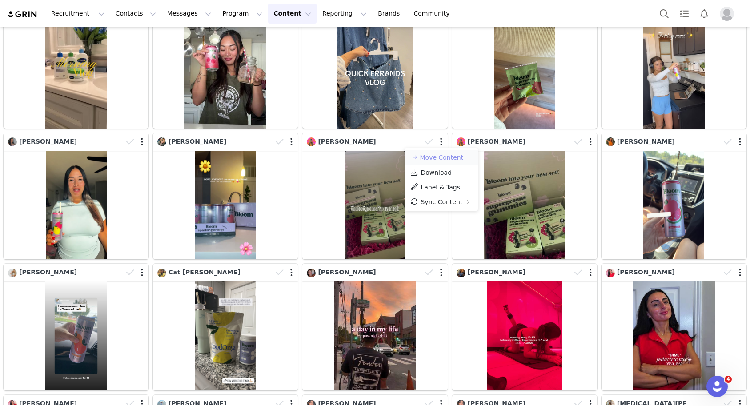
click at [441, 158] on button "Move Content" at bounding box center [437, 157] width 54 height 11
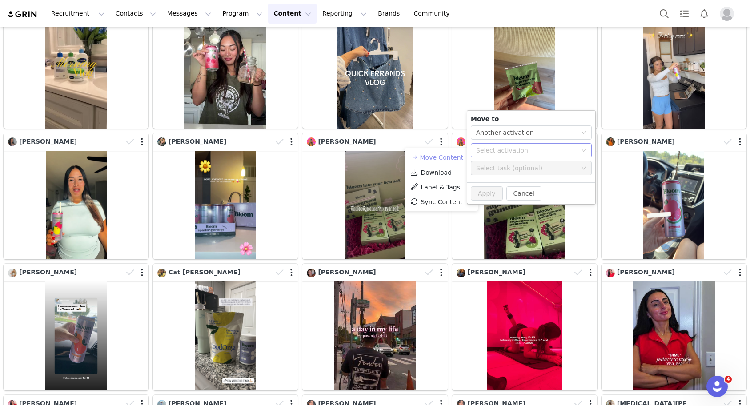
click at [487, 151] on div "Select activation" at bounding box center [526, 150] width 100 height 9
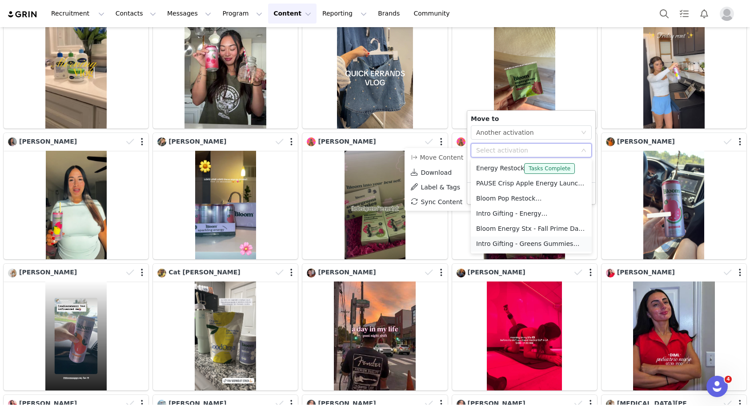
click at [524, 243] on li "Intro Gifting - Greens Gummies Not Activated" at bounding box center [531, 244] width 121 height 15
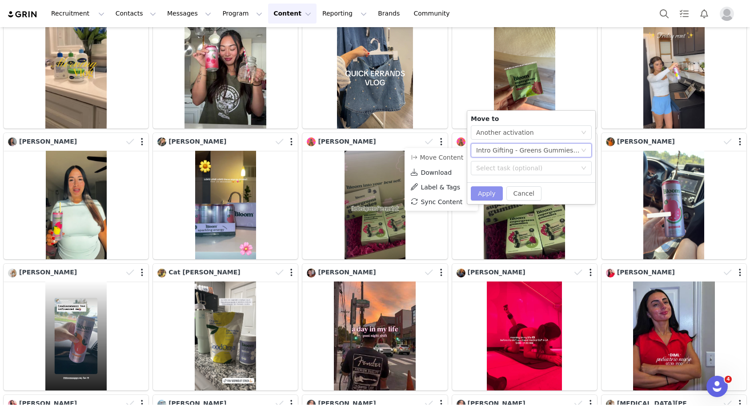
click at [487, 191] on button "Apply" at bounding box center [487, 193] width 32 height 14
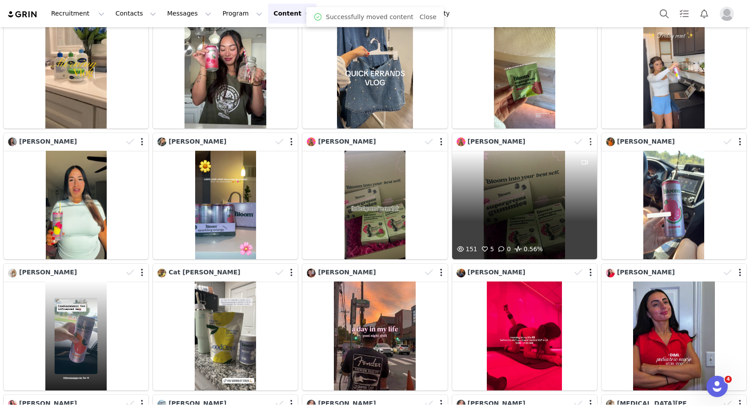
click at [590, 140] on button "button" at bounding box center [591, 141] width 2 height 9
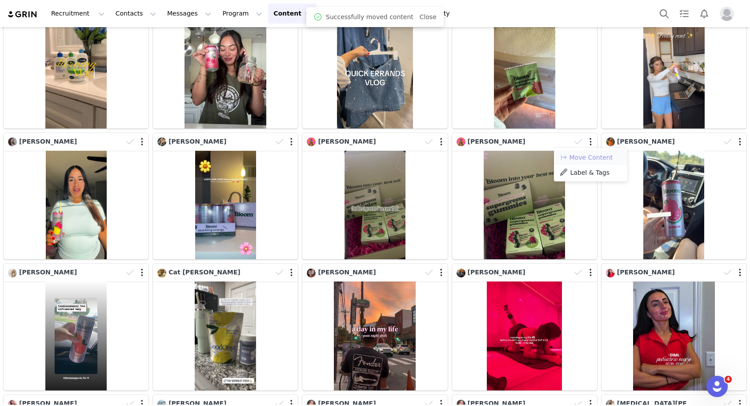
click at [581, 155] on button "Move Content" at bounding box center [586, 157] width 54 height 11
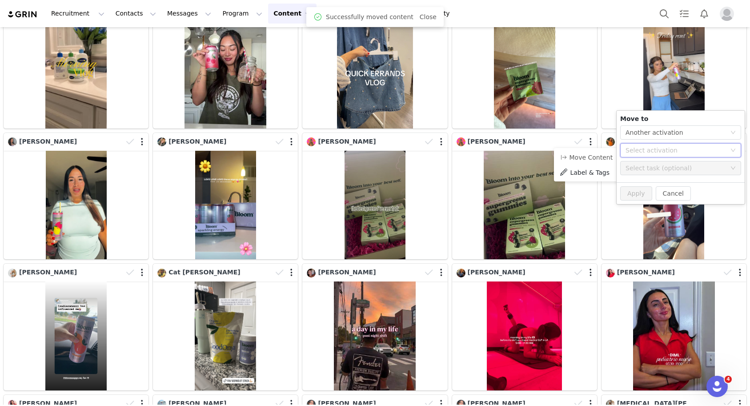
click at [634, 155] on div "Select activation" at bounding box center [678, 150] width 104 height 13
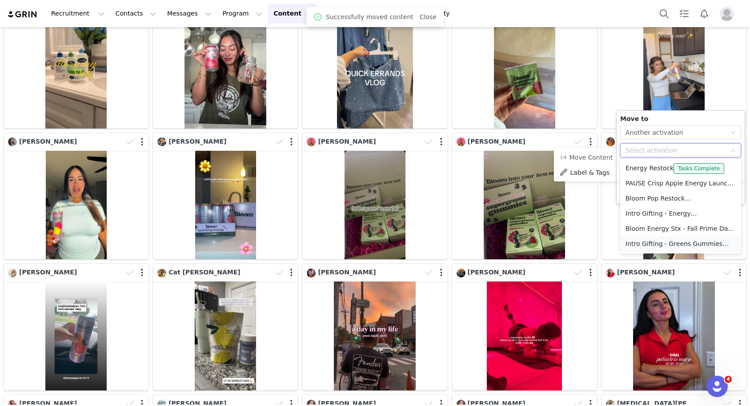
click at [647, 244] on li "Intro Gifting - Greens Gummies Not Activated" at bounding box center [680, 244] width 121 height 15
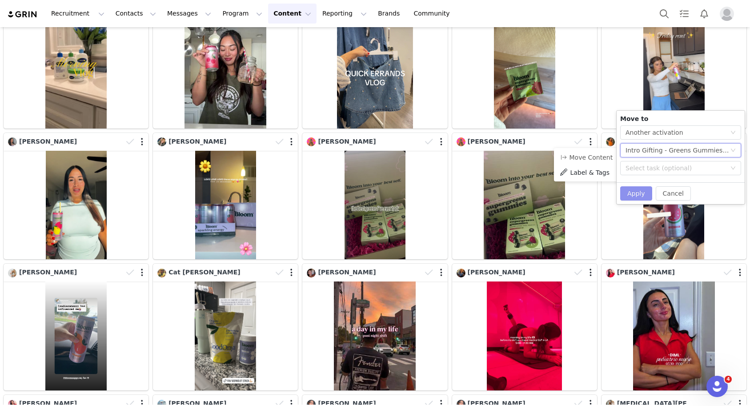
click at [633, 187] on button "Apply" at bounding box center [636, 193] width 32 height 14
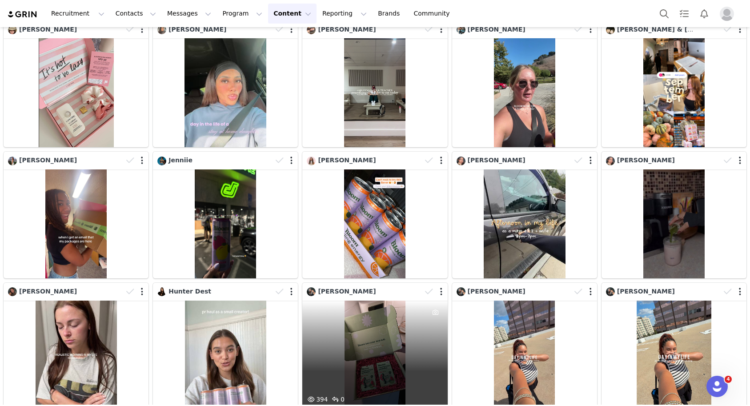
scroll to position [11858, 0]
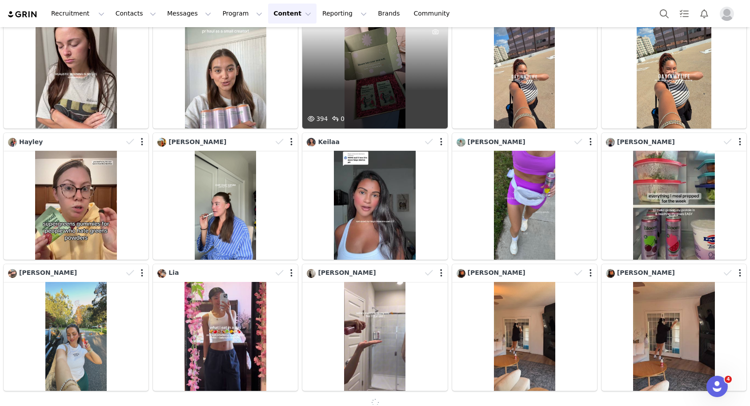
click at [386, 116] on div "394 0" at bounding box center [374, 120] width 145 height 15
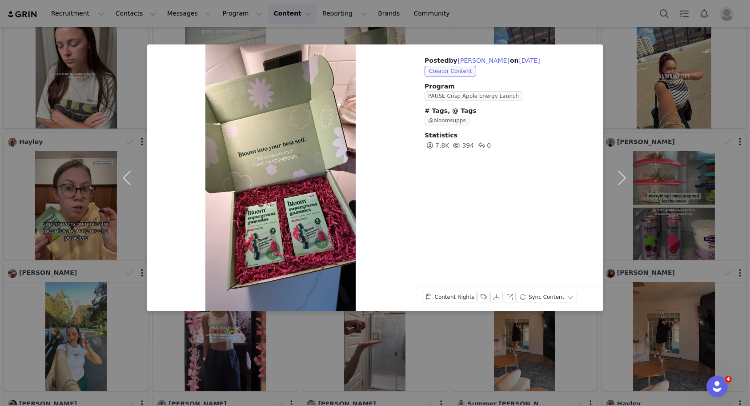
click at [667, 124] on div "Posted by [PERSON_NAME] on [DATE] Creator Content Program PAUSE Crisp Apple Ene…" at bounding box center [375, 203] width 750 height 406
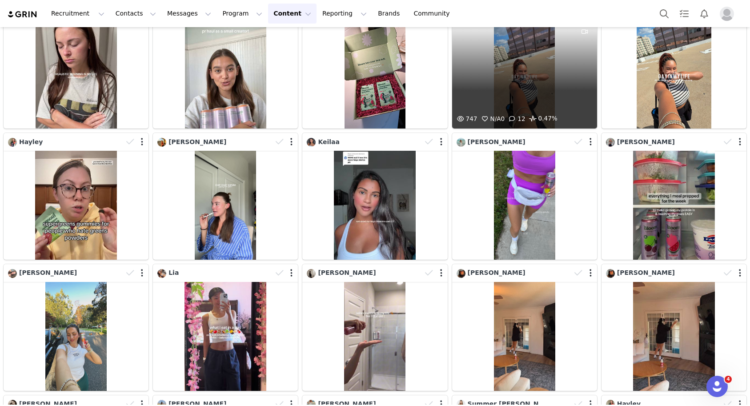
scroll to position [11774, 0]
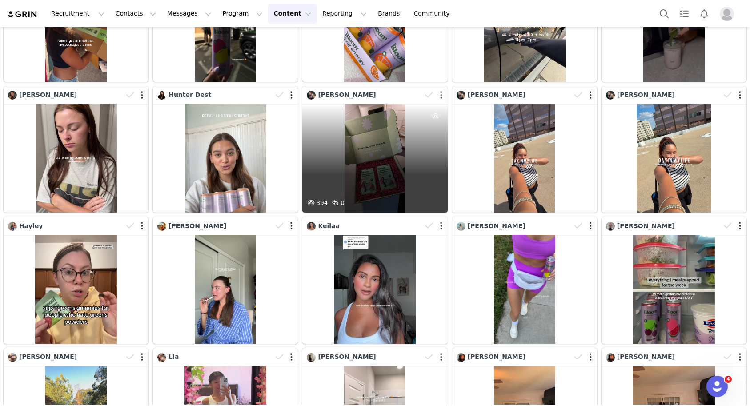
click at [442, 92] on button "button" at bounding box center [441, 95] width 2 height 9
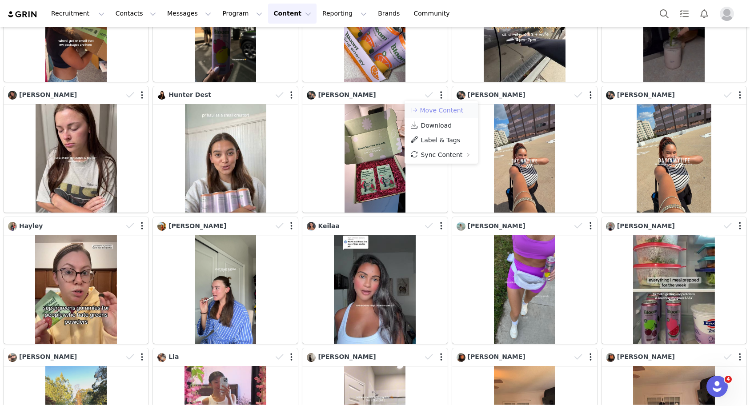
click at [441, 109] on button "Move Content" at bounding box center [437, 110] width 54 height 11
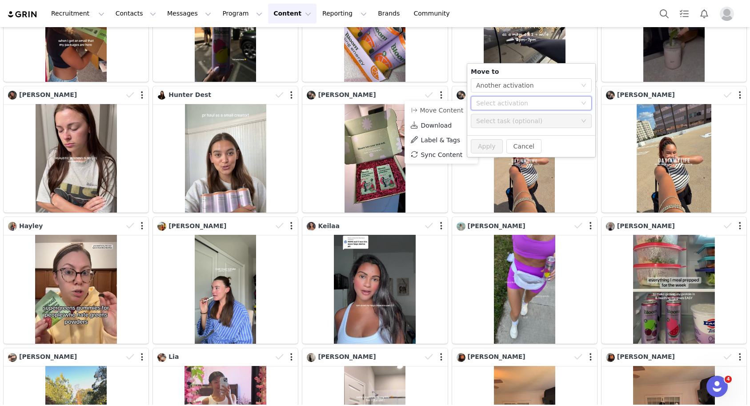
click at [524, 108] on div "Select activation" at bounding box center [528, 102] width 104 height 13
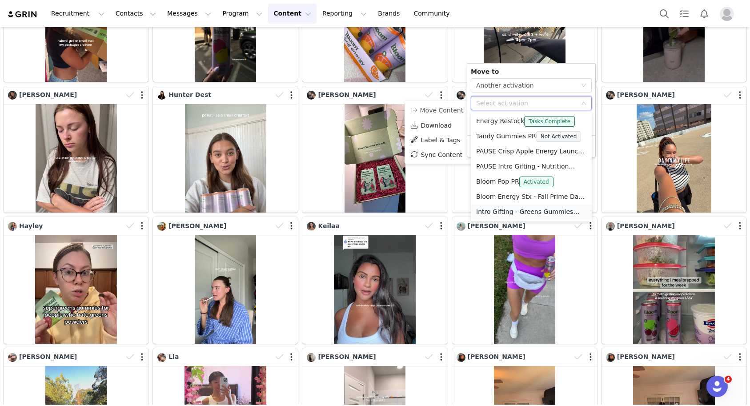
click at [523, 212] on li "Intro Gifting - Greens Gummies Not Activated" at bounding box center [531, 212] width 121 height 15
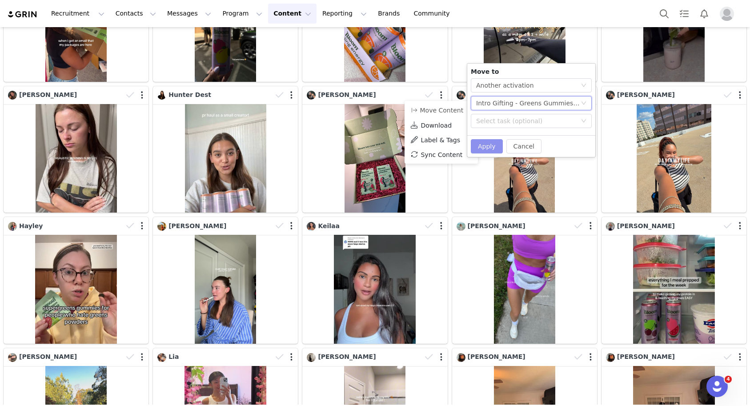
click at [484, 146] on button "Apply" at bounding box center [487, 146] width 32 height 14
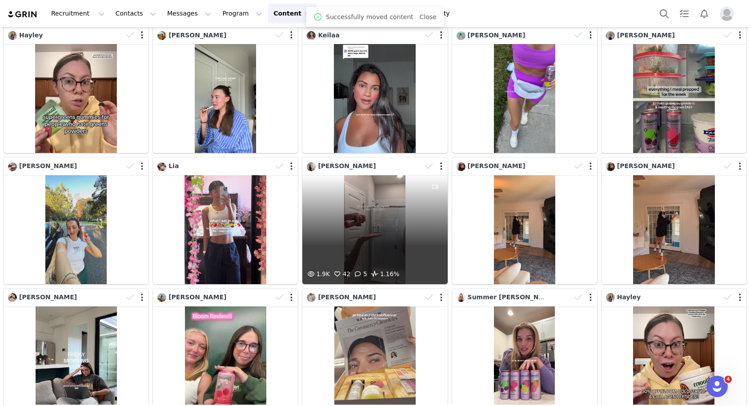
scroll to position [12251, 0]
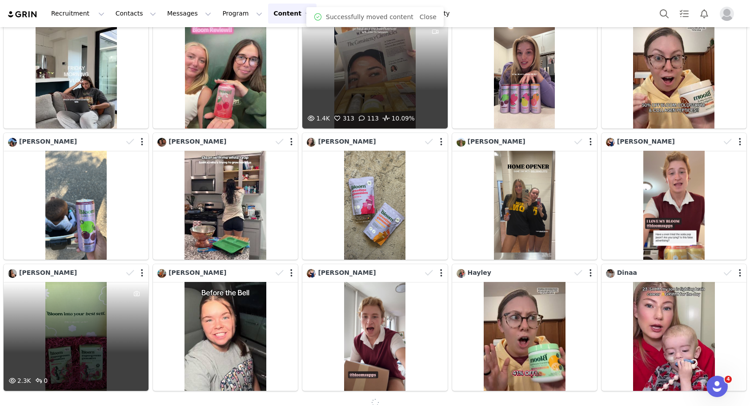
click at [89, 324] on div "2.3K 0" at bounding box center [76, 336] width 145 height 109
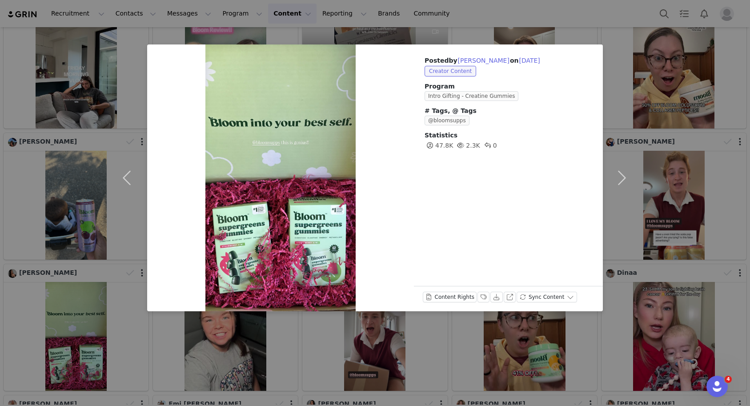
click at [662, 120] on div "Posted by [PERSON_NAME] on [DATE] Creator Content Program Intro Gifting - Creat…" at bounding box center [375, 203] width 750 height 406
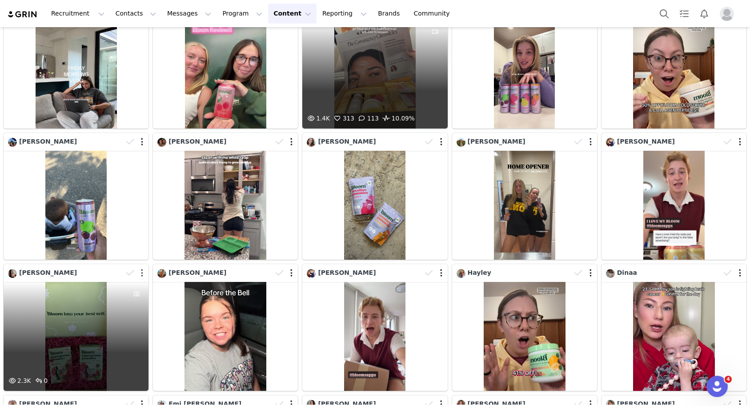
click at [143, 271] on button "button" at bounding box center [142, 273] width 2 height 9
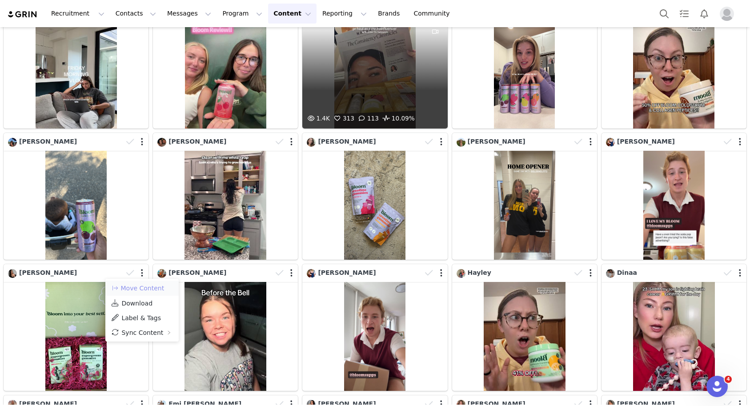
click at [145, 283] on button "Move Content" at bounding box center [138, 288] width 54 height 11
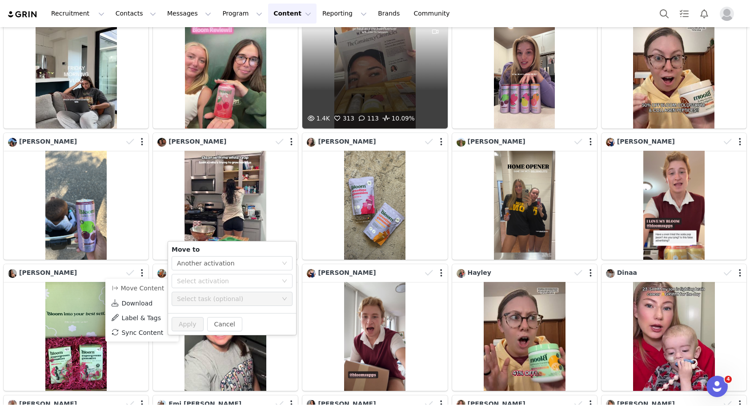
click at [232, 288] on div "Move to Select action Another activation Select activation Select task (optiona…" at bounding box center [232, 277] width 128 height 72
click at [229, 282] on div "Select activation" at bounding box center [227, 281] width 100 height 9
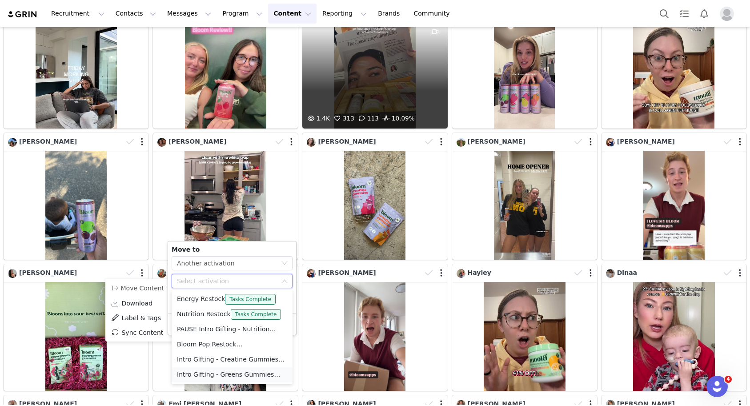
click at [223, 377] on li "Intro Gifting - Greens Gummies Not Activated" at bounding box center [232, 374] width 121 height 15
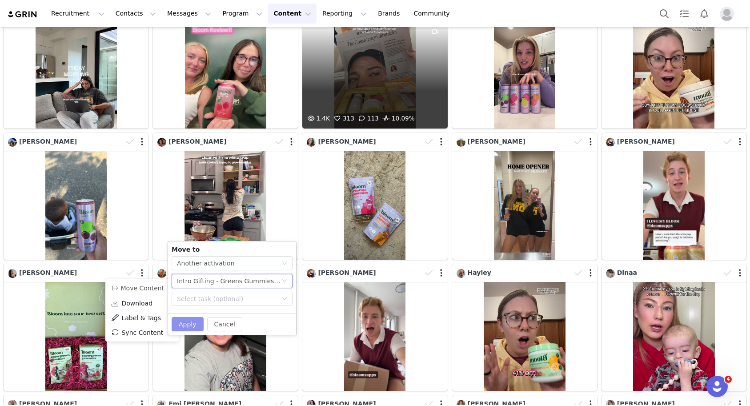
click at [184, 321] on button "Apply" at bounding box center [188, 324] width 32 height 14
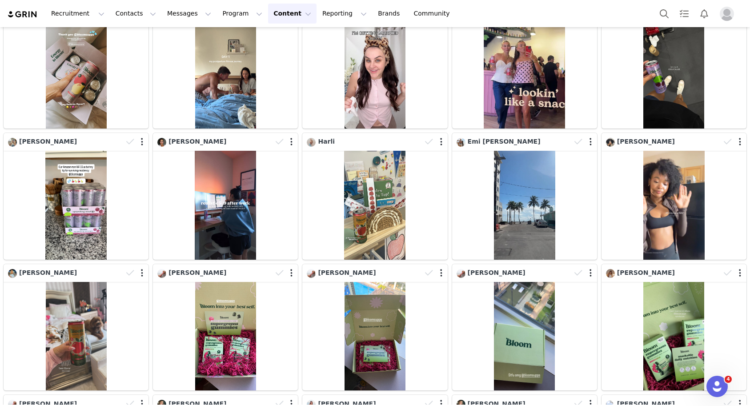
scroll to position [12842, 0]
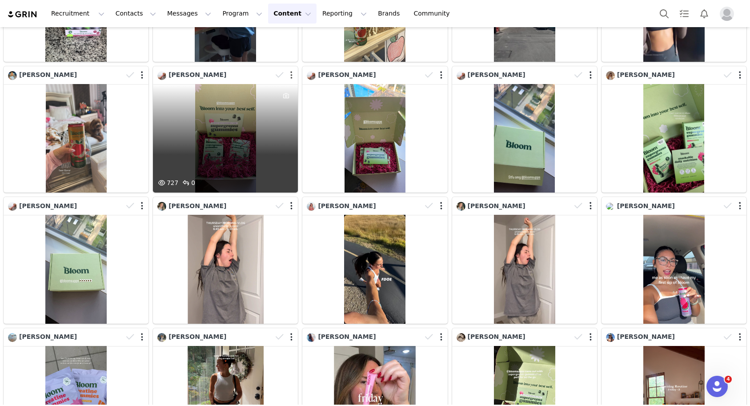
drag, startPoint x: 291, startPoint y: 76, endPoint x: 293, endPoint y: 84, distance: 7.9
click at [293, 84] on div "Ellie 727 0" at bounding box center [225, 129] width 145 height 127
click at [292, 76] on button "button" at bounding box center [291, 75] width 2 height 9
click at [292, 75] on button "button" at bounding box center [291, 75] width 2 height 9
click at [257, 125] on div "727 0" at bounding box center [225, 138] width 145 height 109
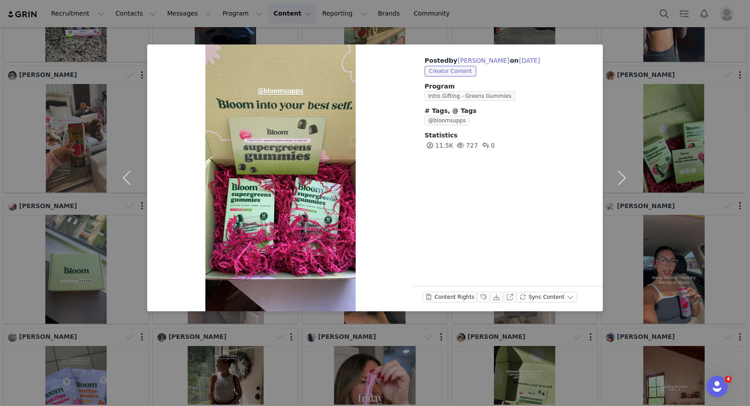
click at [661, 109] on div "Posted by [PERSON_NAME] on [DATE] Creator Content Program Intro Gifting - Green…" at bounding box center [375, 203] width 750 height 406
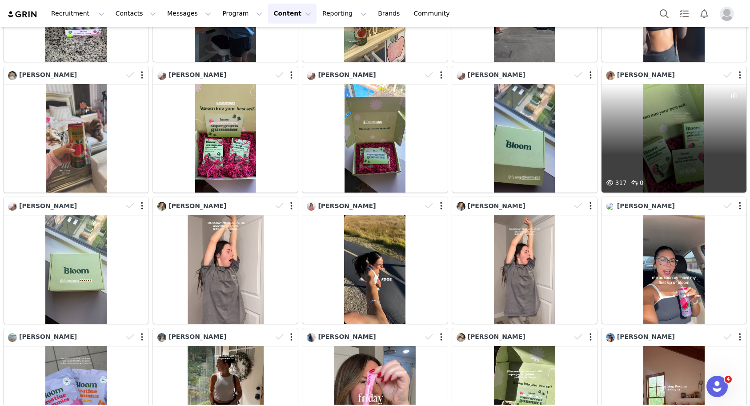
click at [652, 116] on div "317 0" at bounding box center [674, 138] width 145 height 109
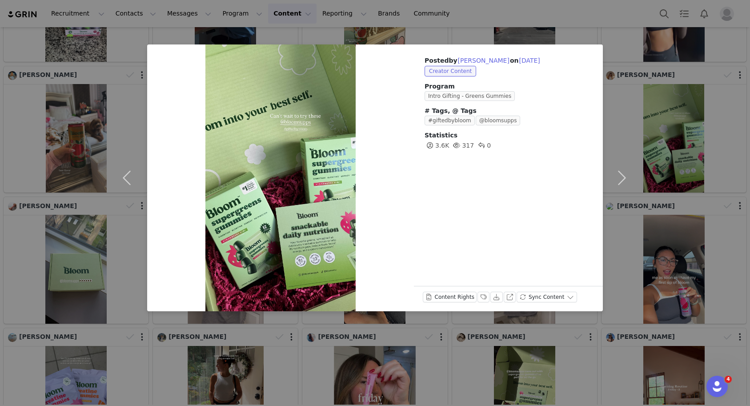
click at [652, 112] on div "Posted by [PERSON_NAME] on [DATE] Creator Content Program Intro Gifting - Green…" at bounding box center [375, 203] width 750 height 406
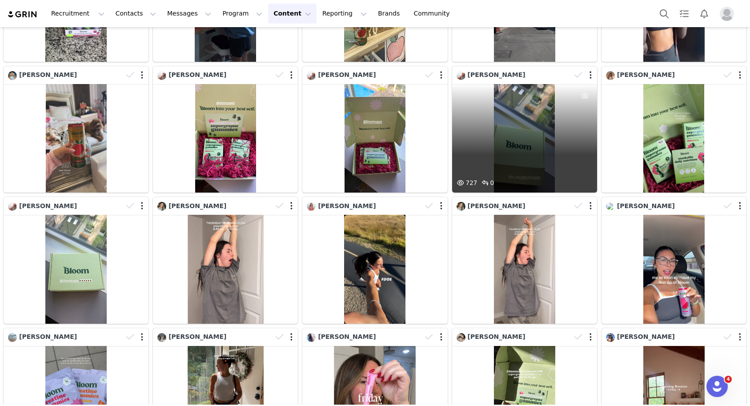
click at [541, 113] on div "727 0" at bounding box center [524, 138] width 145 height 109
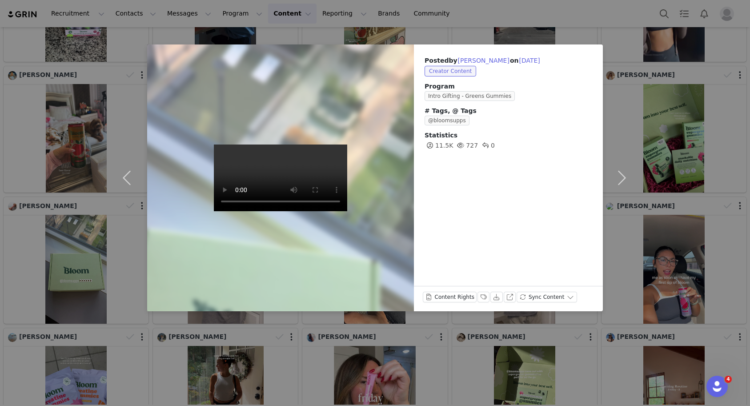
click at [663, 117] on div "Posted by [PERSON_NAME] on [DATE] Creator Content Program Intro Gifting - Green…" at bounding box center [375, 203] width 750 height 406
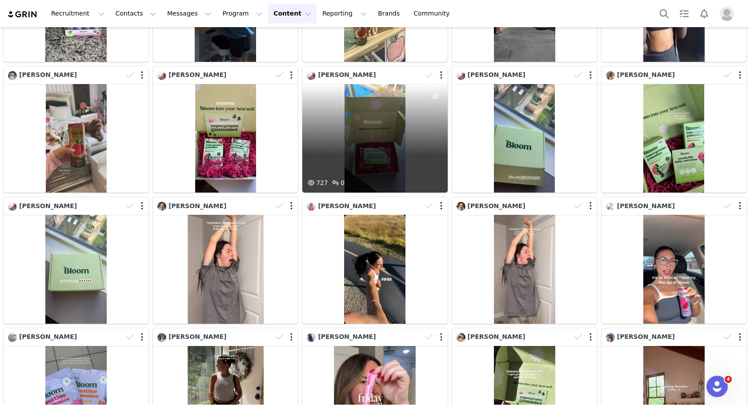
click at [416, 142] on div "727 0" at bounding box center [374, 138] width 145 height 109
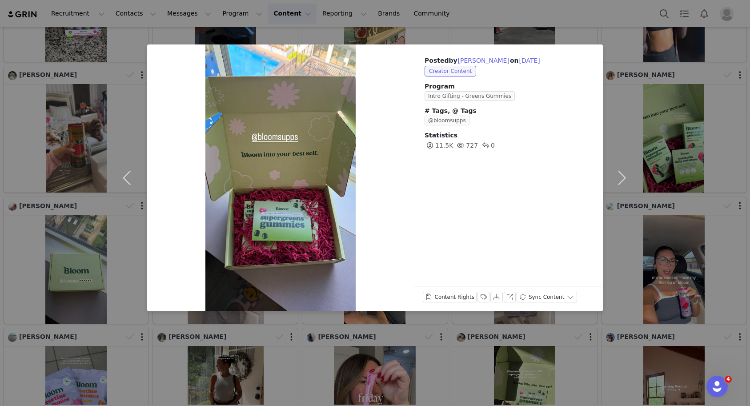
click at [685, 130] on div "Posted by [PERSON_NAME] on [DATE] Creator Content Program Intro Gifting - Green…" at bounding box center [375, 203] width 750 height 406
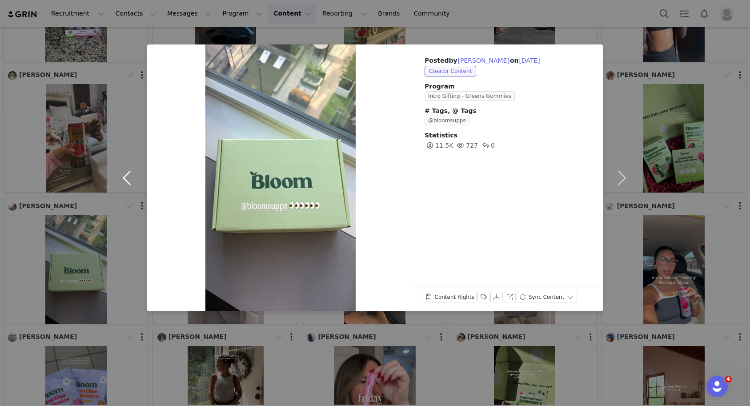
click at [124, 123] on button "button" at bounding box center [128, 177] width 37 height 267
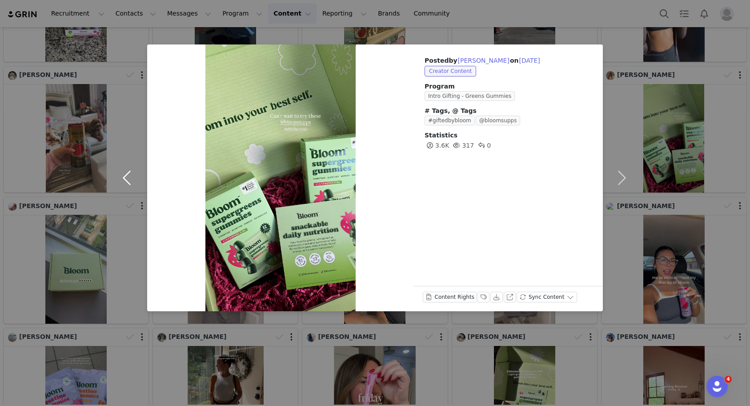
click at [124, 127] on button "button" at bounding box center [128, 177] width 37 height 267
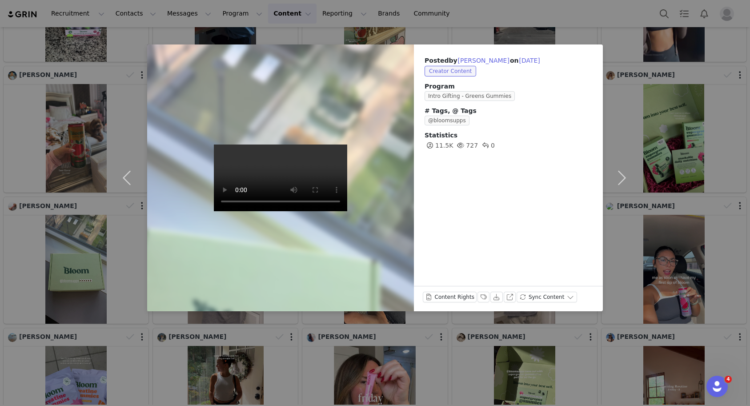
click at [106, 72] on div "Posted by [PERSON_NAME] on [DATE] Creator Content Program Intro Gifting - Green…" at bounding box center [375, 203] width 750 height 406
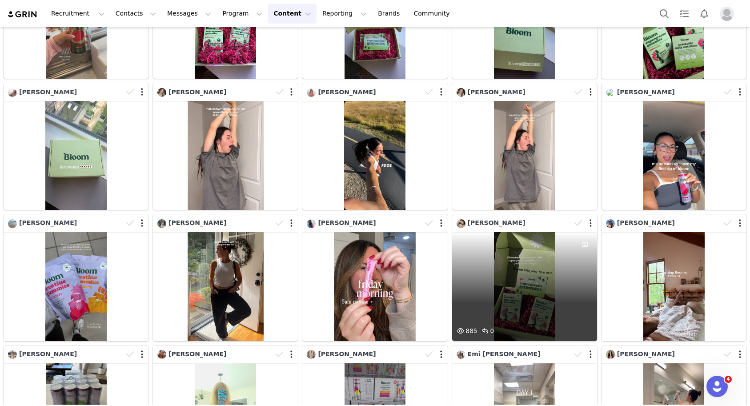
scroll to position [13037, 0]
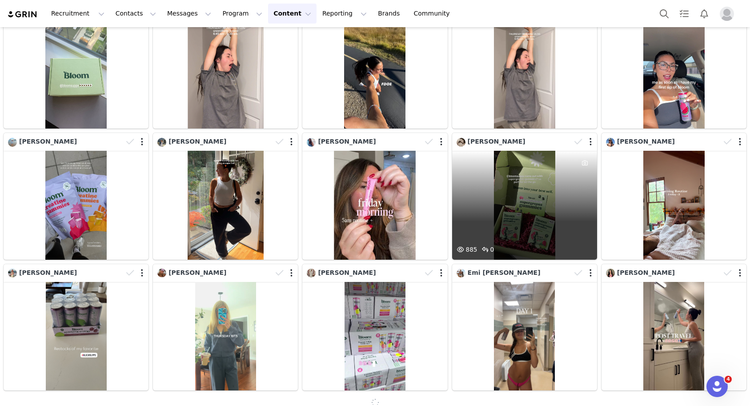
click at [528, 201] on div "885 0" at bounding box center [524, 205] width 145 height 109
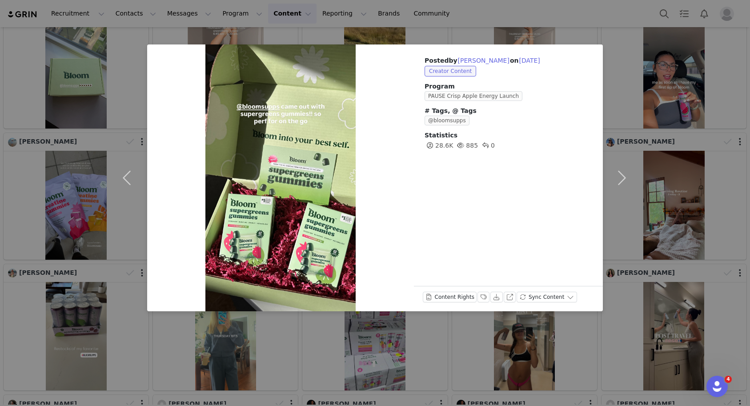
click at [668, 192] on div "Posted by [PERSON_NAME] on [DATE] Creator Content Program PAUSE Crisp Apple Ene…" at bounding box center [375, 203] width 750 height 406
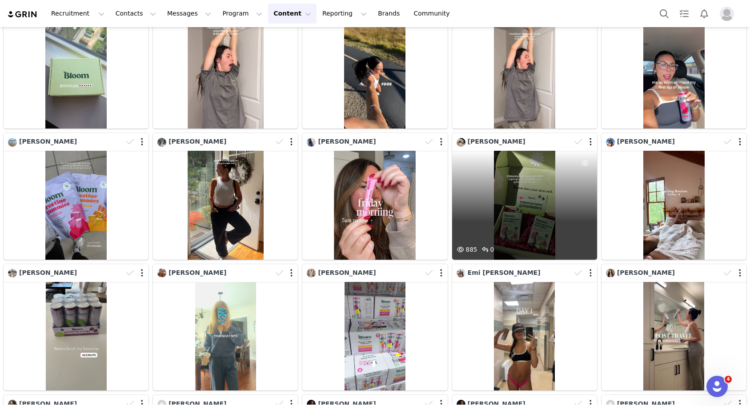
click at [586, 141] on div at bounding box center [584, 141] width 26 height 13
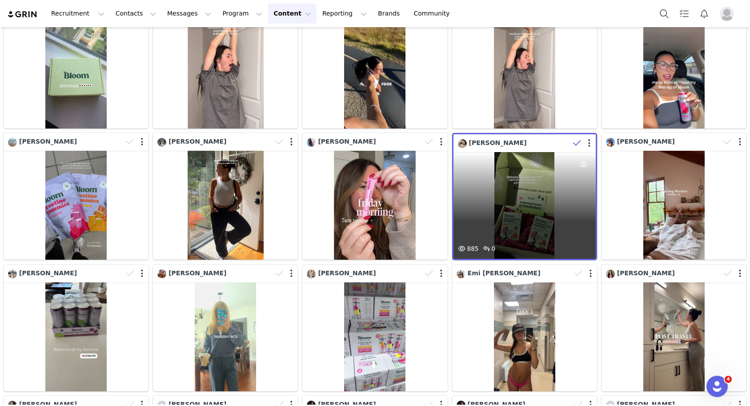
click at [590, 141] on div at bounding box center [583, 143] width 26 height 13
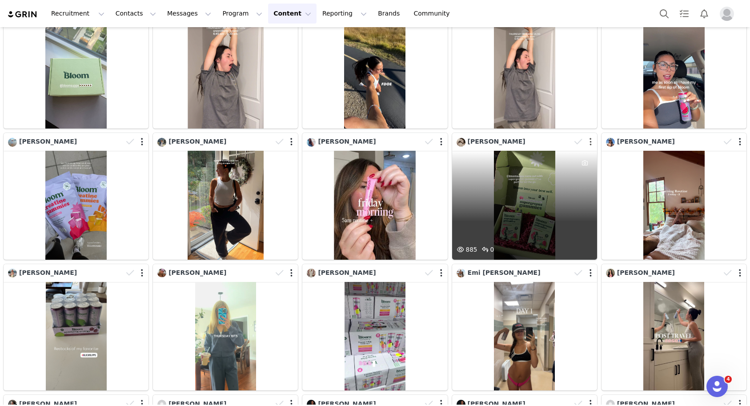
click at [590, 141] on button "button" at bounding box center [591, 141] width 2 height 9
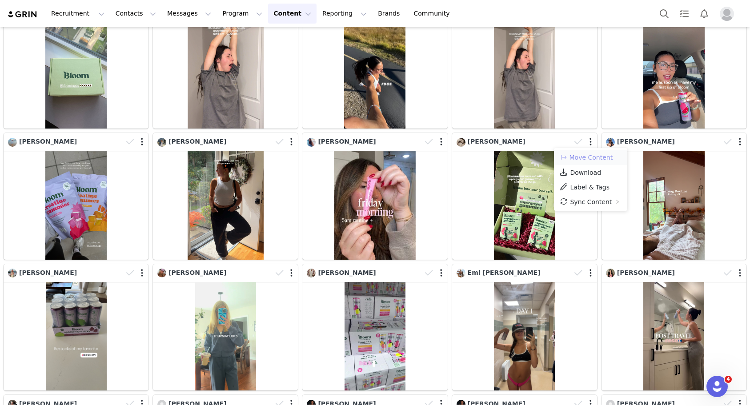
click at [587, 153] on button "Move Content" at bounding box center [586, 157] width 54 height 11
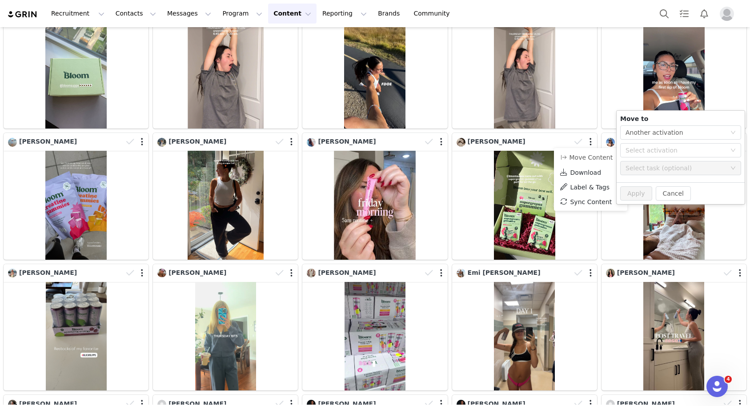
click at [633, 157] on div "Move to Select action Another activation Select activation Select task (optiona…" at bounding box center [681, 147] width 128 height 72
click at [638, 153] on div "Select activation" at bounding box center [676, 150] width 100 height 9
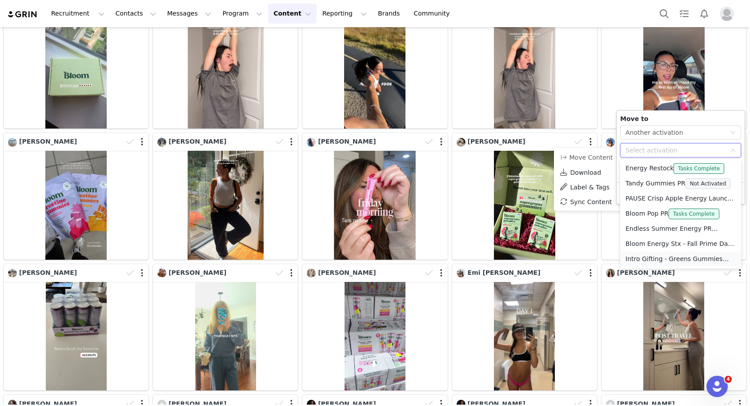
click at [638, 258] on li "Intro Gifting - Greens Gummies Not Activated" at bounding box center [680, 259] width 121 height 15
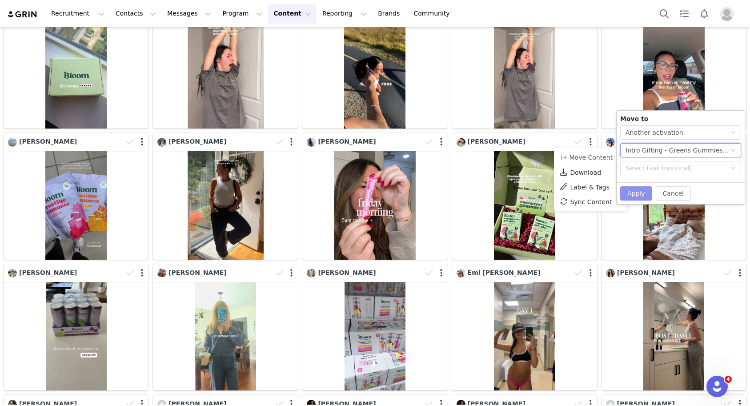
click at [638, 198] on button "Apply" at bounding box center [636, 193] width 32 height 14
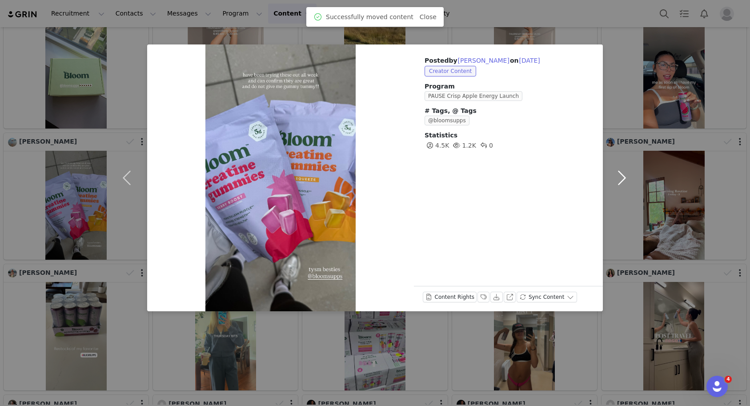
click at [635, 185] on button "button" at bounding box center [621, 177] width 37 height 267
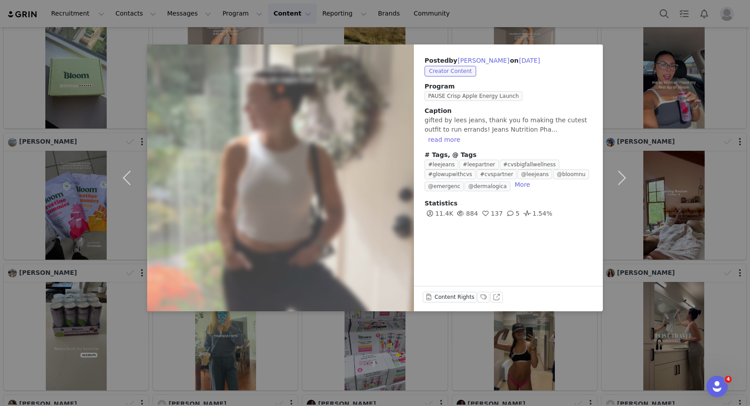
click at [81, 114] on div "Posted by [PERSON_NAME] on [DATE] Creator Content Program PAUSE Crisp Apple Ene…" at bounding box center [375, 203] width 750 height 406
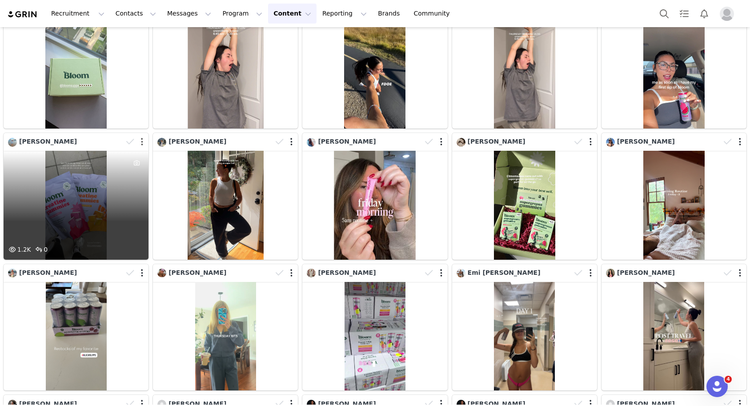
click at [141, 140] on button "button" at bounding box center [142, 141] width 2 height 9
click at [141, 143] on button "button" at bounding box center [142, 141] width 2 height 9
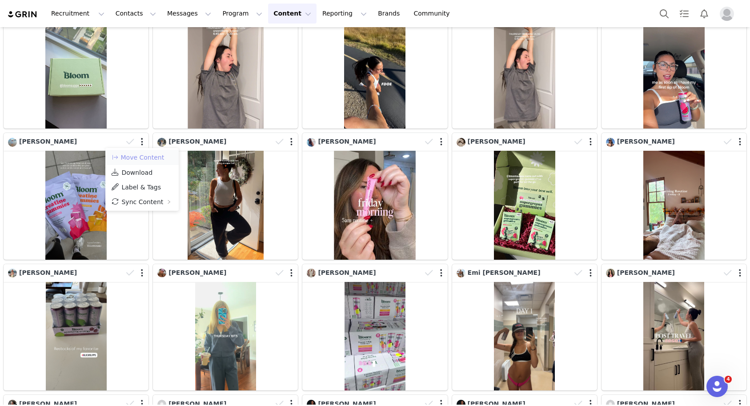
click at [140, 153] on button "Move Content" at bounding box center [138, 157] width 54 height 11
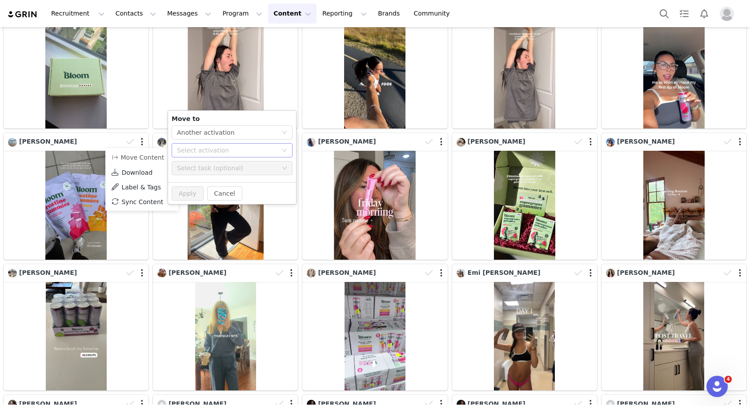
click at [223, 156] on div "Select activation" at bounding box center [229, 150] width 104 height 13
click at [223, 193] on button "Cancel" at bounding box center [224, 193] width 35 height 14
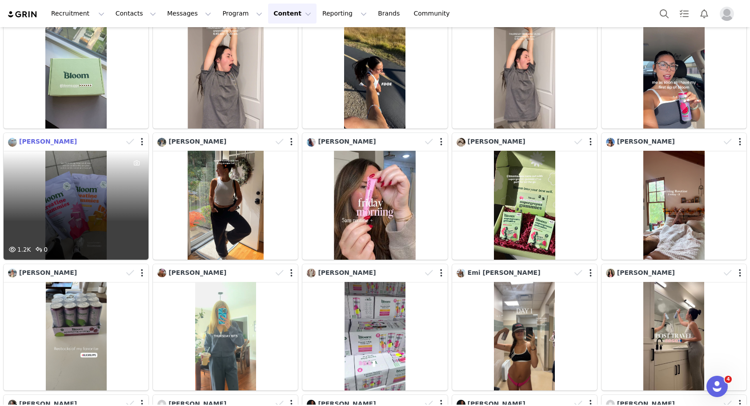
drag, startPoint x: 83, startPoint y: 140, endPoint x: 18, endPoint y: 140, distance: 65.4
click at [18, 140] on div "[PERSON_NAME]" at bounding box center [65, 142] width 115 height 10
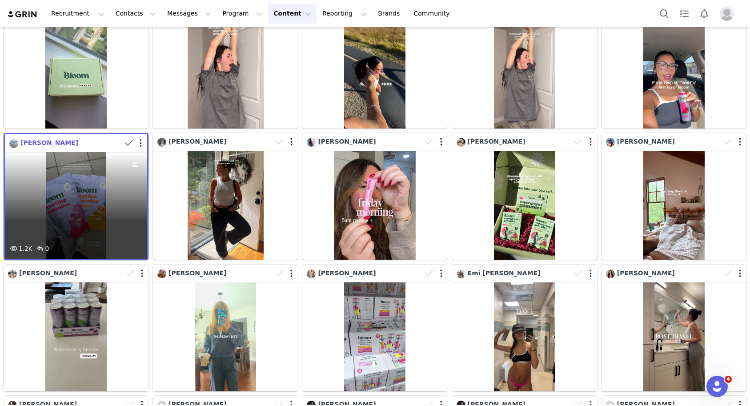
copy span "[PERSON_NAME]"
click at [140, 141] on button "button" at bounding box center [141, 143] width 2 height 9
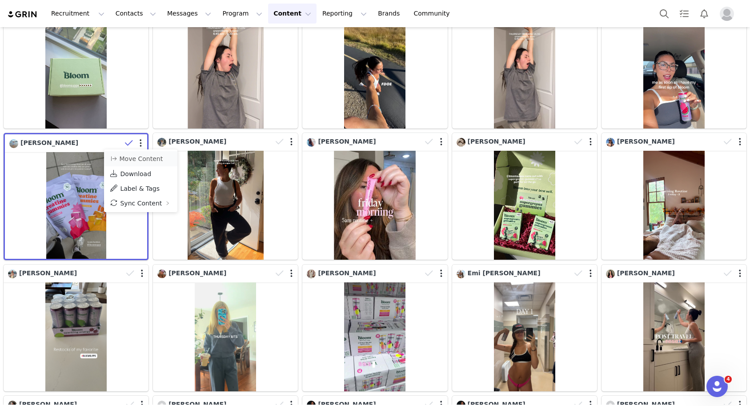
click at [141, 153] on li "Move Content" at bounding box center [140, 158] width 73 height 15
click at [142, 161] on button "Move Content" at bounding box center [136, 158] width 54 height 11
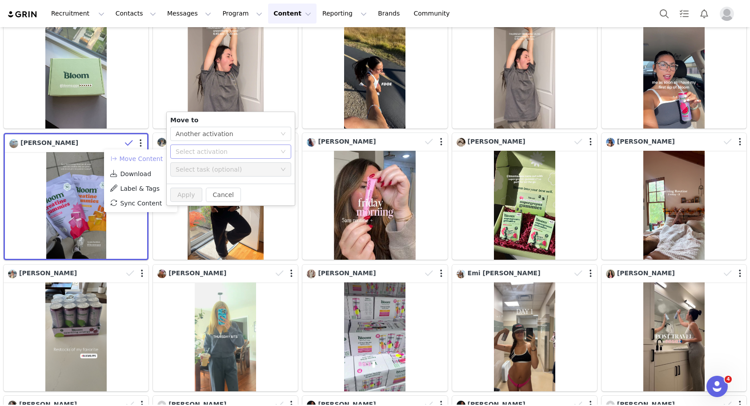
click at [241, 153] on div "Select activation" at bounding box center [226, 151] width 100 height 9
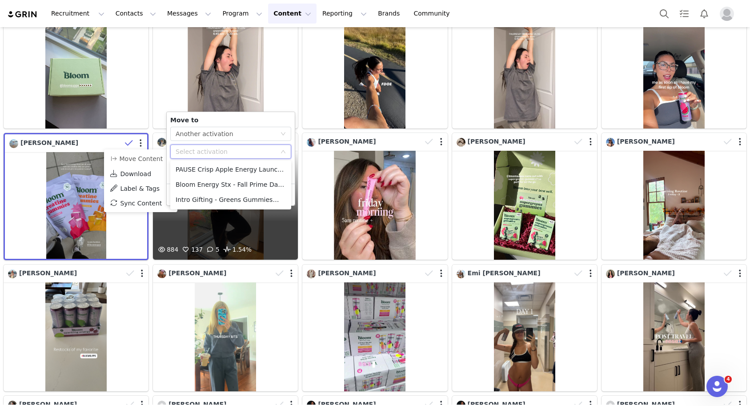
drag, startPoint x: 221, startPoint y: 200, endPoint x: 199, endPoint y: 249, distance: 53.4
click at [200, 248] on body "Recruitment Recruitment Creator Search Curated Lists Landing Pages Web Extensio…" at bounding box center [375, 203] width 750 height 406
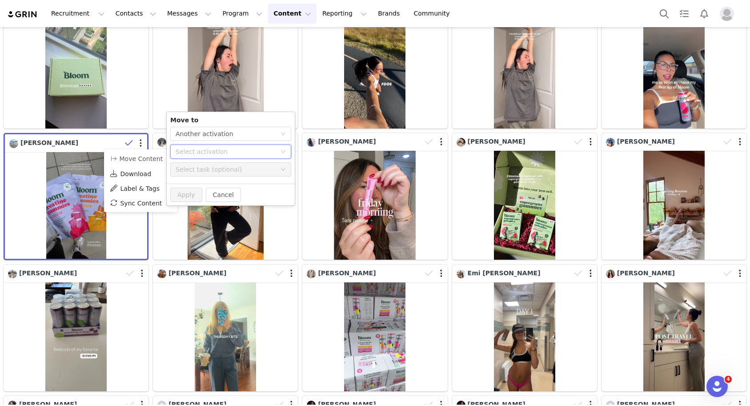
click at [207, 154] on div "Select activation" at bounding box center [226, 151] width 100 height 9
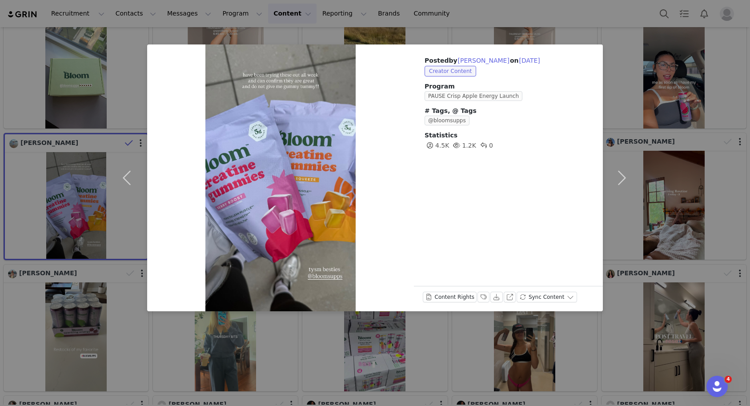
click at [660, 201] on div "Posted by [PERSON_NAME] on [DATE] Creator Content Program PAUSE Crisp Apple Ene…" at bounding box center [375, 203] width 750 height 406
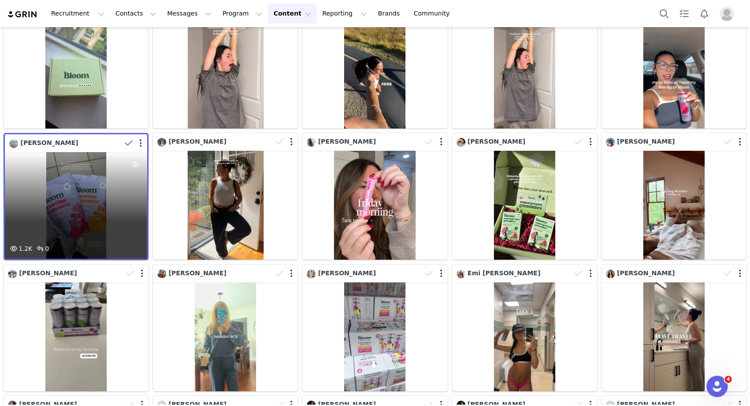
click at [120, 173] on div "1.2K 0" at bounding box center [76, 205] width 142 height 107
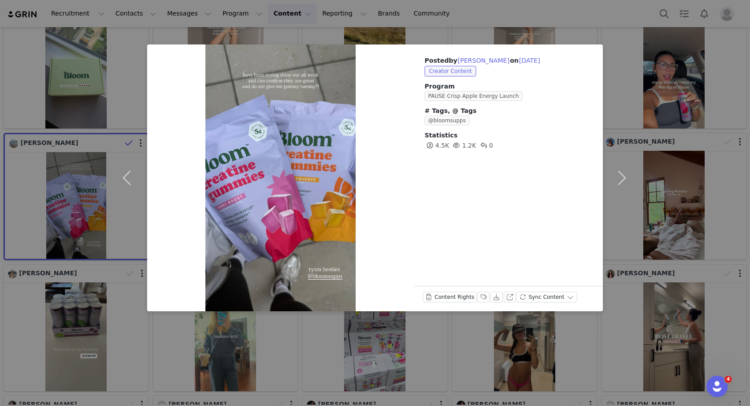
click at [77, 159] on div "Posted by [PERSON_NAME] on [DATE] Creator Content Program PAUSE Crisp Apple Ene…" at bounding box center [375, 203] width 750 height 406
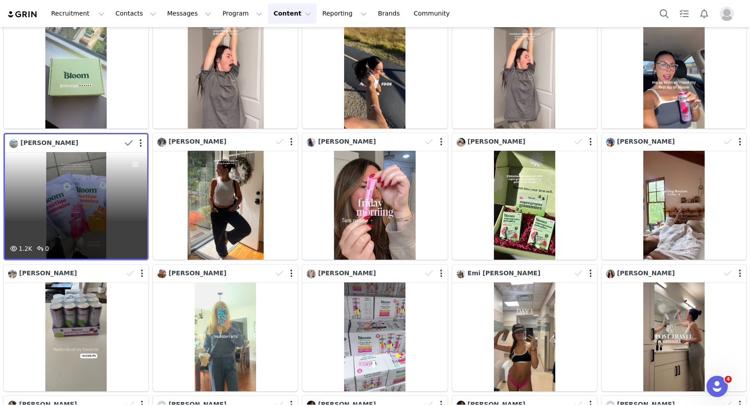
click at [142, 144] on div at bounding box center [134, 143] width 26 height 13
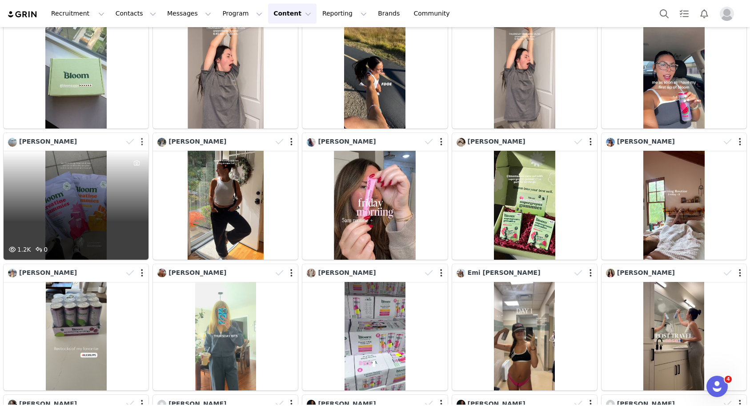
click at [141, 144] on button "button" at bounding box center [142, 141] width 2 height 9
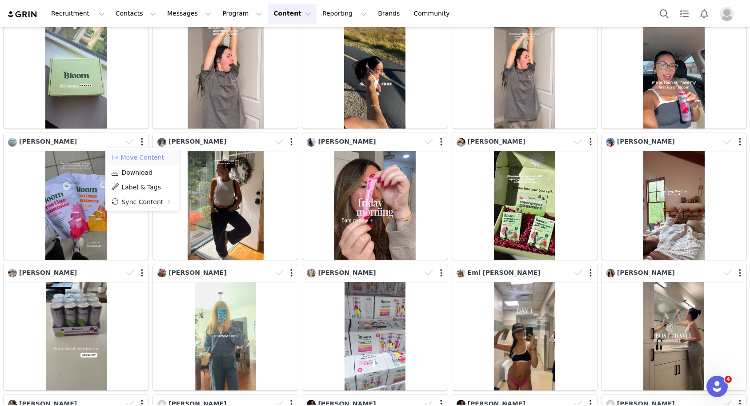
click at [141, 155] on button "Move Content" at bounding box center [138, 157] width 54 height 11
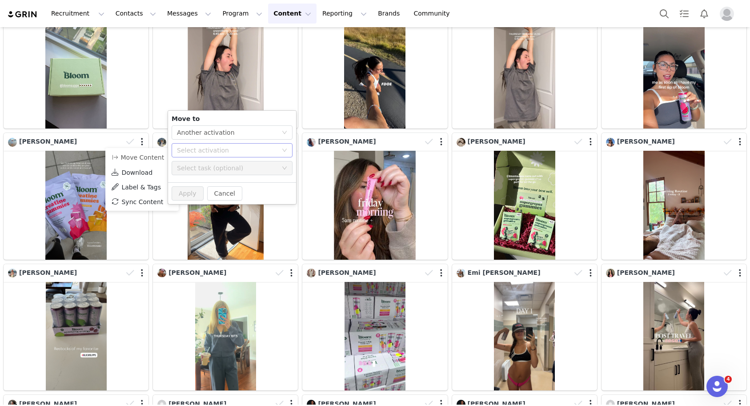
click at [185, 156] on div "Select activation" at bounding box center [229, 150] width 104 height 13
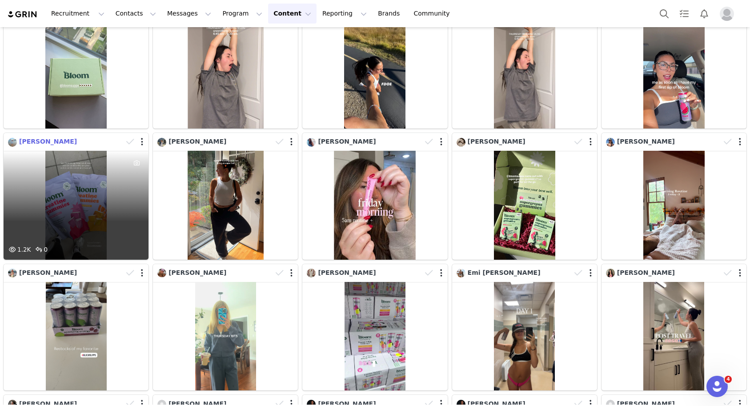
drag, startPoint x: 72, startPoint y: 142, endPoint x: 18, endPoint y: 138, distance: 54.4
click at [18, 138] on div "[PERSON_NAME]" at bounding box center [65, 142] width 115 height 10
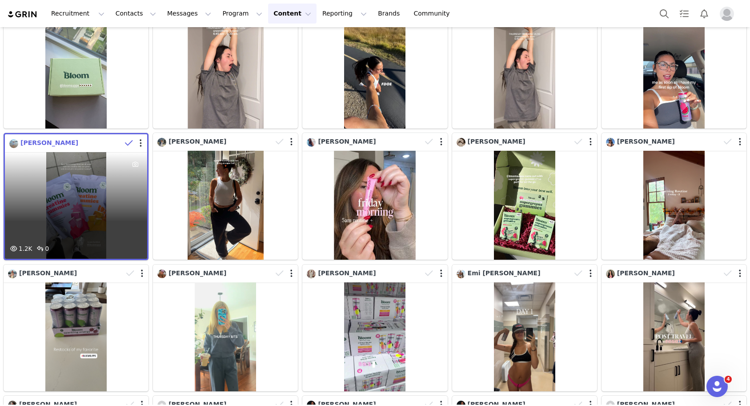
copy span "[PERSON_NAME]"
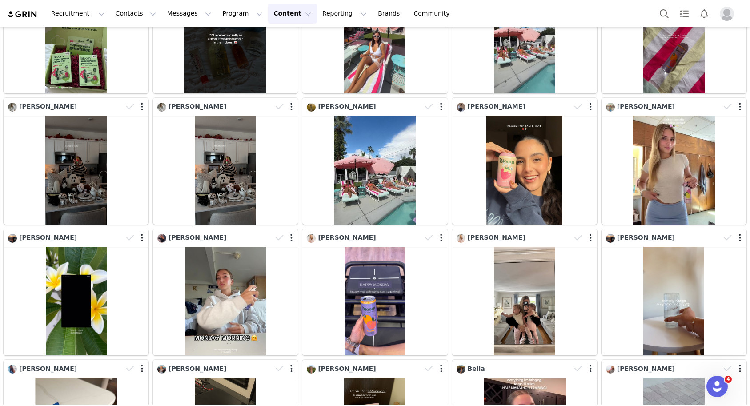
scroll to position [0, 0]
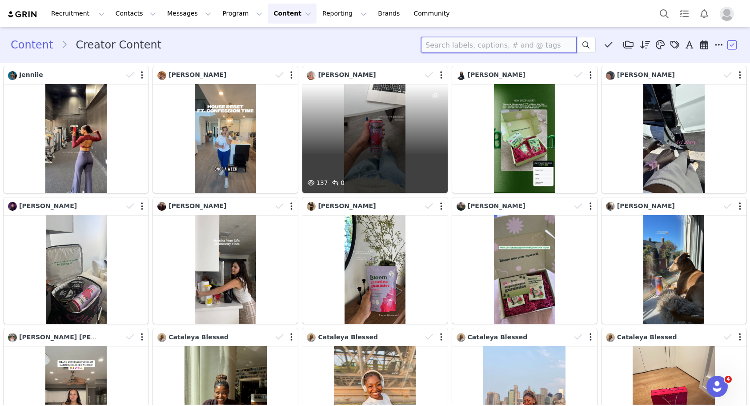
click at [467, 50] on input at bounding box center [499, 45] width 156 height 16
paste input "[PERSON_NAME]"
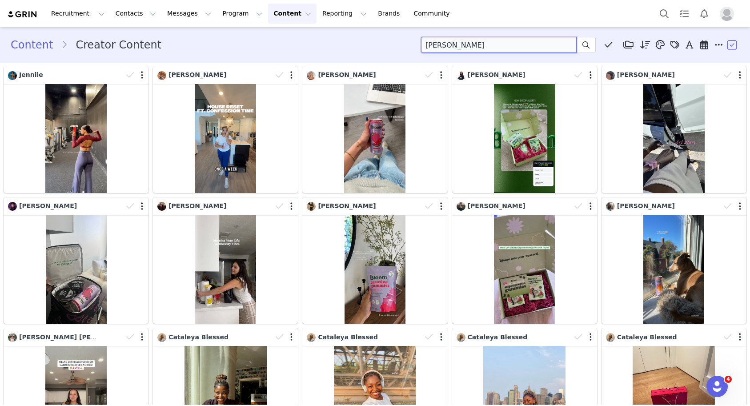
type input "[PERSON_NAME]"
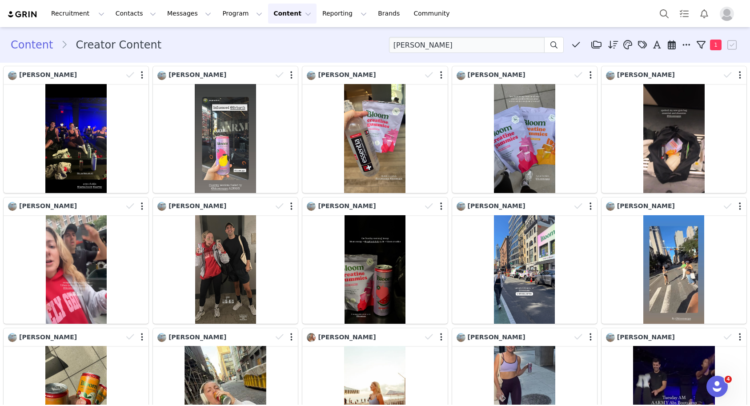
click at [478, 55] on div "Content Creator Content [PERSON_NAME] Denavi Media Library (6) Folders No folde…" at bounding box center [375, 45] width 750 height 30
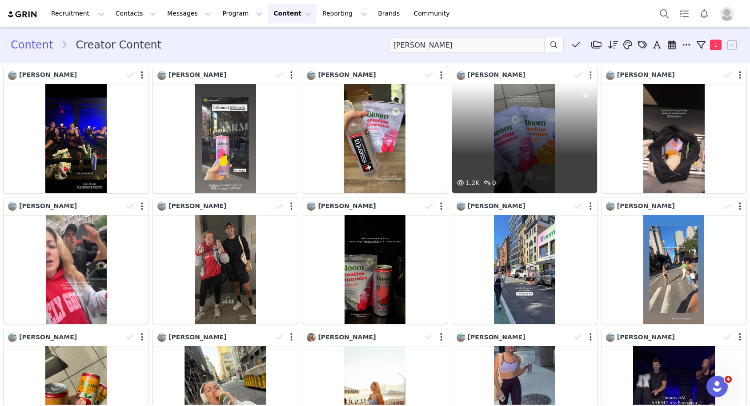
click at [590, 76] on button "button" at bounding box center [591, 75] width 2 height 9
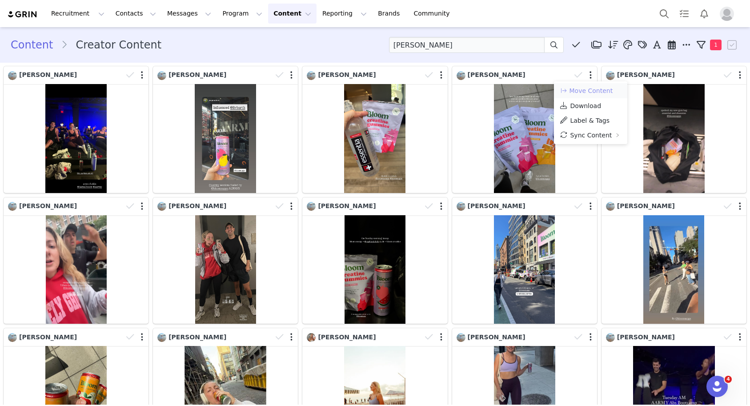
click at [585, 92] on button "Move Content" at bounding box center [586, 90] width 54 height 11
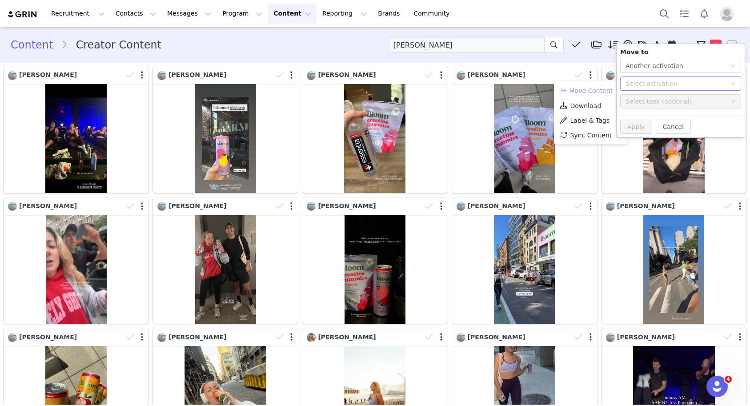
click at [640, 86] on div "Select activation" at bounding box center [676, 83] width 100 height 9
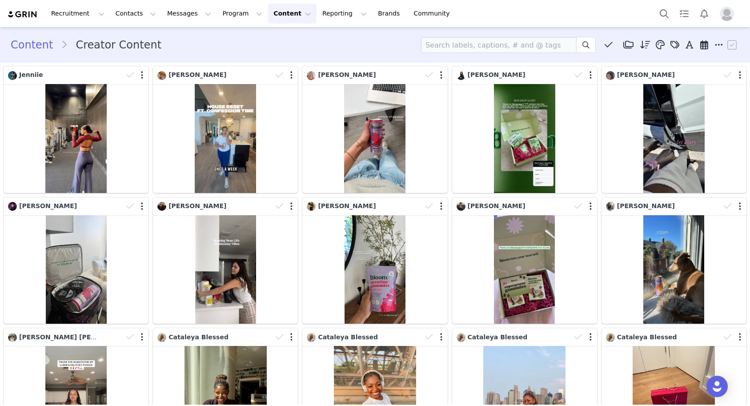
click at [442, 53] on div "Content Creator Content Media Library (6) Folders No folders have been created …" at bounding box center [375, 45] width 750 height 30
click at [439, 48] on input at bounding box center [499, 45] width 156 height 16
paste input "[PERSON_NAME]"
type input "[PERSON_NAME]"
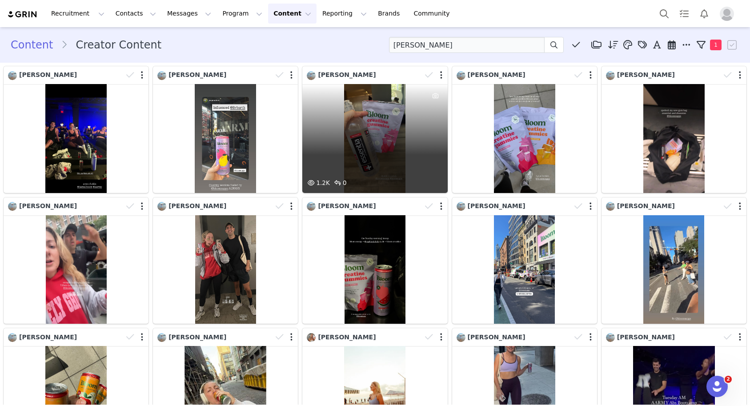
click at [442, 77] on div at bounding box center [435, 74] width 26 height 13
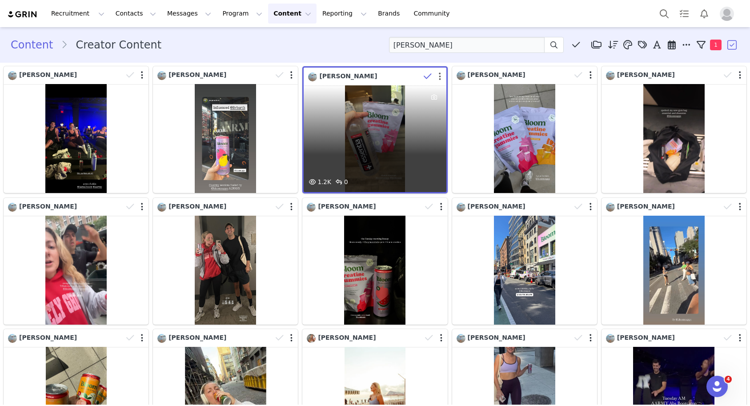
click at [439, 77] on button "button" at bounding box center [440, 76] width 2 height 9
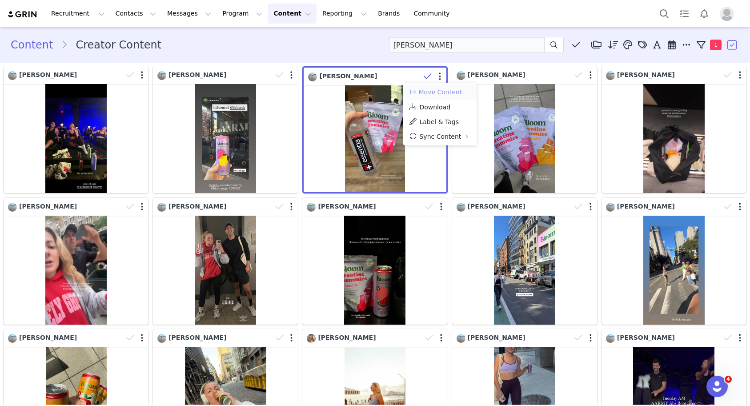
click at [445, 89] on button "Move Content" at bounding box center [436, 92] width 54 height 11
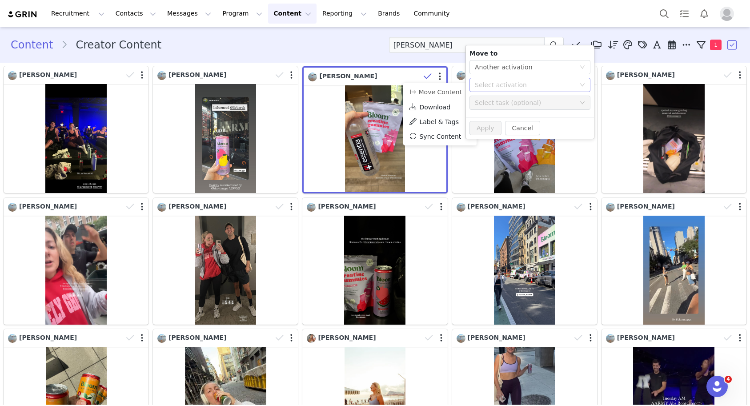
click at [492, 90] on div "Select activation" at bounding box center [527, 84] width 104 height 13
click at [497, 120] on li "Creatine Gummies PR Not Activated" at bounding box center [530, 118] width 121 height 15
click at [483, 128] on button "Apply" at bounding box center [486, 128] width 32 height 14
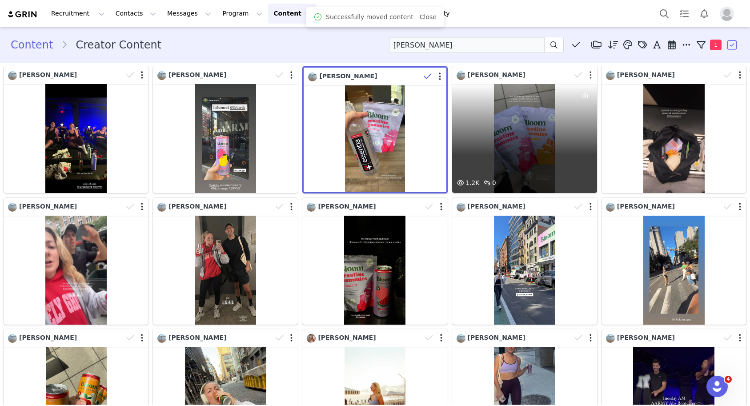
click at [590, 77] on button "button" at bounding box center [591, 75] width 2 height 9
click at [589, 78] on div at bounding box center [584, 74] width 26 height 13
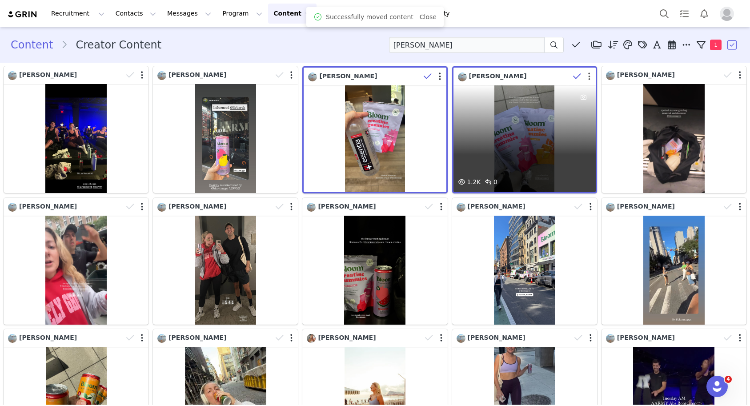
click at [589, 78] on button "button" at bounding box center [589, 76] width 2 height 9
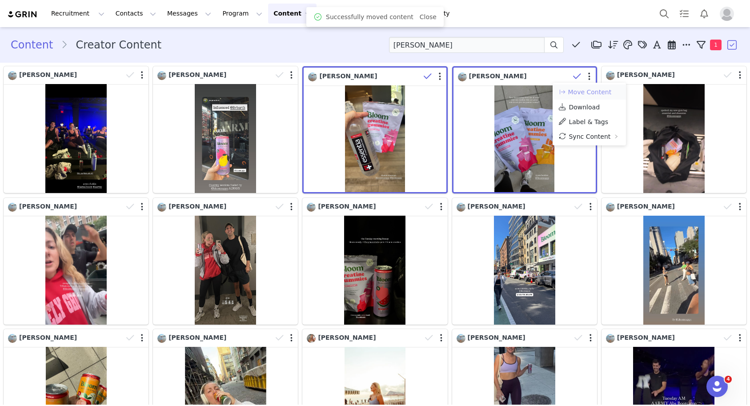
click at [586, 92] on button "Move Content" at bounding box center [585, 92] width 54 height 11
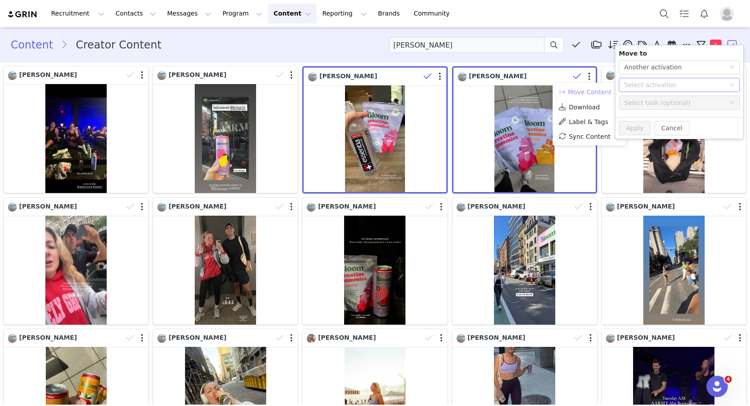
click at [633, 86] on div "Select activation" at bounding box center [674, 84] width 100 height 9
click at [649, 118] on li "Creatine Gummies PR Not Activated" at bounding box center [679, 118] width 121 height 15
click at [634, 124] on button "Apply" at bounding box center [635, 128] width 32 height 14
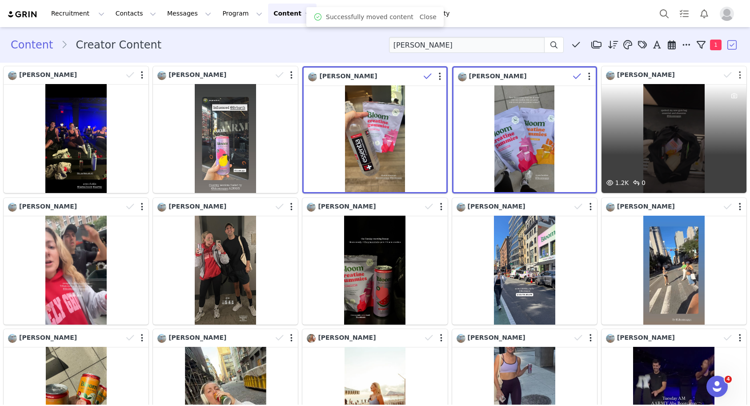
click at [741, 75] on button "button" at bounding box center [740, 75] width 2 height 9
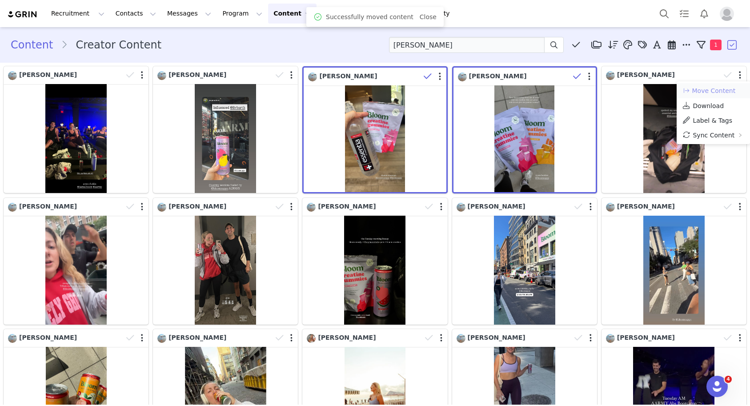
click at [723, 93] on button "Move Content" at bounding box center [709, 90] width 54 height 11
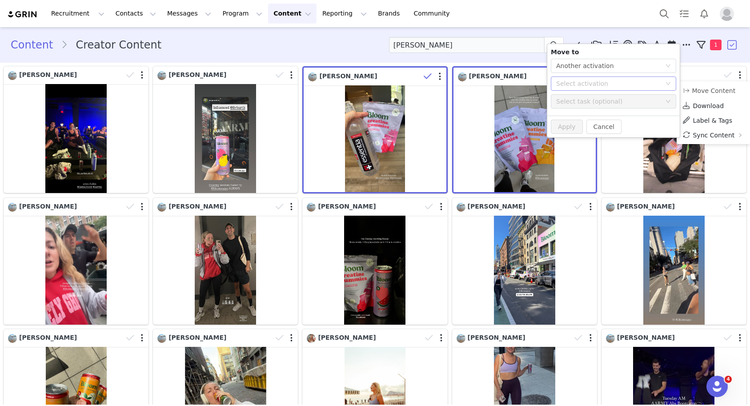
click at [615, 90] on div "Select activation" at bounding box center [613, 83] width 125 height 14
click at [600, 120] on li "Creatine Gummies PR Not Activated" at bounding box center [613, 116] width 125 height 15
click at [561, 124] on button "Apply" at bounding box center [567, 127] width 32 height 14
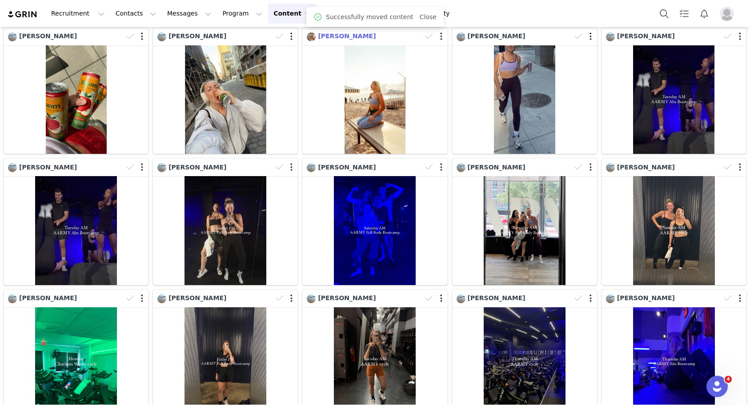
scroll to position [578, 0]
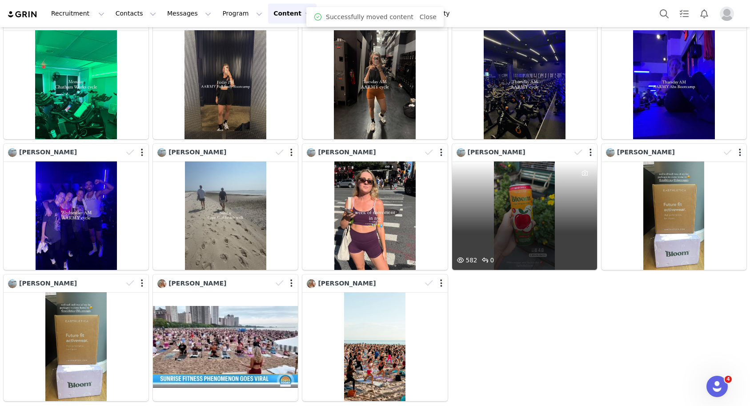
click at [513, 241] on div "582 0" at bounding box center [524, 215] width 145 height 109
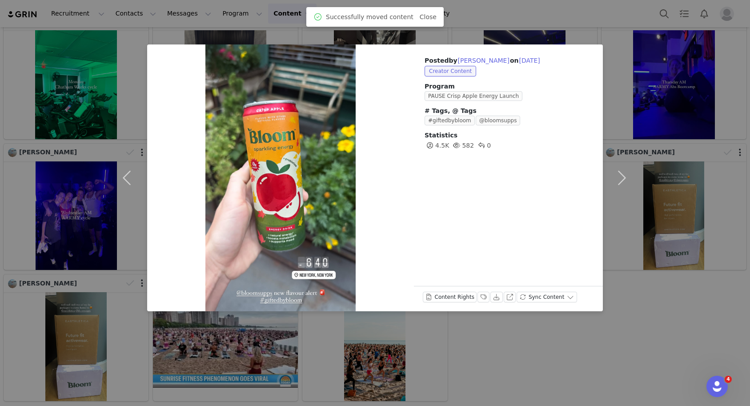
click at [659, 209] on div "Posted by Liv Barth Denavi on Aug 20, 2025 Creator Content Program PAUSE Crisp …" at bounding box center [375, 203] width 750 height 406
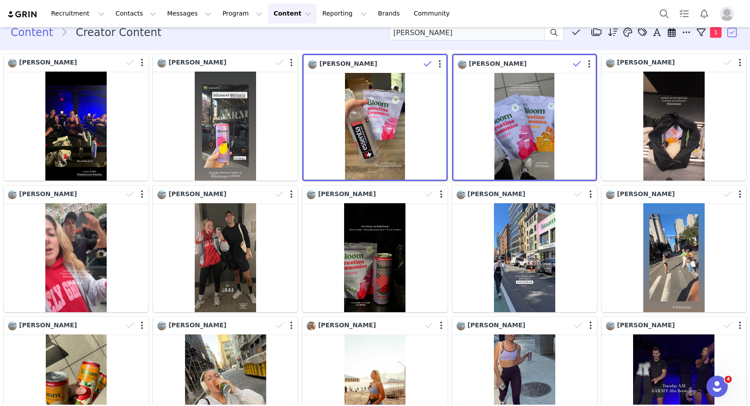
scroll to position [0, 0]
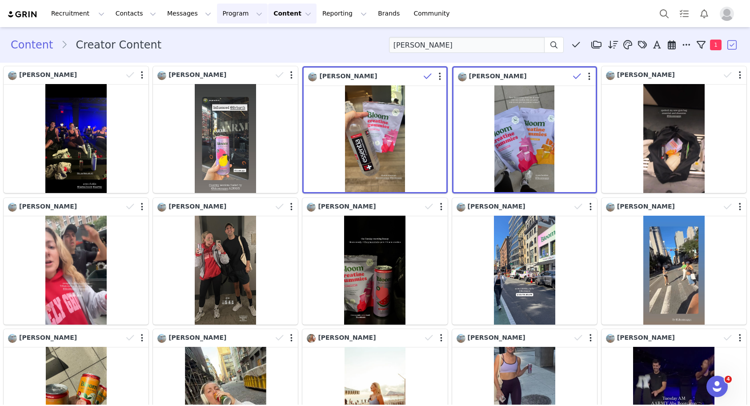
click at [237, 14] on button "Program Program" at bounding box center [242, 14] width 51 height 20
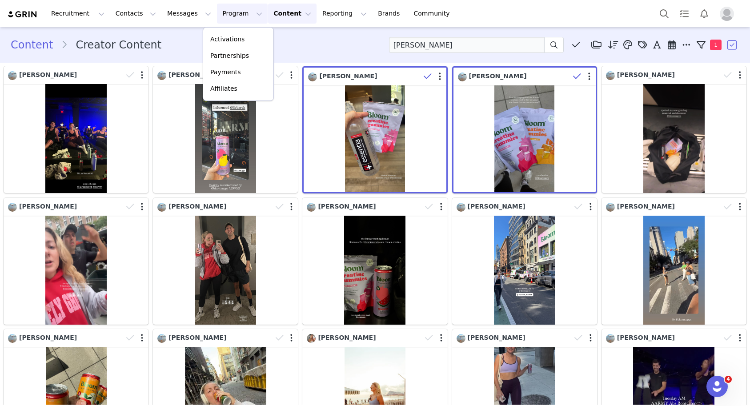
click at [237, 29] on div "Activations Partnerships Payments Affiliates" at bounding box center [238, 64] width 71 height 74
click at [237, 38] on p "Activations" at bounding box center [227, 39] width 34 height 9
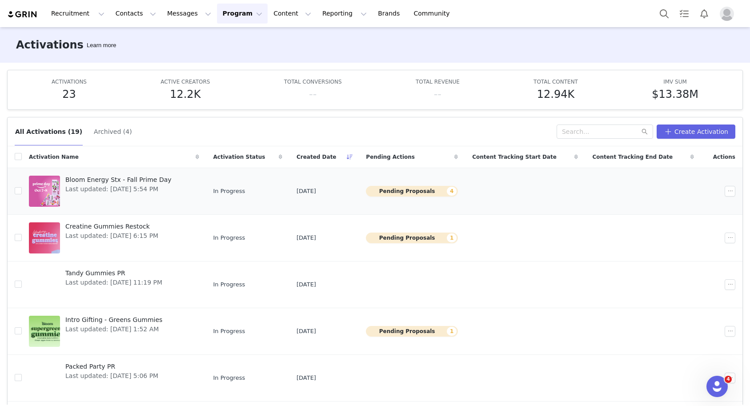
click at [78, 195] on div "Bloom Energy Stx - Fall Prime Day Last updated: Sep 29, 2025 5:54 PM" at bounding box center [118, 191] width 117 height 36
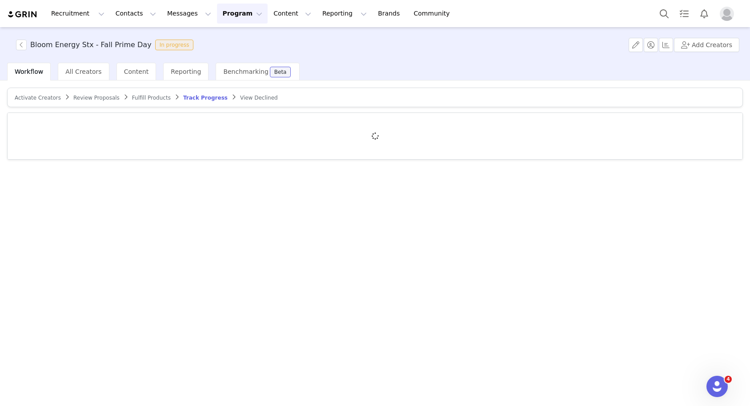
click at [100, 97] on span "Review Proposals" at bounding box center [96, 98] width 46 height 6
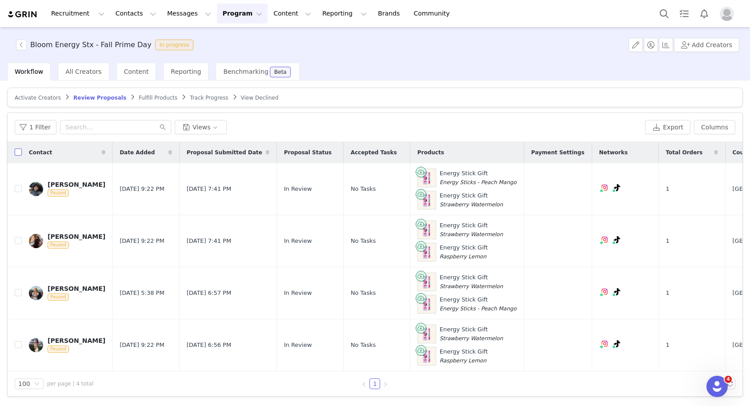
click at [17, 153] on input "checkbox" at bounding box center [18, 152] width 7 height 7
checkbox input "true"
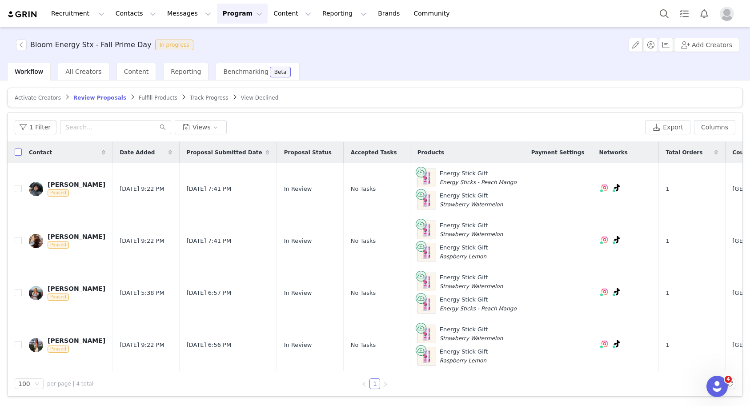
checkbox input "true"
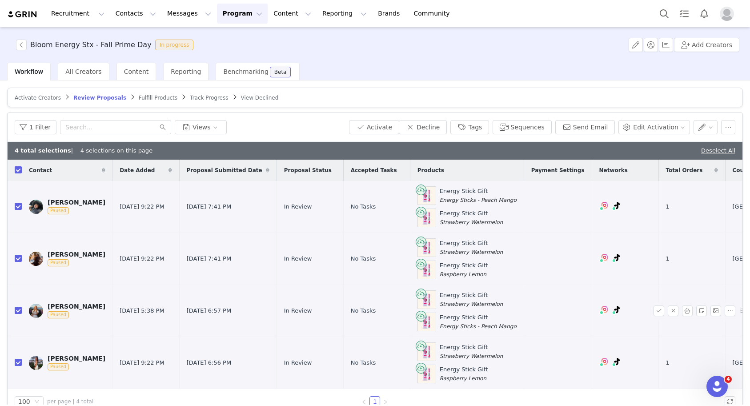
scroll to position [16, 0]
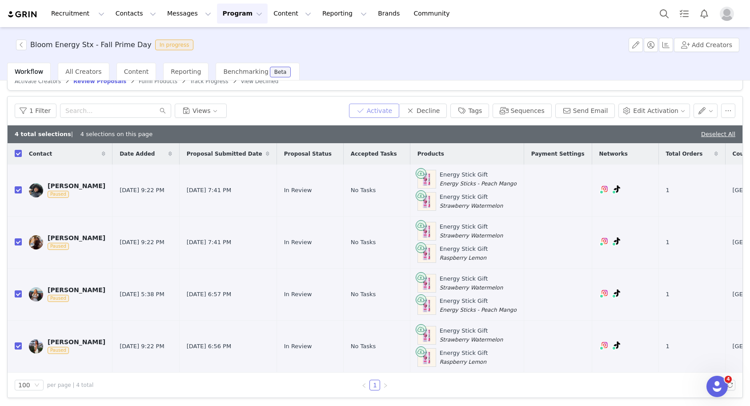
click at [388, 108] on button "Activate" at bounding box center [374, 111] width 50 height 14
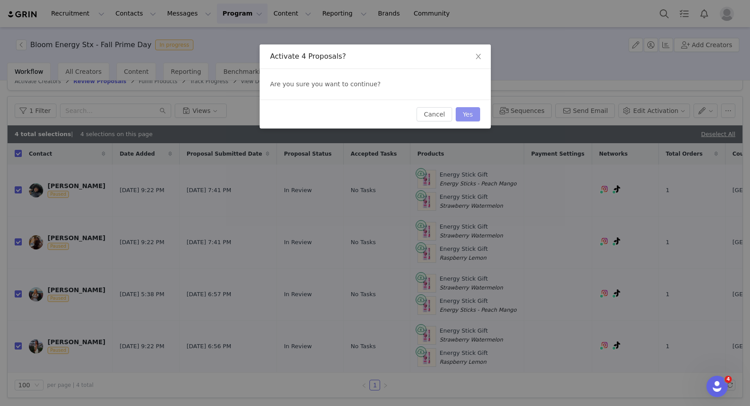
click at [466, 116] on button "Yes" at bounding box center [468, 114] width 24 height 14
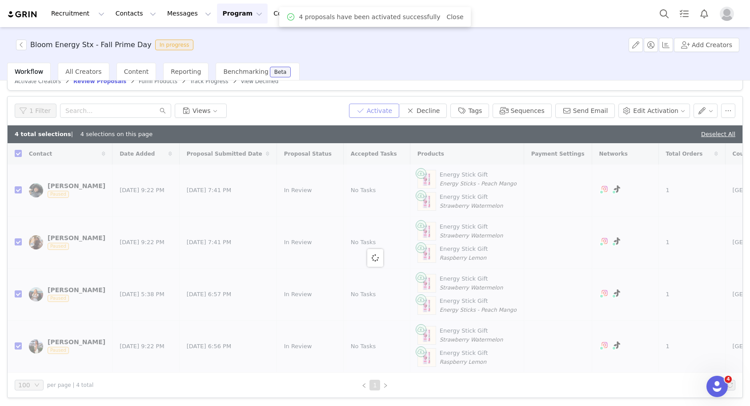
checkbox input "false"
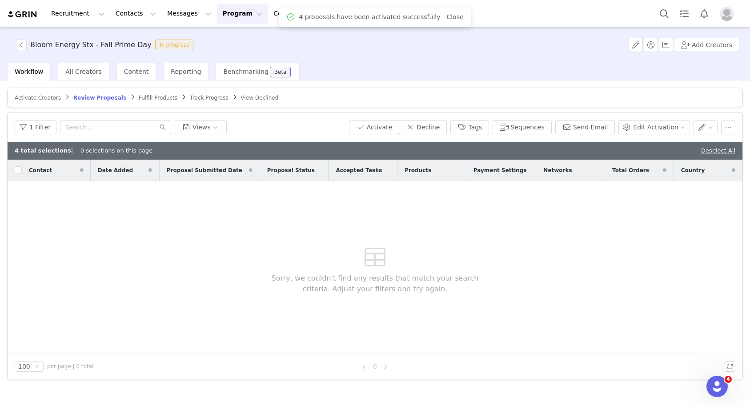
click at [143, 100] on span "Fulfill Products" at bounding box center [158, 98] width 39 height 6
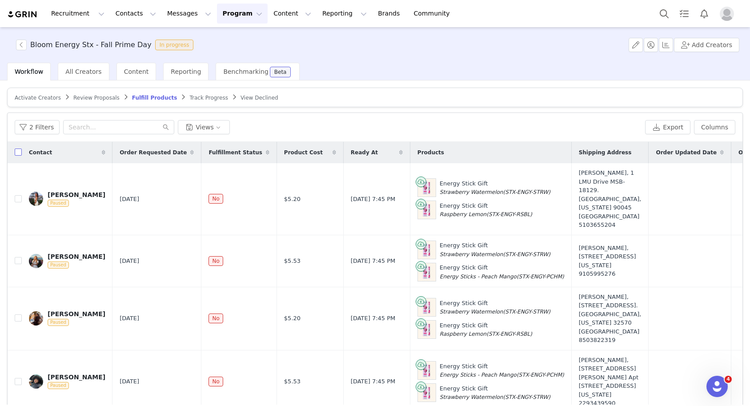
click at [18, 152] on input "checkbox" at bounding box center [18, 152] width 7 height 7
checkbox input "true"
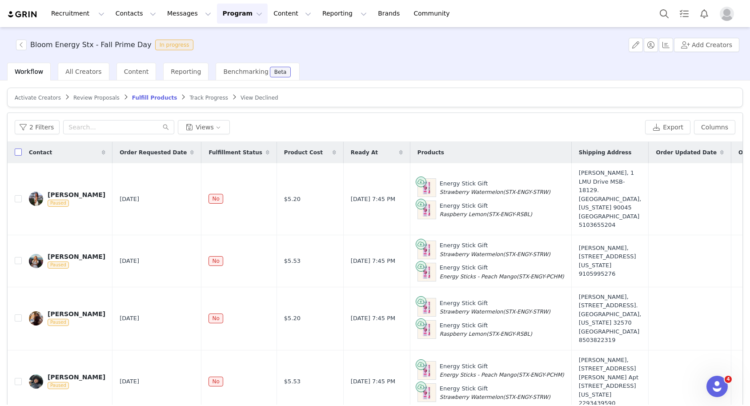
checkbox input "true"
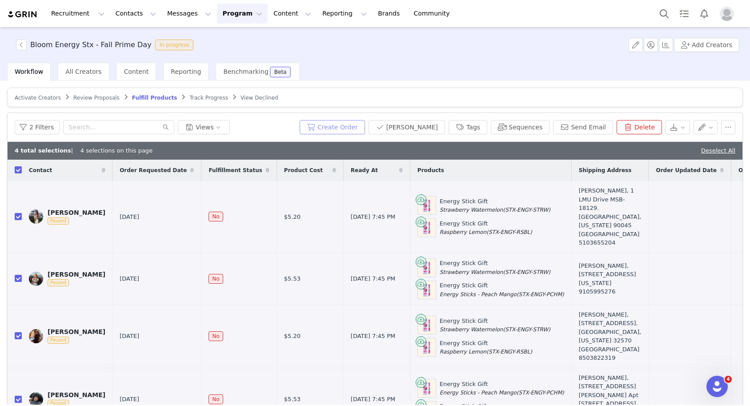
click at [362, 129] on button "Create Order" at bounding box center [332, 127] width 65 height 14
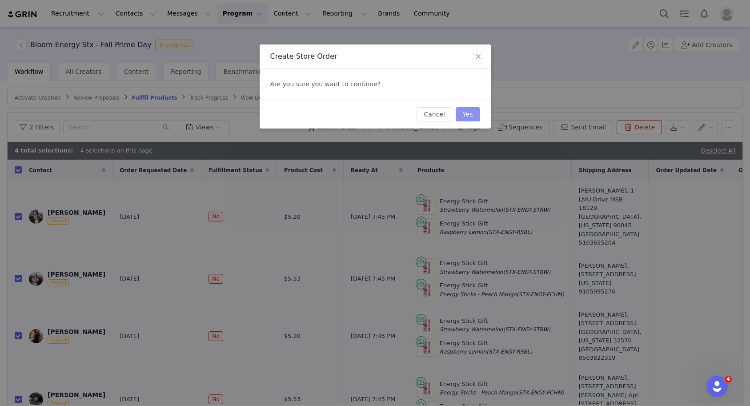
click at [462, 119] on button "Yes" at bounding box center [468, 114] width 24 height 14
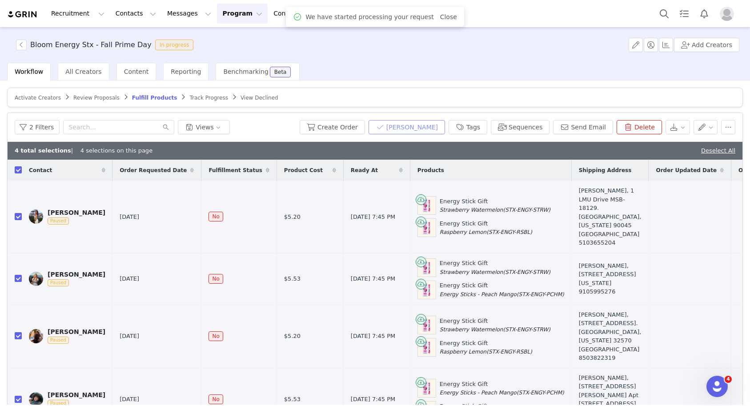
click at [422, 133] on button "Mark Fulfilled" at bounding box center [407, 127] width 76 height 14
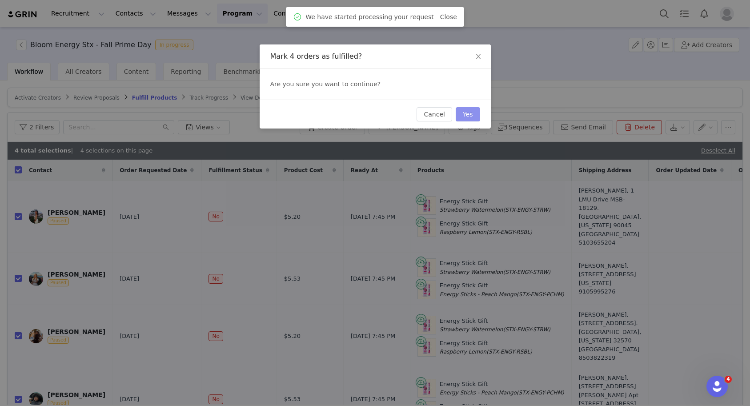
click at [462, 118] on button "Yes" at bounding box center [468, 114] width 24 height 14
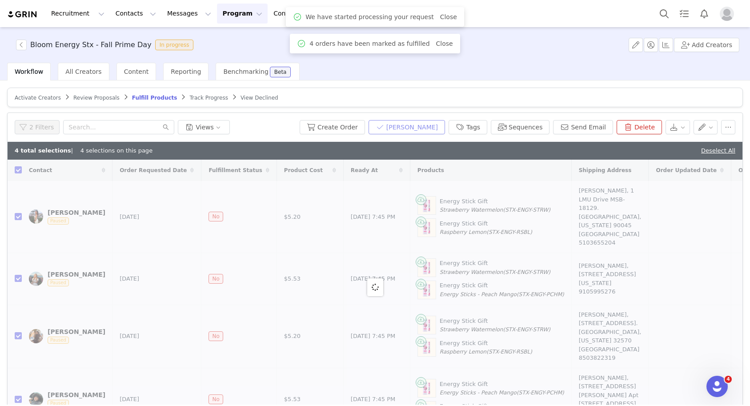
checkbox input "false"
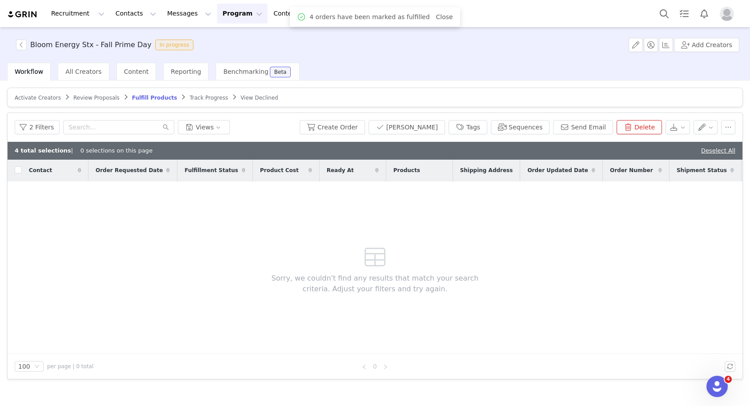
click at [197, 98] on span "Track Progress" at bounding box center [208, 98] width 38 height 6
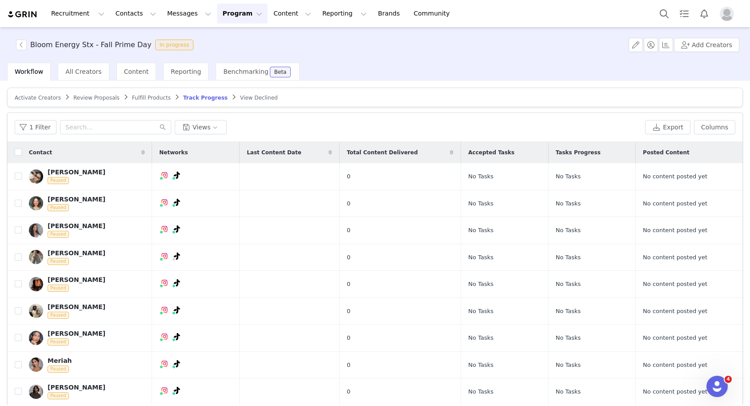
click at [228, 10] on button "Program Program" at bounding box center [242, 14] width 51 height 20
click at [225, 36] on p "Activations" at bounding box center [227, 39] width 34 height 9
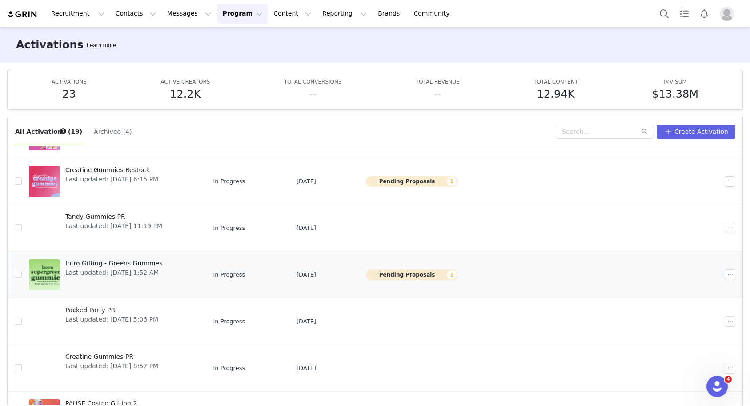
scroll to position [72, 0]
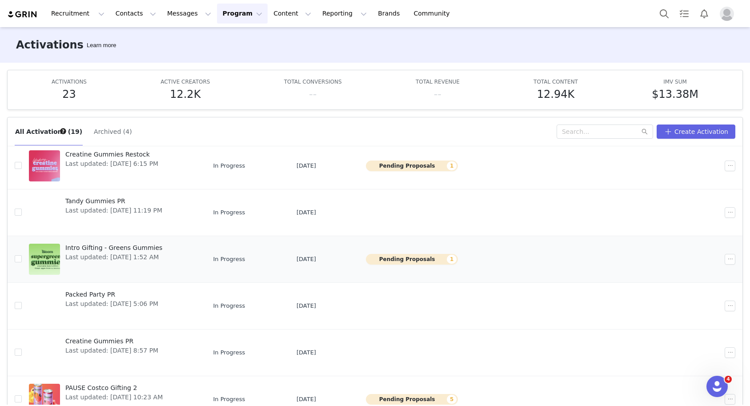
click at [102, 268] on div "Intro Gifting - Greens Gummies Last updated: Sep 16, 2025 1:52 AM" at bounding box center [114, 259] width 108 height 36
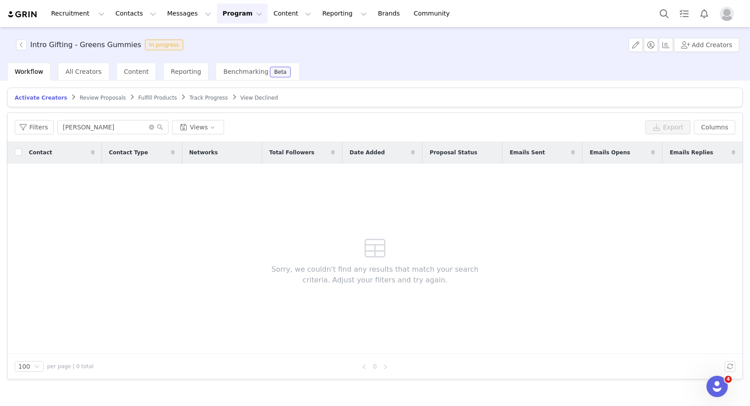
click at [228, 19] on button "Program Program" at bounding box center [242, 14] width 51 height 20
click at [224, 40] on p "Activations" at bounding box center [227, 39] width 34 height 9
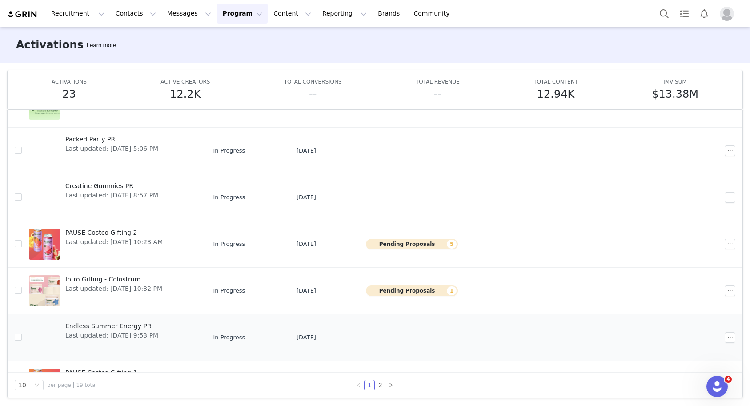
scroll to position [216, 0]
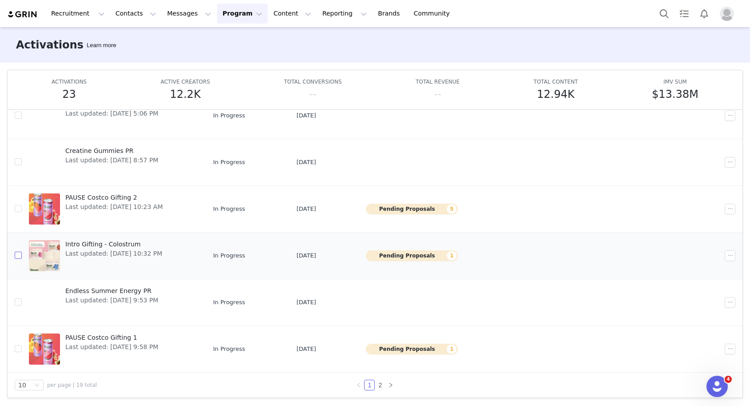
click at [18, 257] on input "checkbox" at bounding box center [18, 255] width 7 height 7
checkbox input "true"
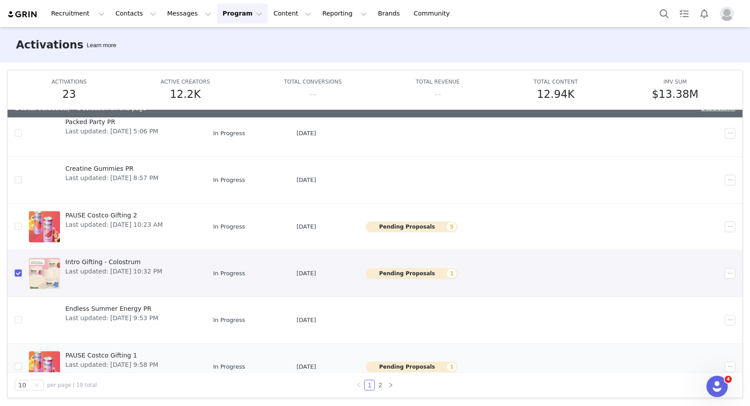
scroll to position [233, 0]
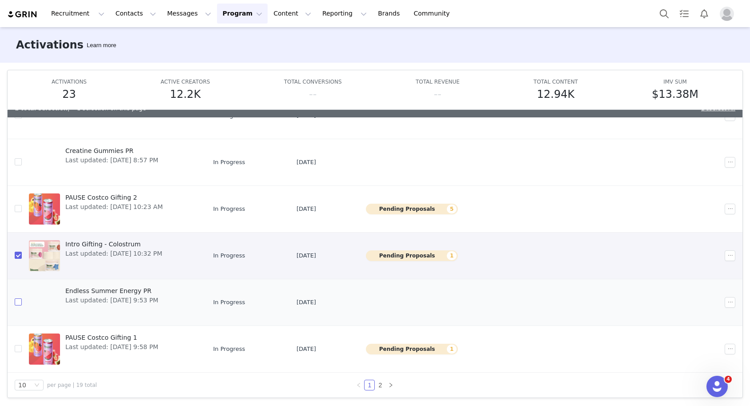
click at [16, 305] on input "checkbox" at bounding box center [18, 301] width 7 height 7
checkbox input "true"
click at [728, 255] on button "button" at bounding box center [730, 255] width 11 height 11
click at [676, 329] on span "Archive" at bounding box center [679, 328] width 23 height 10
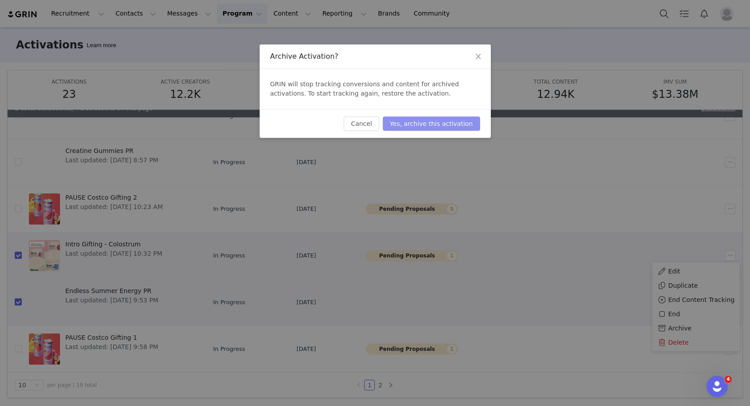
click at [443, 121] on button "Yes, archive this activation" at bounding box center [431, 123] width 97 height 14
checkbox input "false"
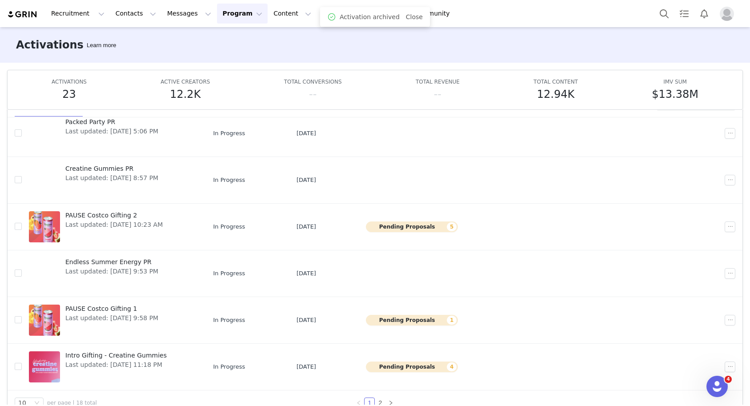
scroll to position [47, 0]
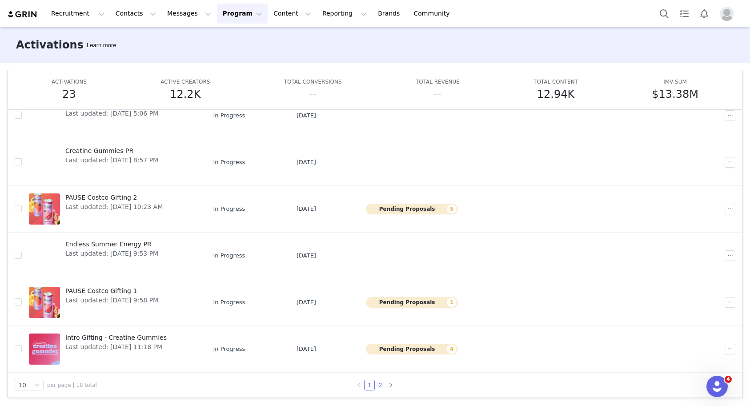
click at [381, 381] on link "2" at bounding box center [380, 385] width 10 height 10
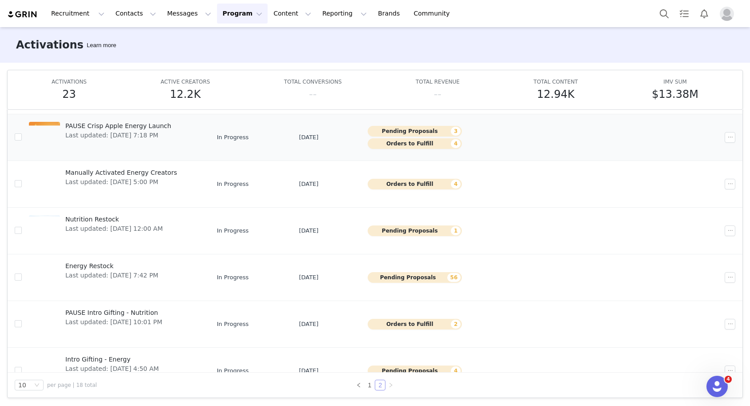
scroll to position [122, 0]
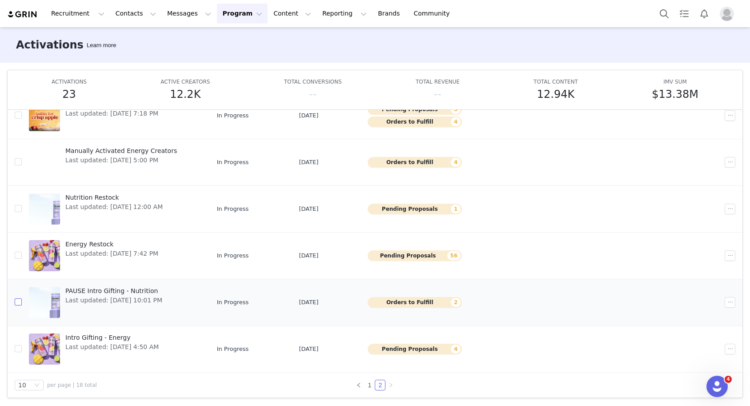
click at [19, 304] on input "checkbox" at bounding box center [18, 301] width 7 height 7
checkbox input "true"
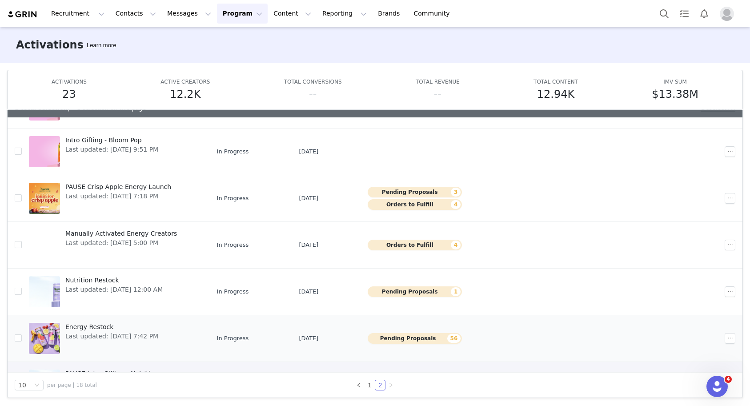
scroll to position [22, 0]
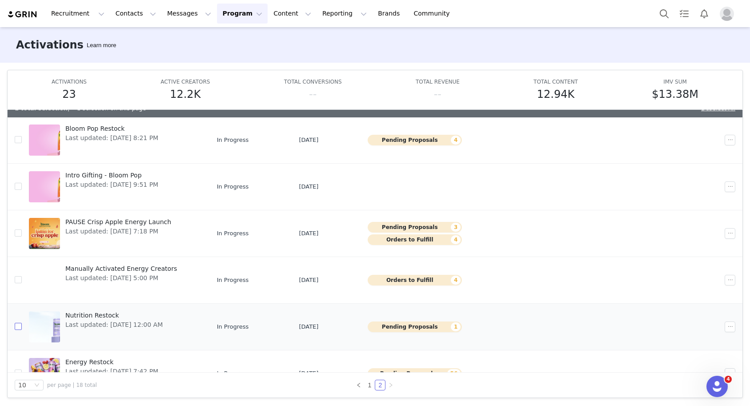
click at [18, 327] on input "checkbox" at bounding box center [18, 326] width 7 height 7
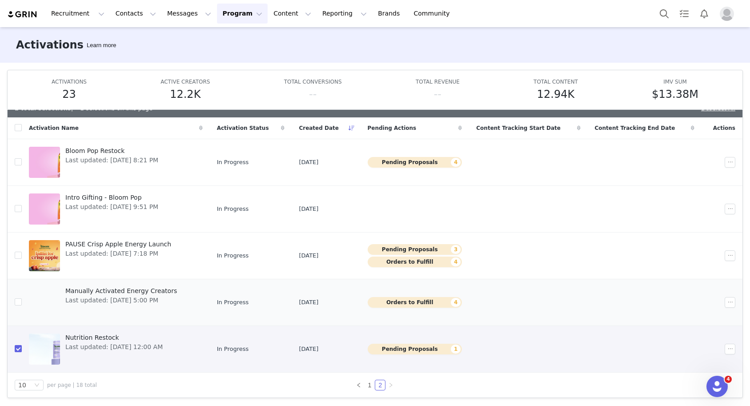
scroll to position [32, 0]
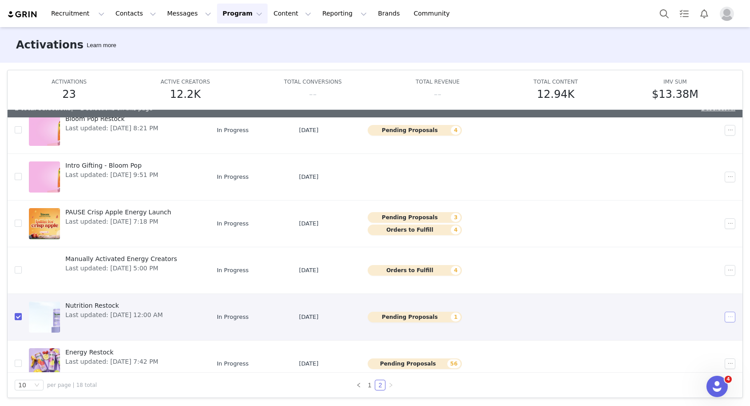
click at [730, 317] on button "button" at bounding box center [730, 317] width 11 height 11
click at [696, 286] on div "Archive" at bounding box center [696, 286] width 77 height 10
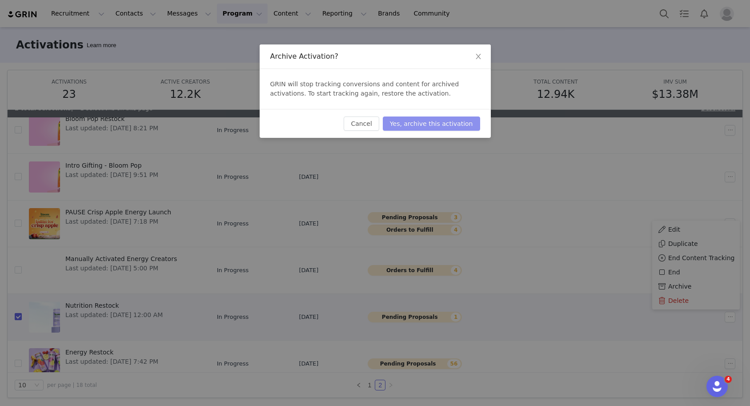
click at [456, 119] on button "Yes, archive this activation" at bounding box center [431, 123] width 97 height 14
checkbox input "false"
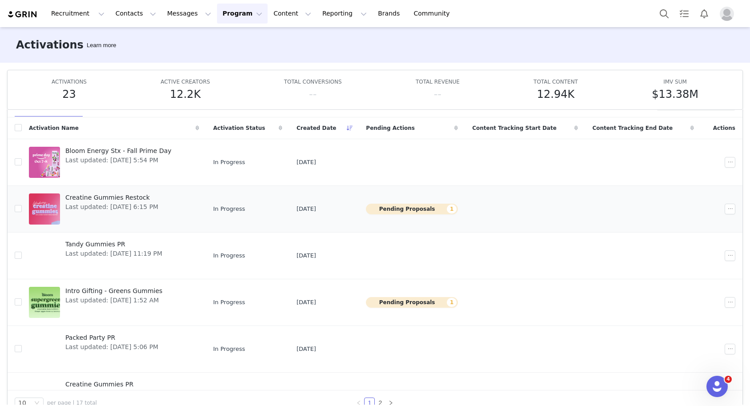
scroll to position [0, 0]
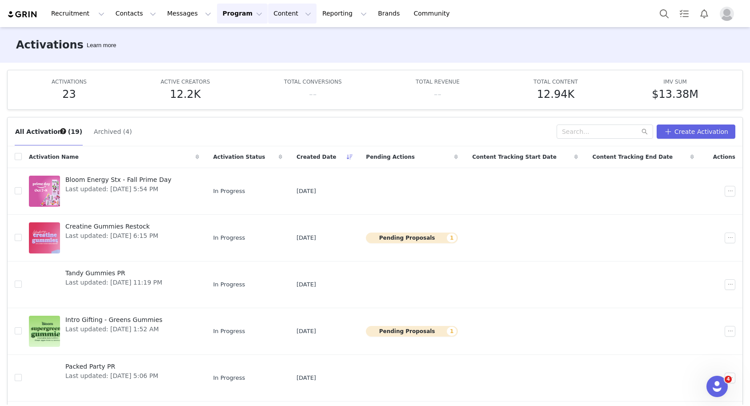
click at [270, 12] on button "Content Content" at bounding box center [292, 14] width 48 height 20
click at [273, 39] on p "Creator Content" at bounding box center [282, 39] width 50 height 9
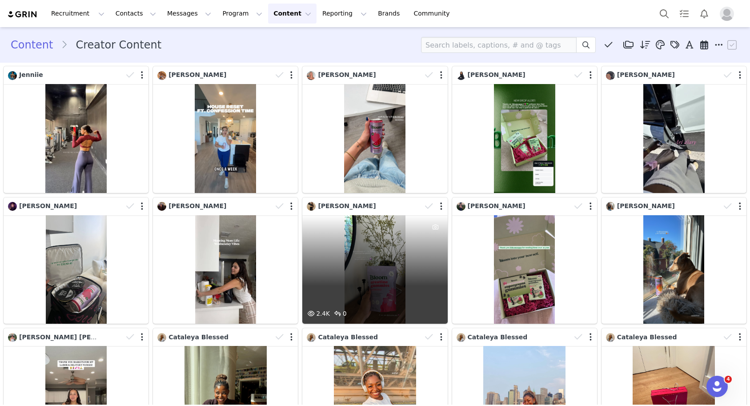
click at [385, 271] on div "2.4K 0" at bounding box center [374, 269] width 145 height 109
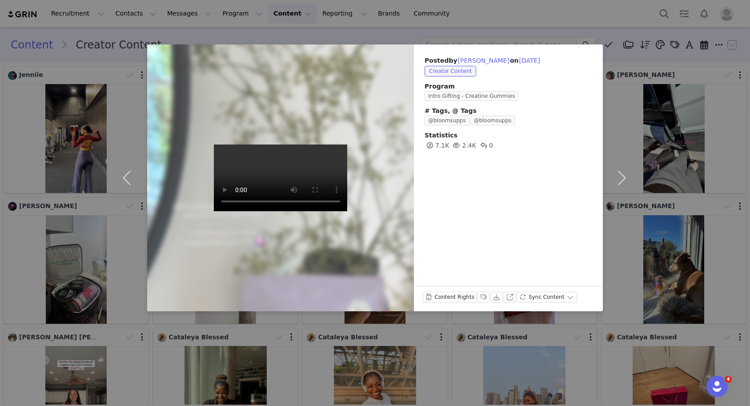
click at [681, 202] on div "Posted by Shirley Pérez on Oct 1, 2025 Creator Content Program Intro Gifting - …" at bounding box center [375, 203] width 750 height 406
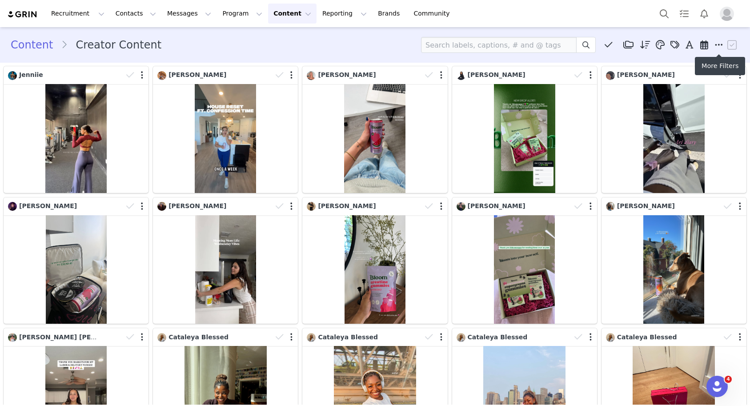
click at [719, 44] on icon at bounding box center [719, 44] width 8 height 9
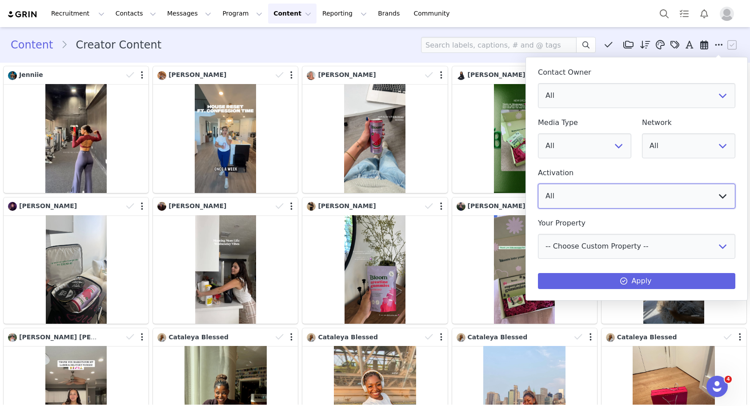
click at [587, 194] on select "All PAUSE Costco Gifting 1 Packed Party PR Manually Activated Energy Creators M…" at bounding box center [636, 196] width 197 height 25
select select "01fe989a-2f40-412e-a66f-7700661efa66"
click at [538, 184] on select "All PAUSE Costco Gifting 1 Packed Party PR Manually Activated Energy Creators M…" at bounding box center [636, 196] width 197 height 25
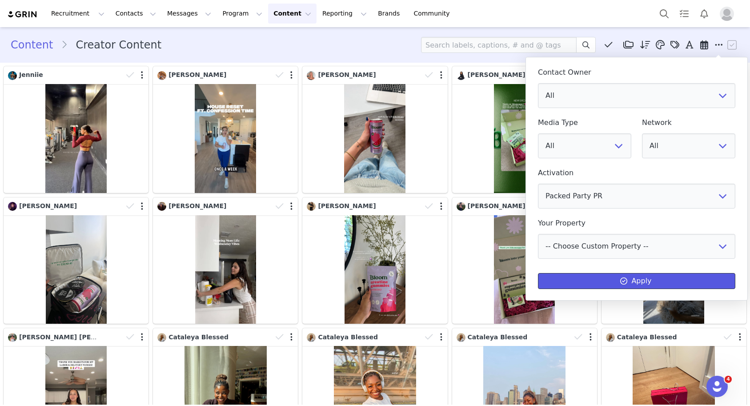
click at [592, 284] on button "Apply" at bounding box center [636, 281] width 197 height 16
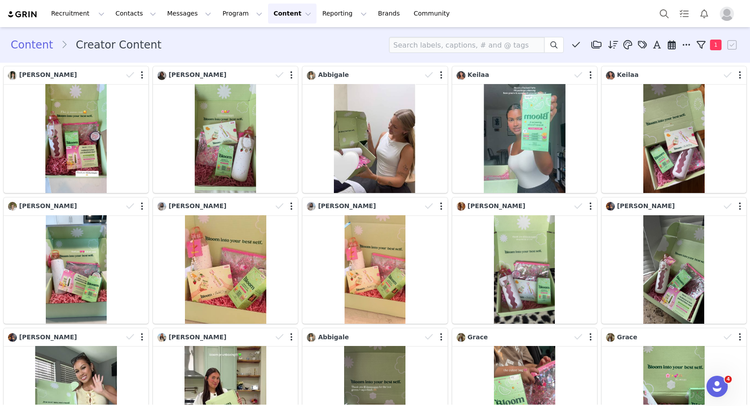
click at [268, 14] on button "Content Content" at bounding box center [292, 14] width 48 height 20
click at [275, 40] on p "Creator Content" at bounding box center [282, 39] width 50 height 9
click at [324, 12] on button "Reporting Reporting" at bounding box center [344, 14] width 55 height 20
click at [322, 39] on p "Dashboard" at bounding box center [319, 39] width 34 height 9
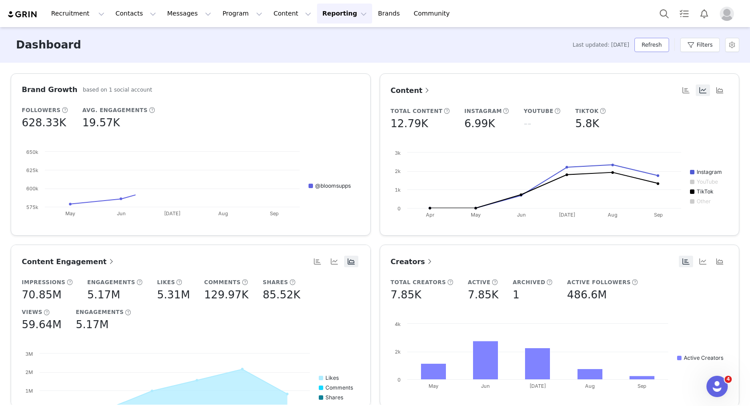
click at [661, 46] on button "Refresh" at bounding box center [651, 45] width 34 height 14
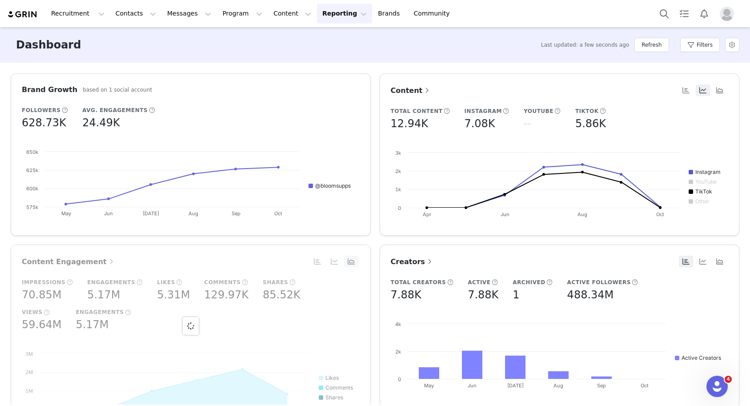
click at [419, 91] on span "Content" at bounding box center [411, 90] width 41 height 8
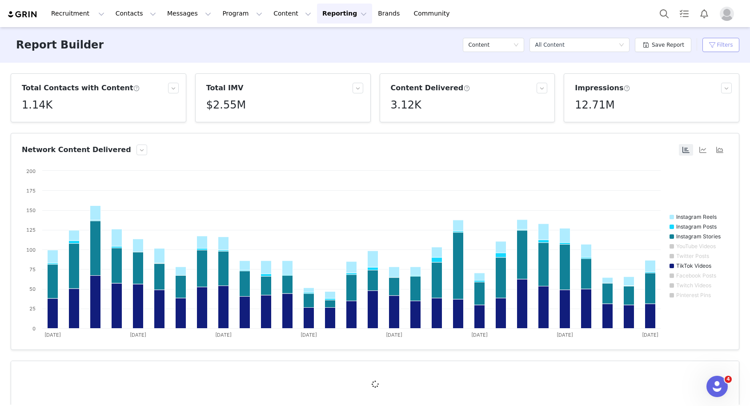
click at [723, 45] on button "Filters" at bounding box center [721, 45] width 37 height 14
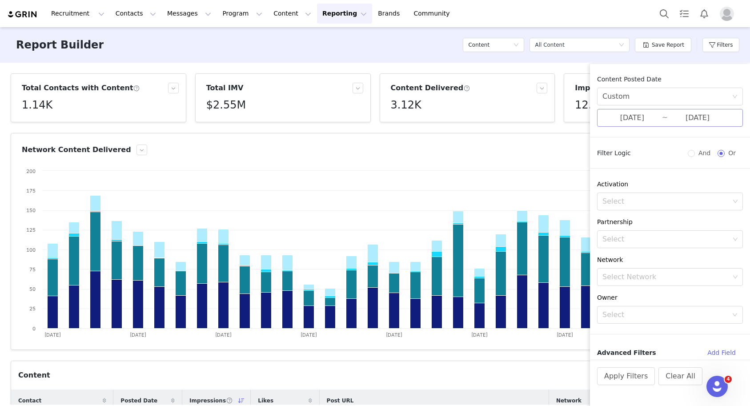
click at [643, 119] on input "09/01/2025" at bounding box center [632, 118] width 60 height 12
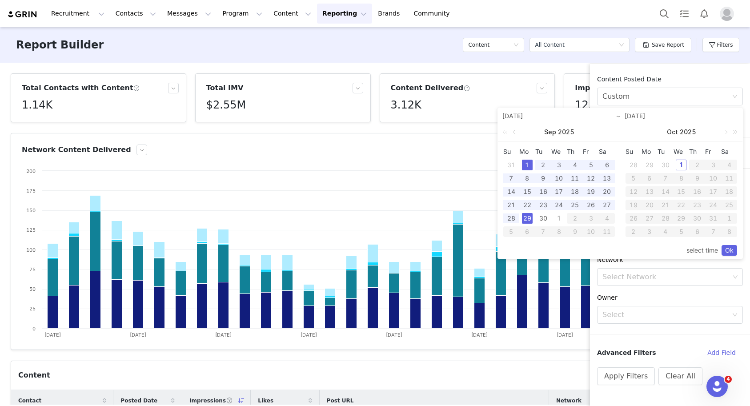
click at [646, 116] on input "09/29/2025" at bounding box center [681, 116] width 113 height 11
click at [539, 220] on div "30" at bounding box center [543, 218] width 11 height 11
click at [527, 165] on div "1" at bounding box center [527, 165] width 11 height 11
type input "09/30/2025"
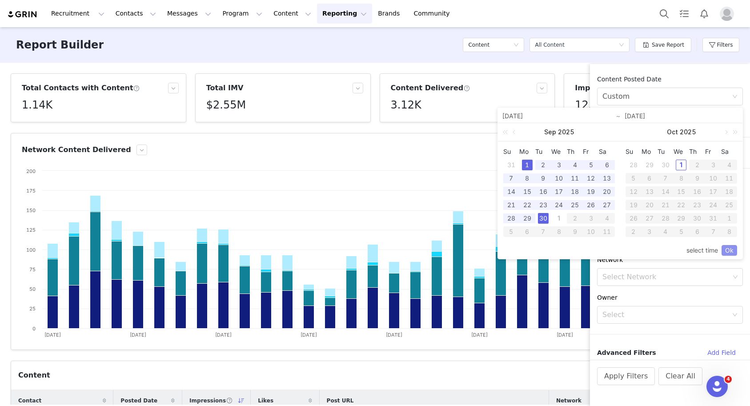
click at [727, 253] on link "Ok" at bounding box center [730, 250] width 16 height 11
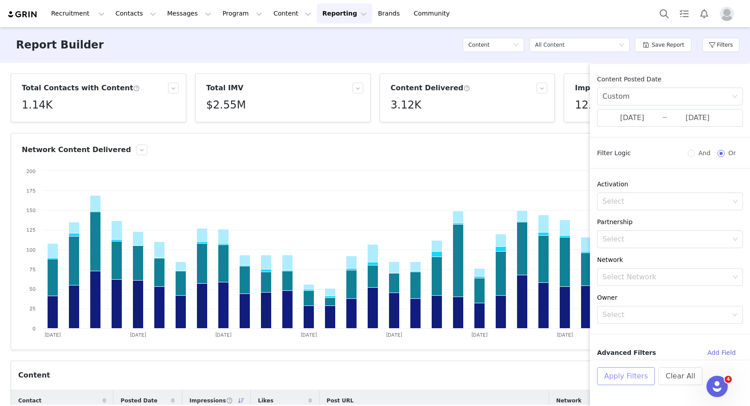
click at [626, 376] on button "Apply Filters" at bounding box center [626, 376] width 58 height 18
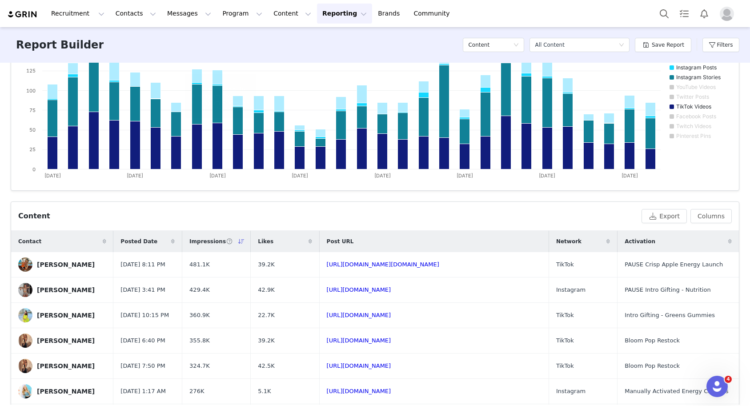
scroll to position [9, 0]
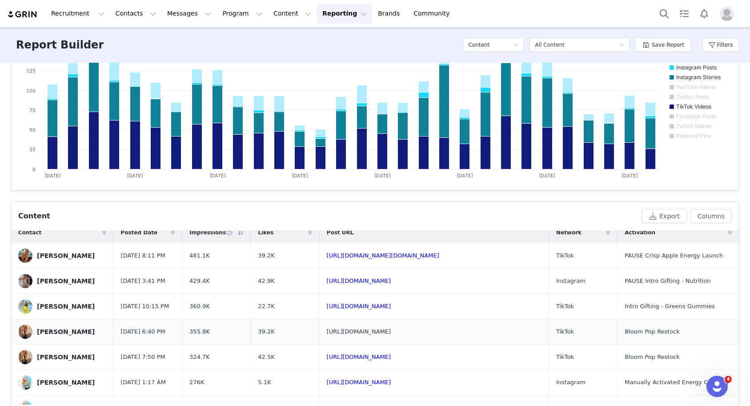
click at [383, 333] on link "https://www.tiktok.com/@ninersslifeee/video/7548532140976164151" at bounding box center [359, 331] width 64 height 7
